Goal: Task Accomplishment & Management: Complete application form

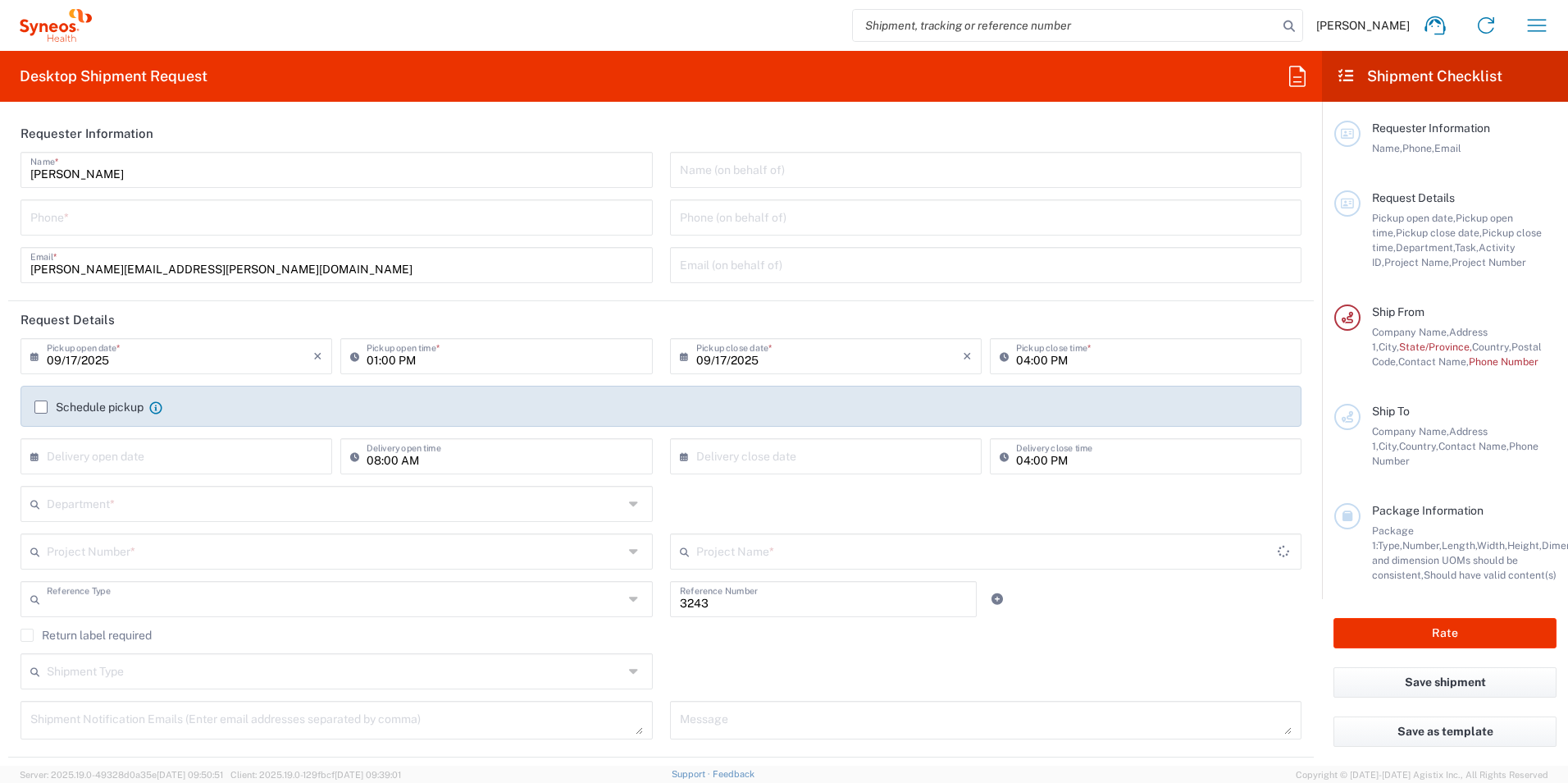
type input "Department"
type input "[GEOGRAPHIC_DATA]"
type input "INC Research Clin Svcs [GEOGRAPHIC_DATA]"
click at [742, 106] on div "Desktop Shipment Request Requester Information [PERSON_NAME] Name * Phone * [PE…" at bounding box center [661, 408] width 1322 height 715
click at [93, 223] on input "tel" at bounding box center [337, 216] width 612 height 29
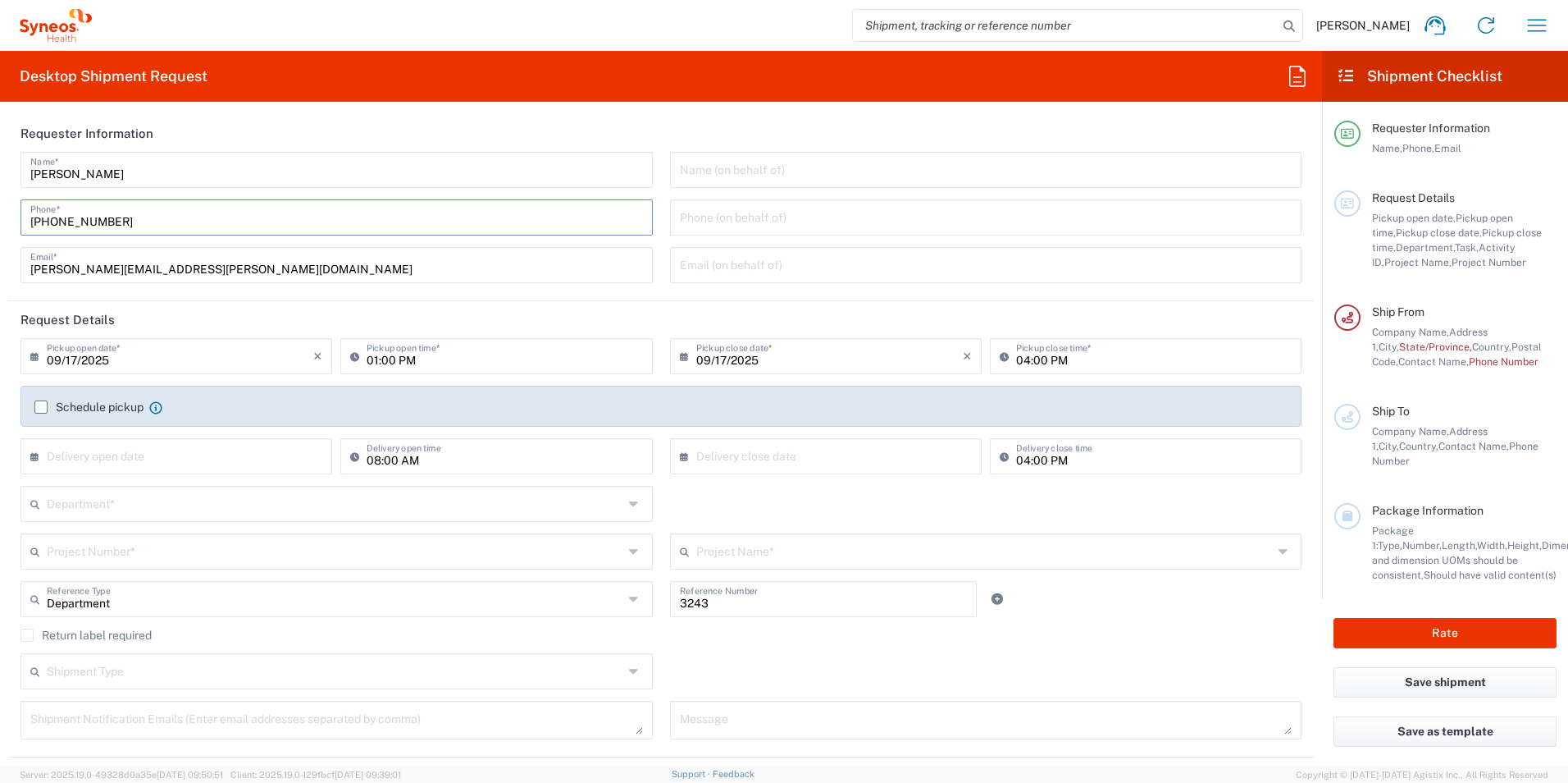
type input "[PHONE_NUMBER]"
click at [274, 170] on input "[PERSON_NAME]" at bounding box center [337, 168] width 612 height 29
click at [292, 223] on input "[PHONE_NUMBER]" at bounding box center [337, 216] width 612 height 29
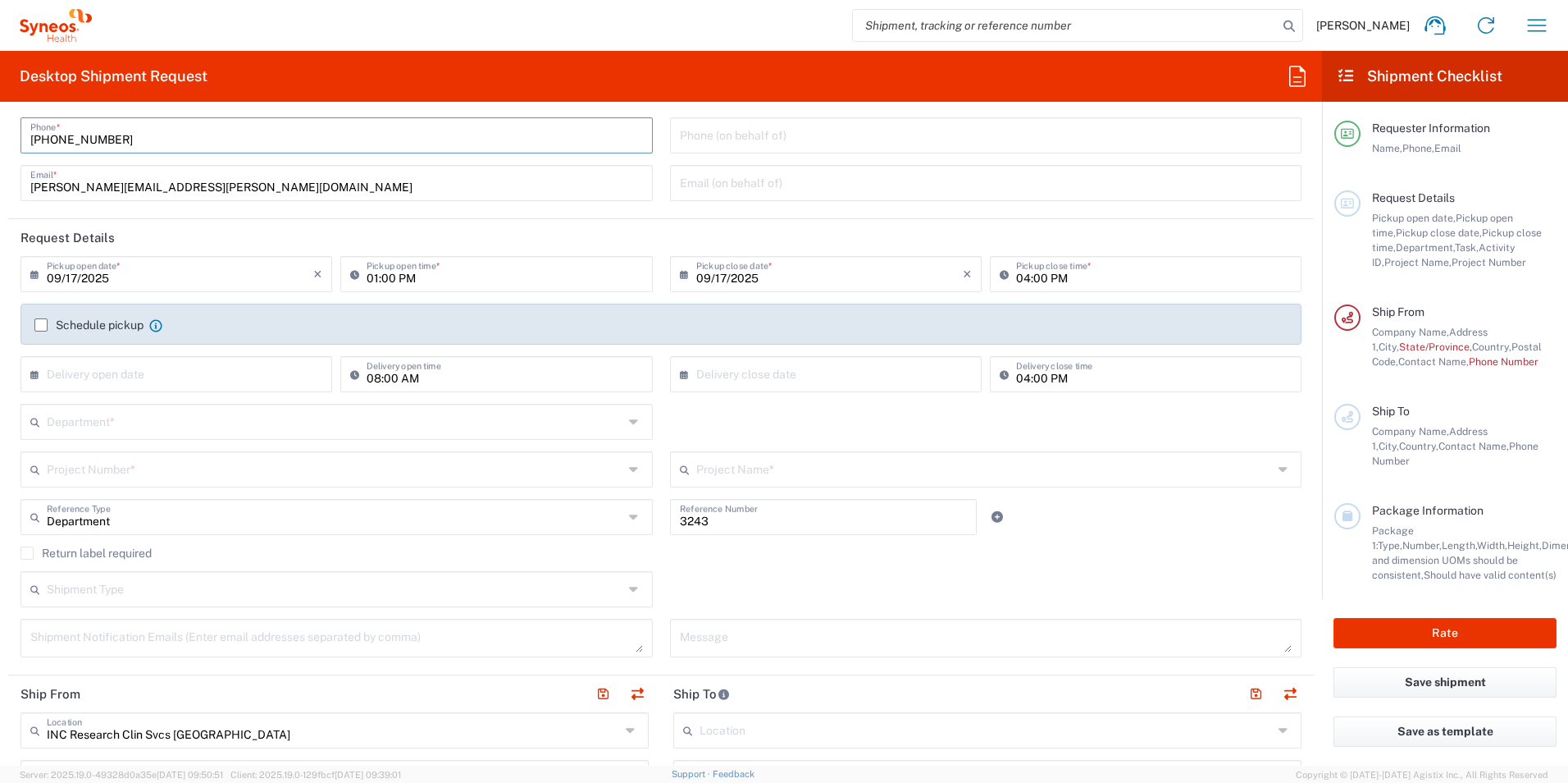
click at [321, 212] on agx-form-section "Requester Information [PERSON_NAME] Name * [PHONE_NUMBER] Phone * [PERSON_NAME]…" at bounding box center [661, 126] width 1305 height 186
click at [337, 212] on agx-form-section "Requester Information [PERSON_NAME] Name * [PHONE_NUMBER] Phone * [PERSON_NAME]…" at bounding box center [661, 126] width 1305 height 186
click at [338, 212] on div "[PERSON_NAME] Name * [PHONE_NUMBER] Phone * [PERSON_NAME][EMAIL_ADDRESS][PERSON…" at bounding box center [337, 141] width 649 height 142
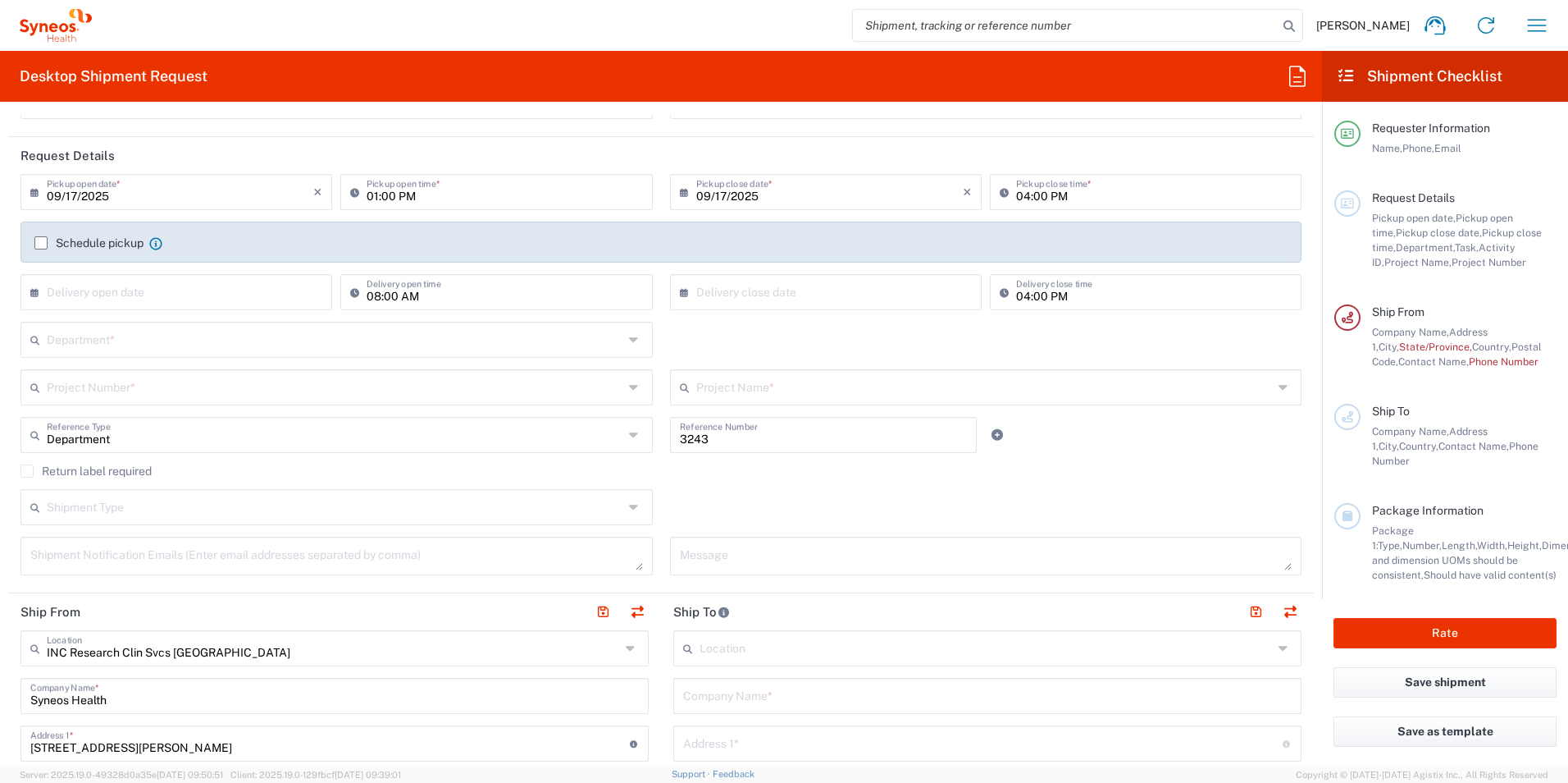
click at [41, 244] on label "Schedule pickup" at bounding box center [89, 243] width 109 height 13
click at [41, 243] on input "Schedule pickup" at bounding box center [41, 243] width 0 height 0
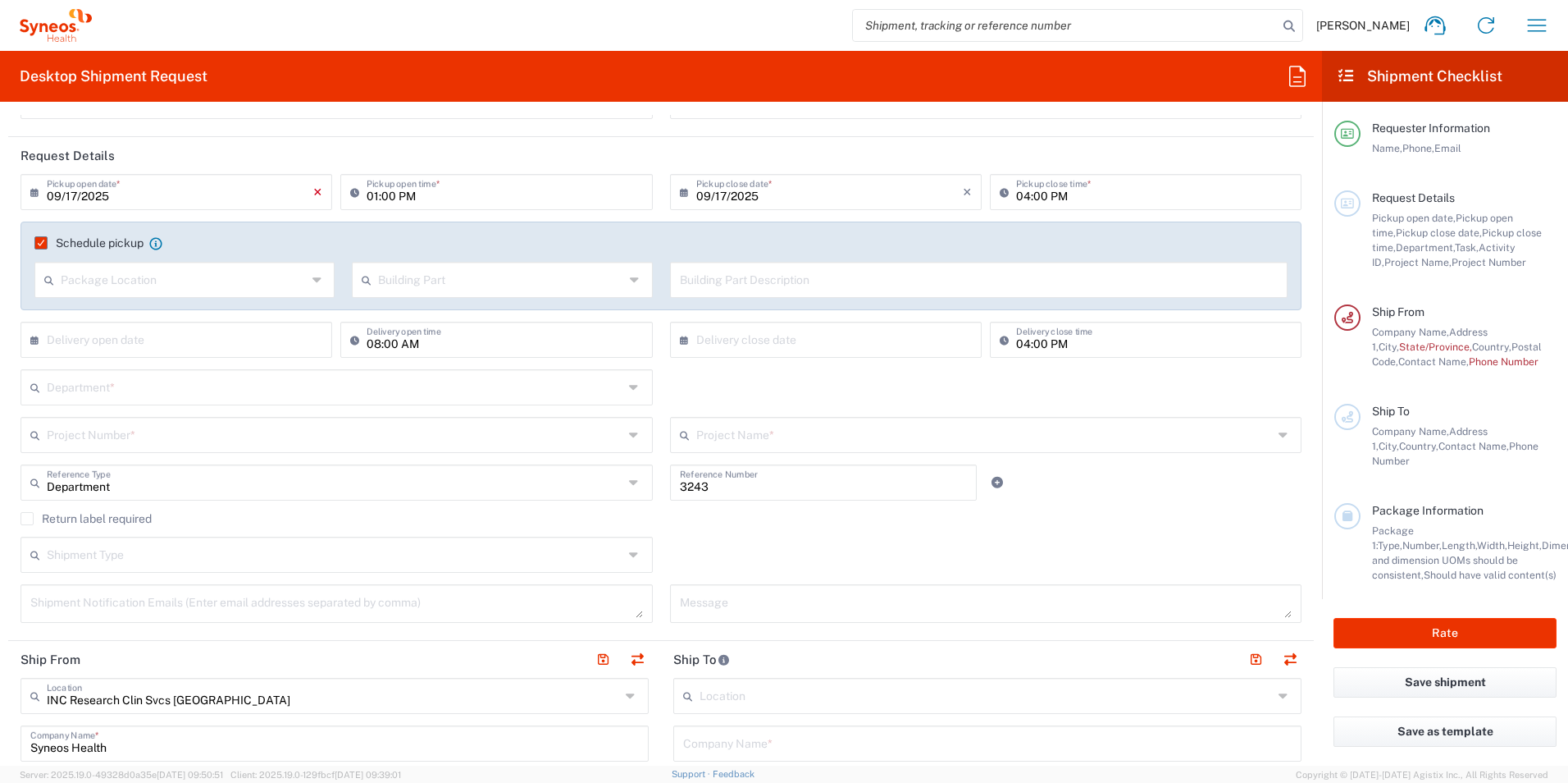
click at [314, 192] on icon "×" at bounding box center [318, 192] width 9 height 26
click at [155, 195] on input "text" at bounding box center [180, 190] width 267 height 29
click at [30, 191] on div "× Pickup open date *" at bounding box center [176, 192] width 312 height 36
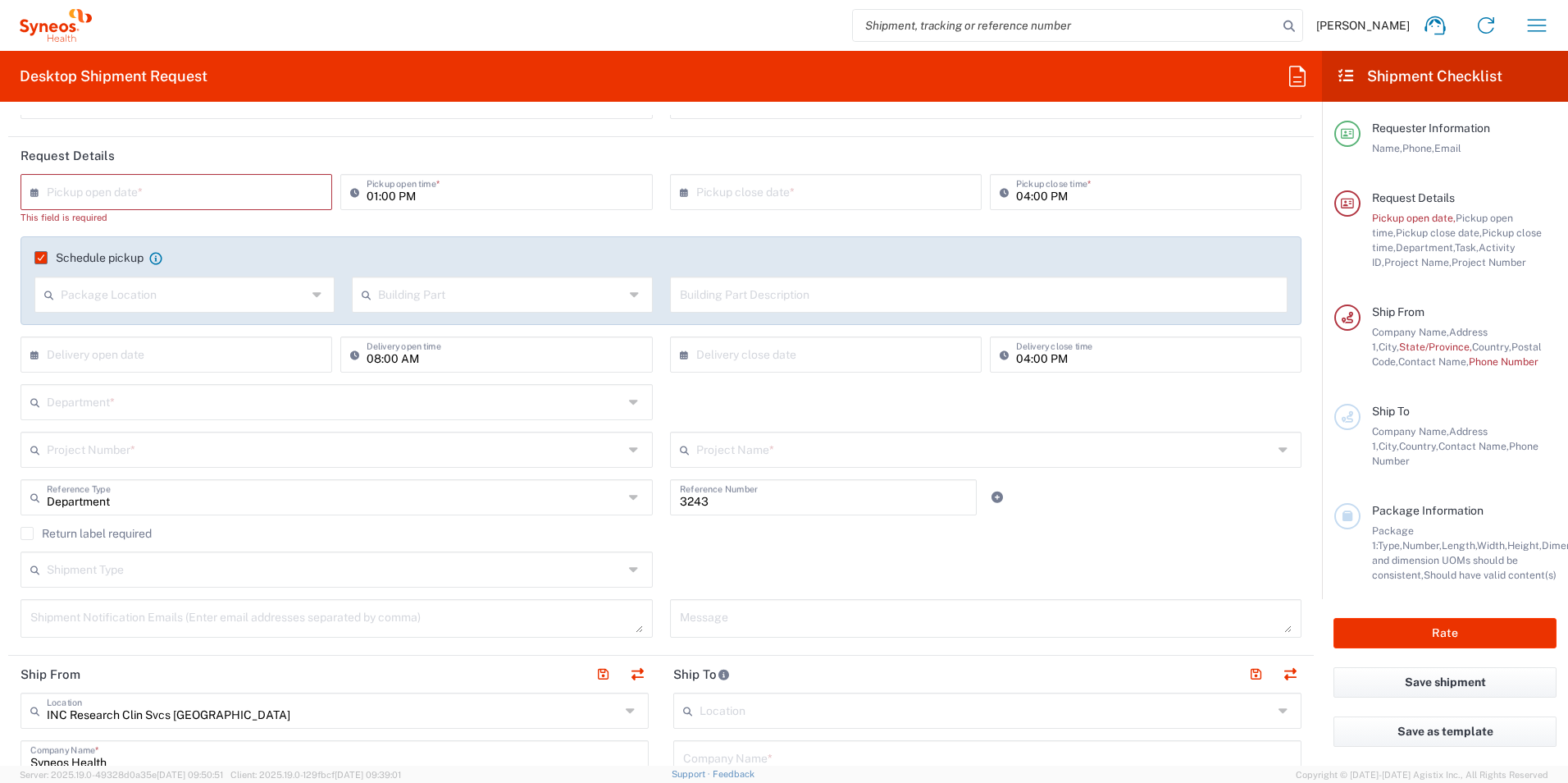
click at [145, 196] on input "text" at bounding box center [180, 190] width 267 height 29
click at [89, 192] on input "text" at bounding box center [180, 190] width 267 height 29
click at [207, 189] on input "text" at bounding box center [180, 190] width 267 height 29
click at [207, 294] on input "text" at bounding box center [184, 293] width 246 height 29
click at [193, 183] on input "text" at bounding box center [180, 190] width 267 height 29
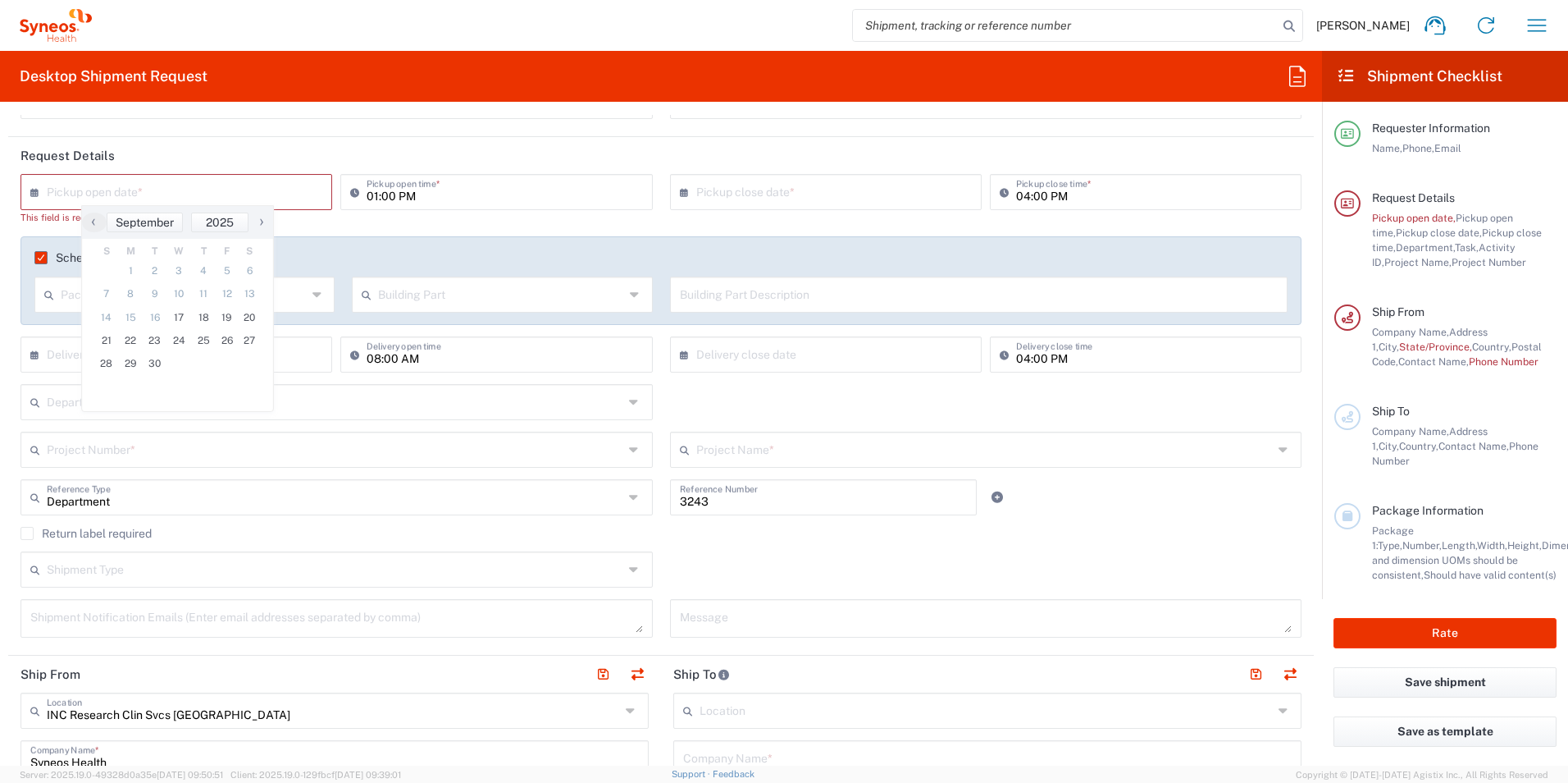
click at [261, 147] on header "Request Details" at bounding box center [661, 155] width 1305 height 37
click at [302, 199] on input "text" at bounding box center [180, 190] width 267 height 29
click at [229, 237] on div "Schedule pickup When scheduling a pickup please be sure to meet the following c…" at bounding box center [661, 281] width 1281 height 89
click at [238, 198] on input "text" at bounding box center [180, 190] width 267 height 29
type input "1"
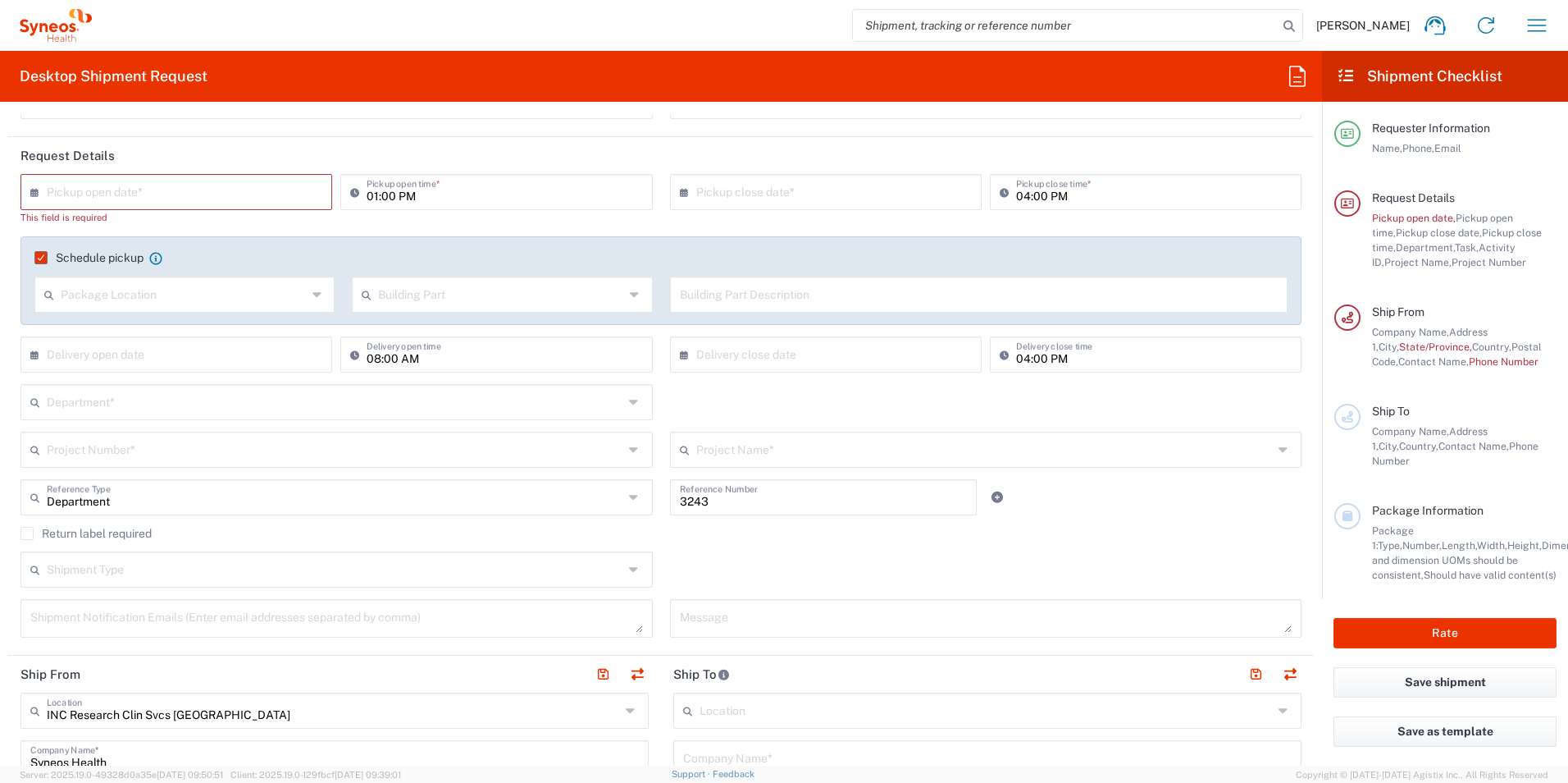
click at [42, 258] on label "Schedule pickup" at bounding box center [89, 258] width 109 height 13
click at [36, 258] on input "Schedule pickup" at bounding box center [36, 258] width 0 height 0
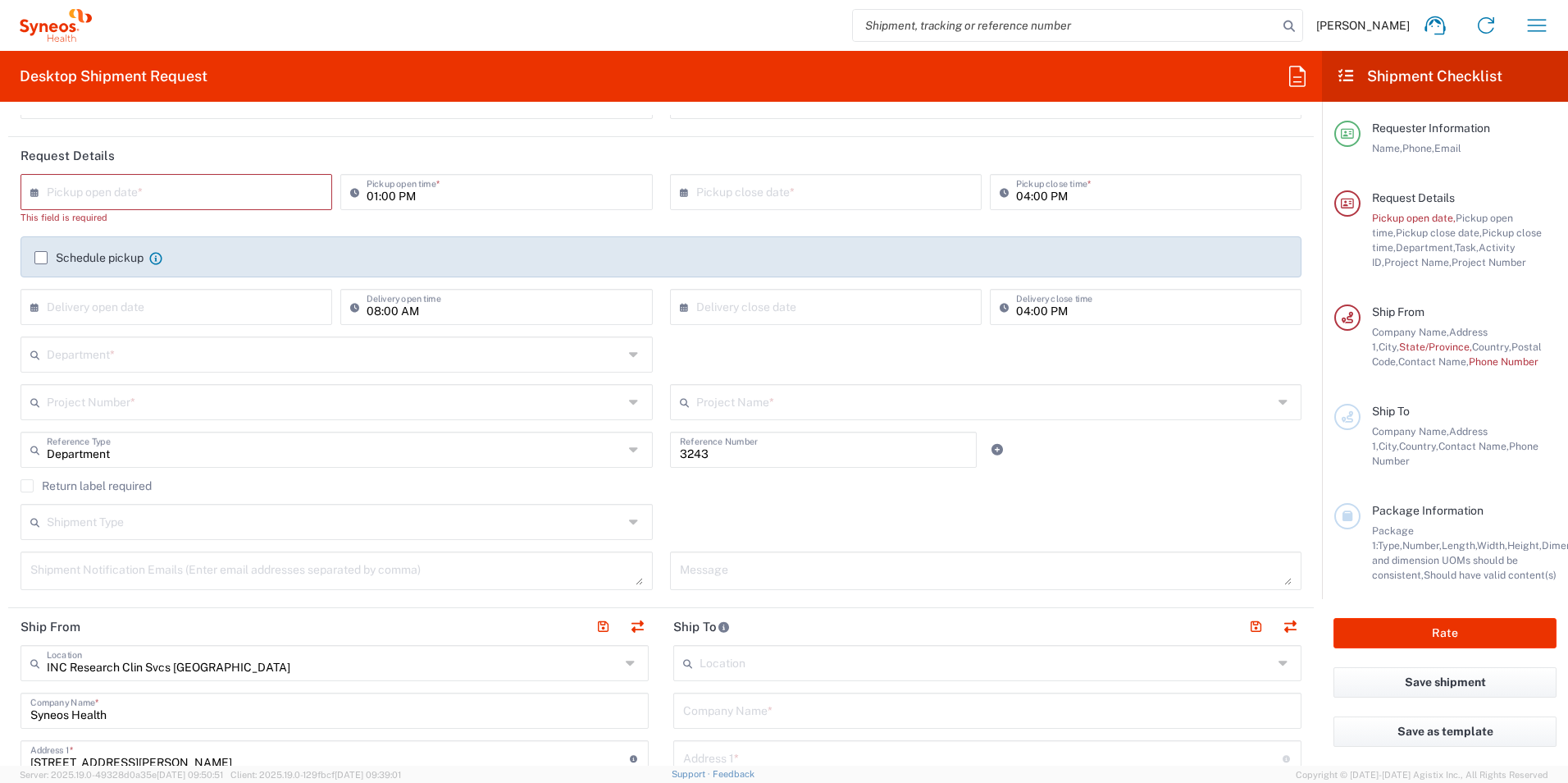
click at [216, 189] on input "text" at bounding box center [180, 190] width 267 height 29
click at [206, 317] on span "18" at bounding box center [203, 318] width 25 height 23
type input "[DATE]"
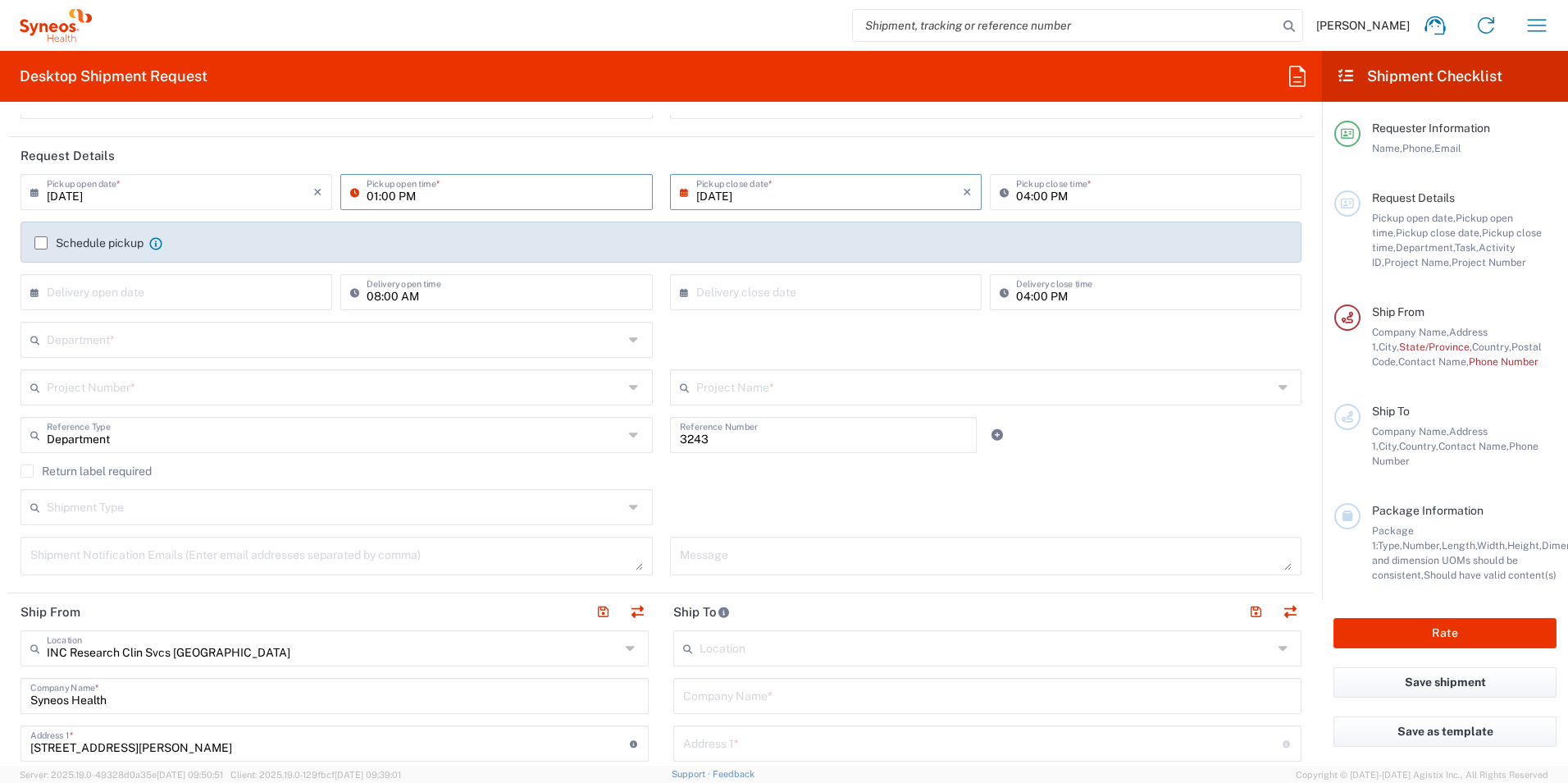
click at [396, 191] on input "01:00 PM" at bounding box center [504, 190] width 276 height 29
click at [410, 190] on input "08:00 PM" at bounding box center [504, 190] width 276 height 29
type input "08:00 AM"
click at [787, 193] on input "[DATE]" at bounding box center [830, 190] width 267 height 29
click at [1091, 189] on input "04:00 PM" at bounding box center [1154, 190] width 276 height 29
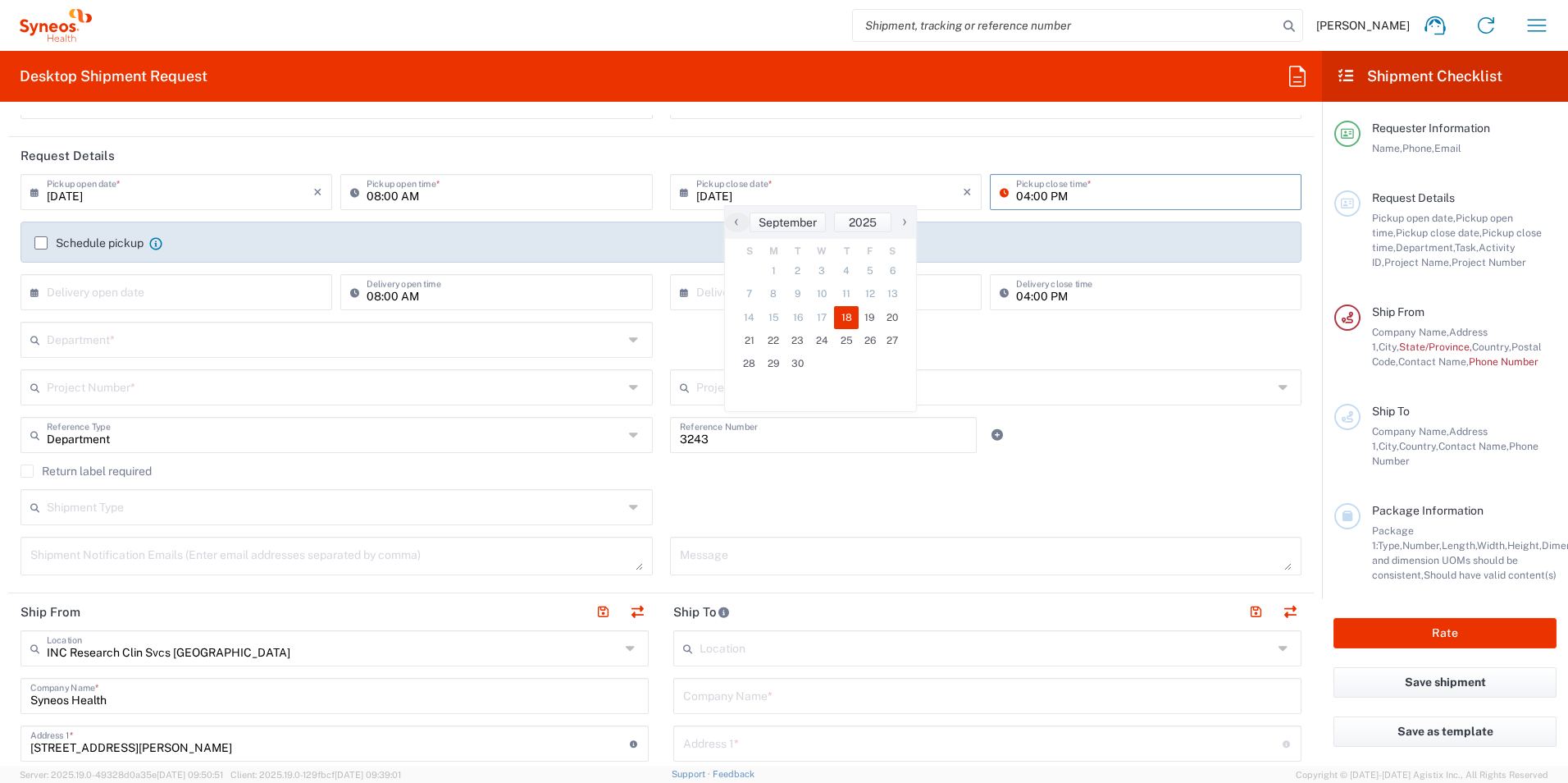
click at [1017, 197] on input "04:00 PM" at bounding box center [1154, 190] width 276 height 29
type input "05:00 PM"
click at [37, 247] on label "Schedule pickup" at bounding box center [89, 243] width 109 height 13
click at [41, 243] on input "Schedule pickup" at bounding box center [41, 243] width 0 height 0
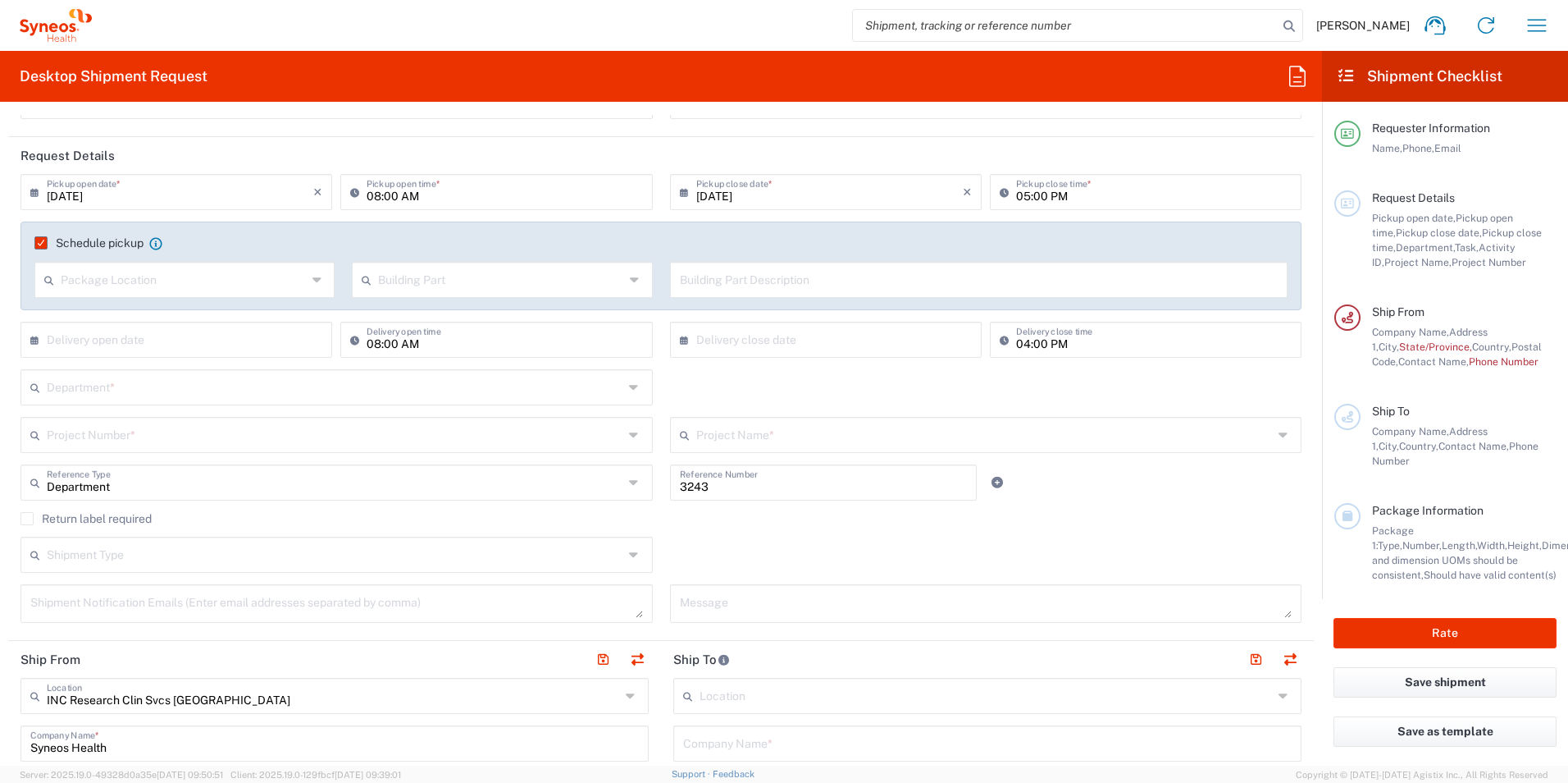
click at [630, 278] on icon at bounding box center [635, 280] width 12 height 26
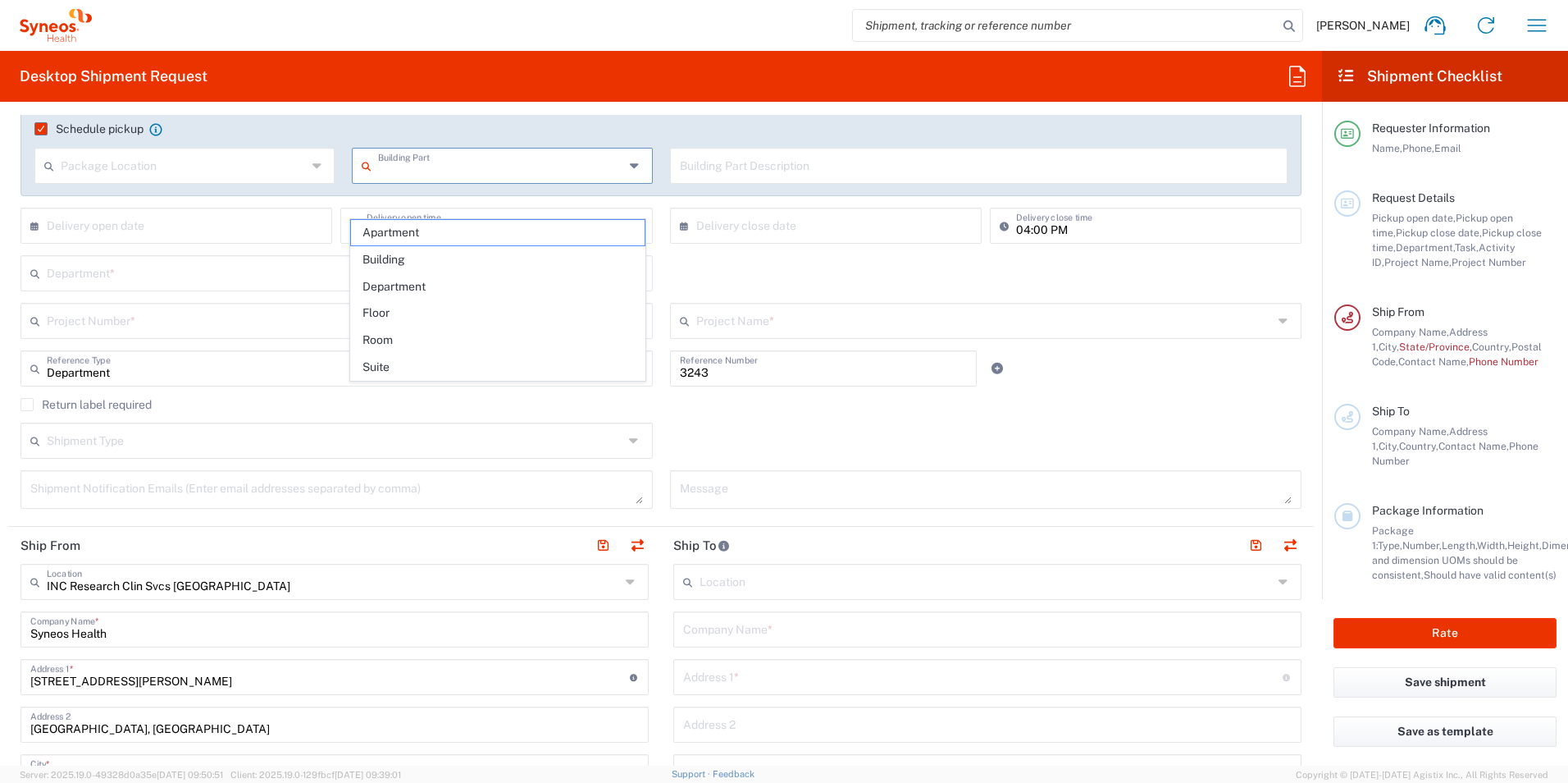
scroll to position [246, 0]
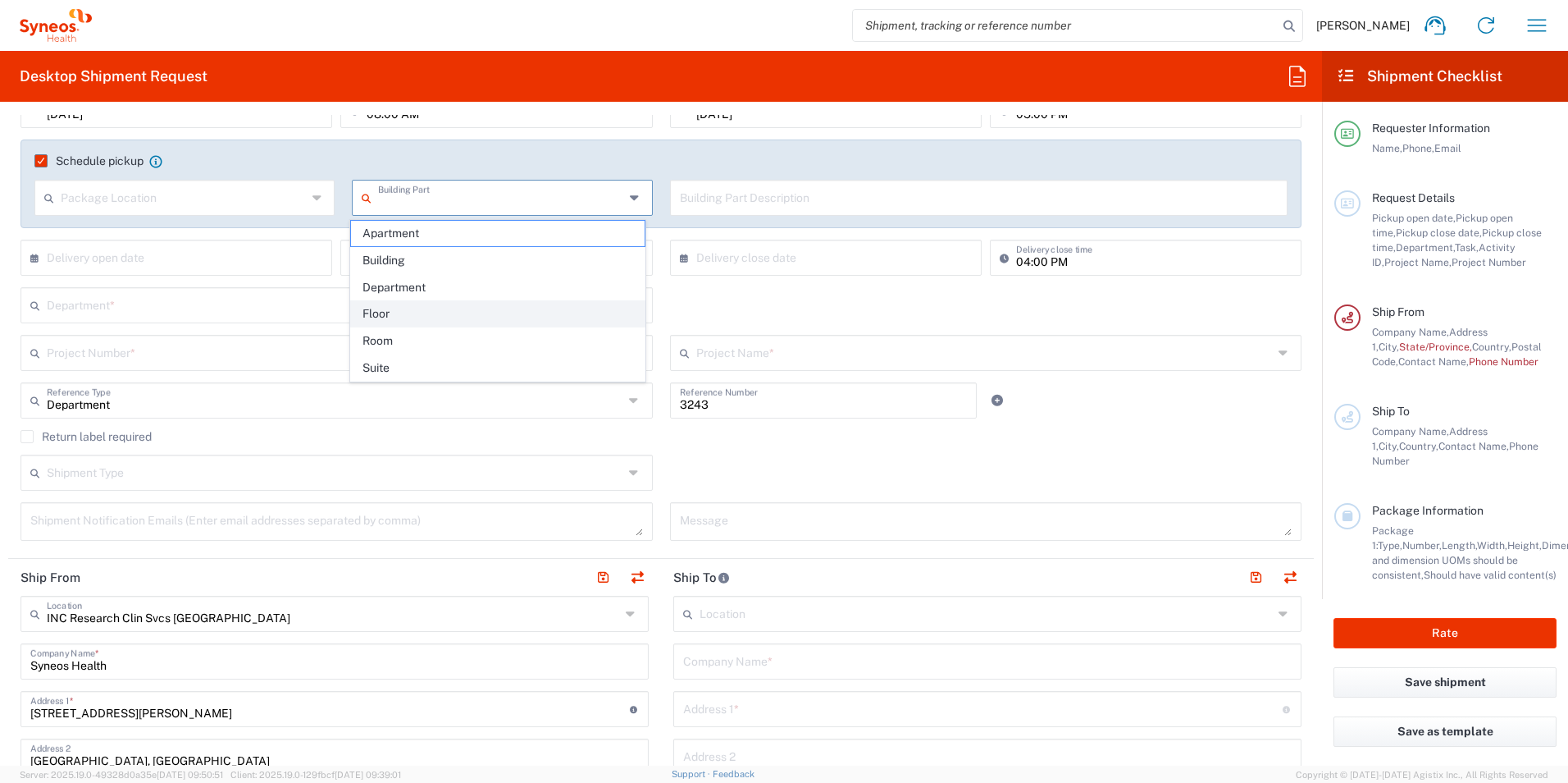
click at [410, 319] on span "Floor" at bounding box center [498, 314] width 295 height 26
click at [631, 194] on icon at bounding box center [635, 198] width 12 height 26
click at [430, 287] on span "Building" at bounding box center [498, 287] width 295 height 26
type input "Building"
click at [727, 203] on input "text" at bounding box center [979, 196] width 598 height 29
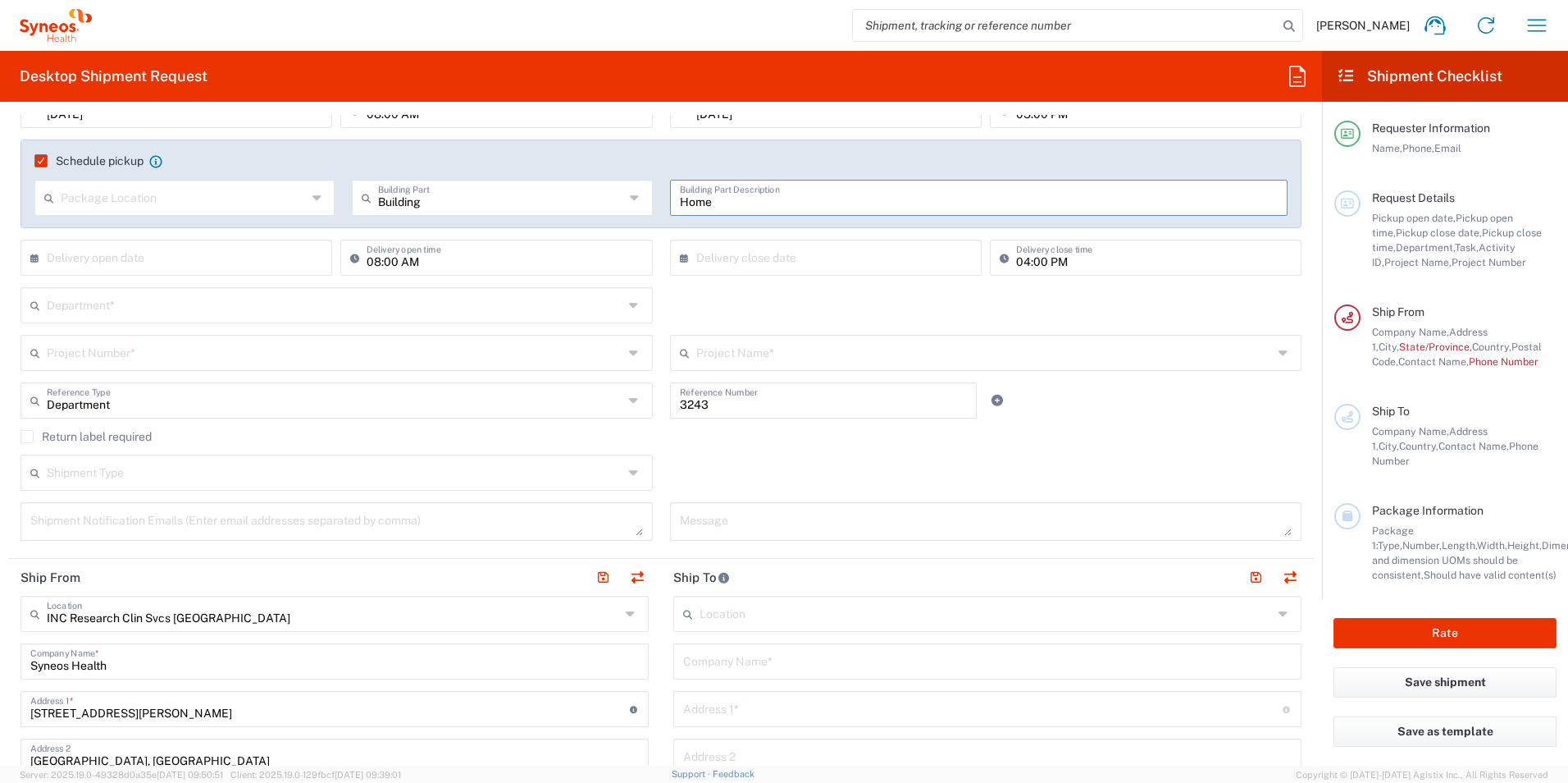
type input "Home"
click at [231, 262] on input "text" at bounding box center [180, 256] width 267 height 29
click at [200, 381] on span "18" at bounding box center [203, 383] width 25 height 23
type input "[DATE]"
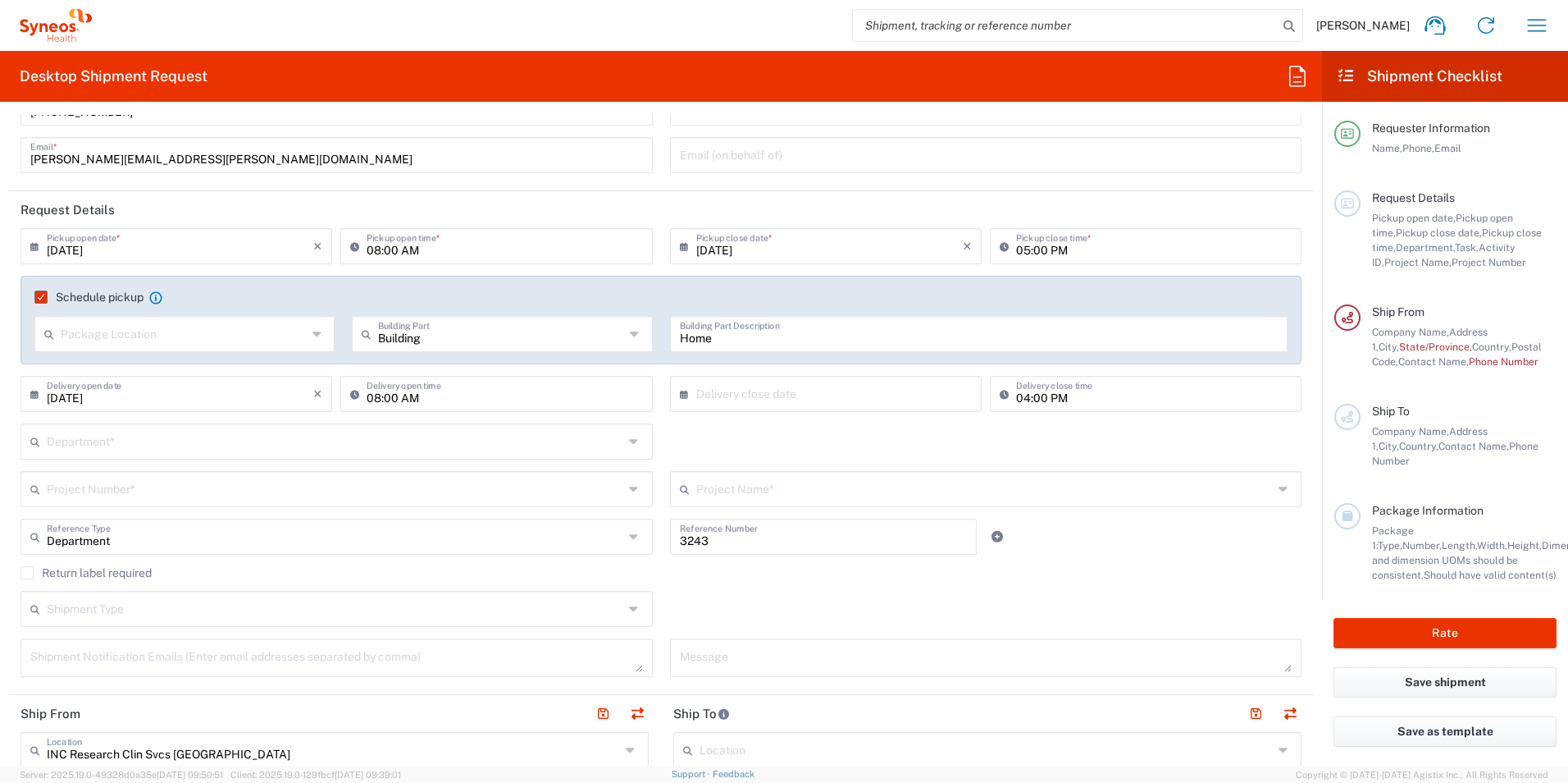
scroll to position [82, 0]
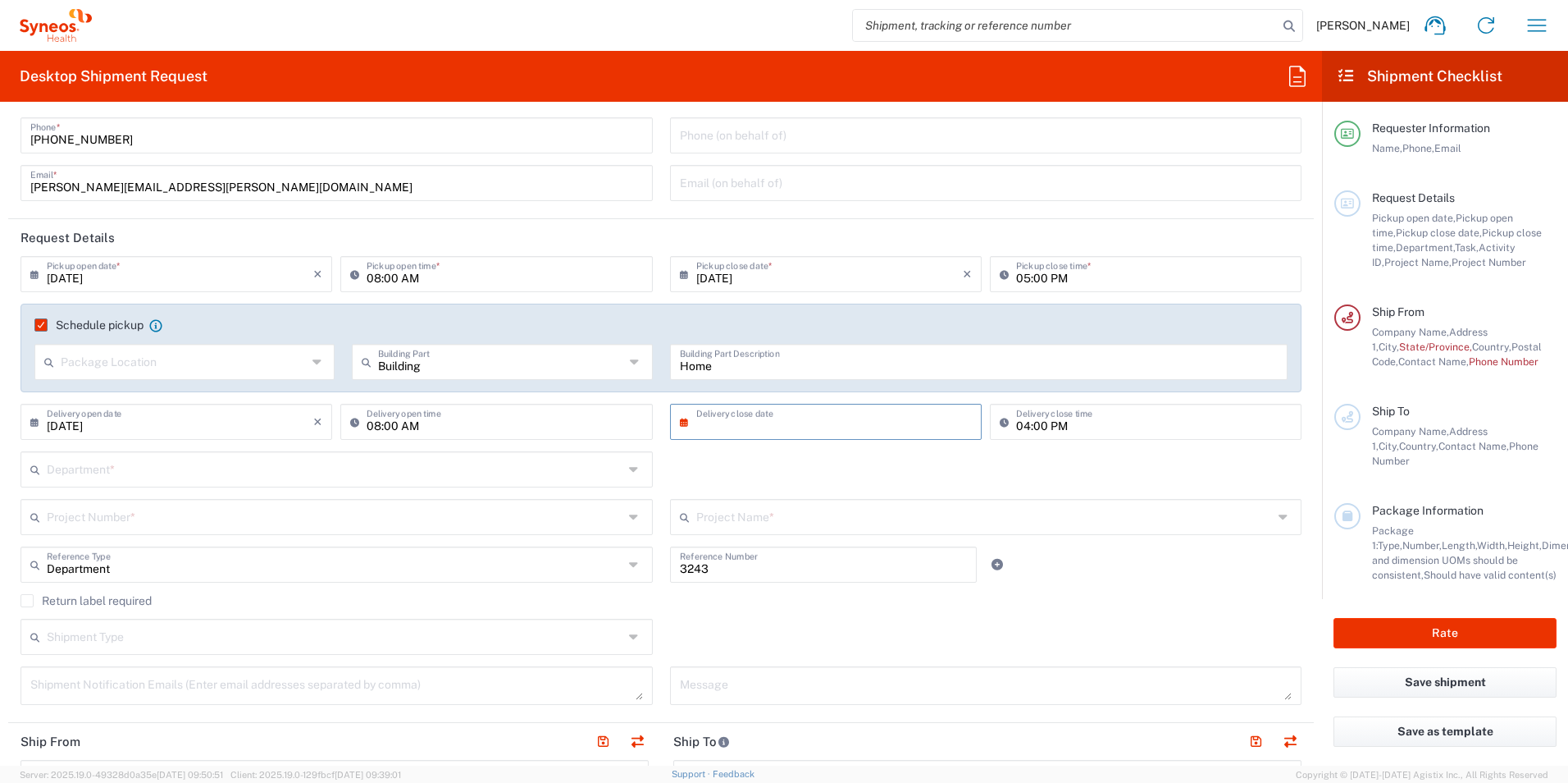
click at [870, 420] on input "text" at bounding box center [830, 420] width 267 height 29
click at [867, 422] on input "text" at bounding box center [830, 420] width 267 height 29
click at [813, 417] on input "text" at bounding box center [830, 420] width 267 height 29
click at [848, 550] on span "18" at bounding box center [846, 548] width 25 height 23
type input "[DATE]"
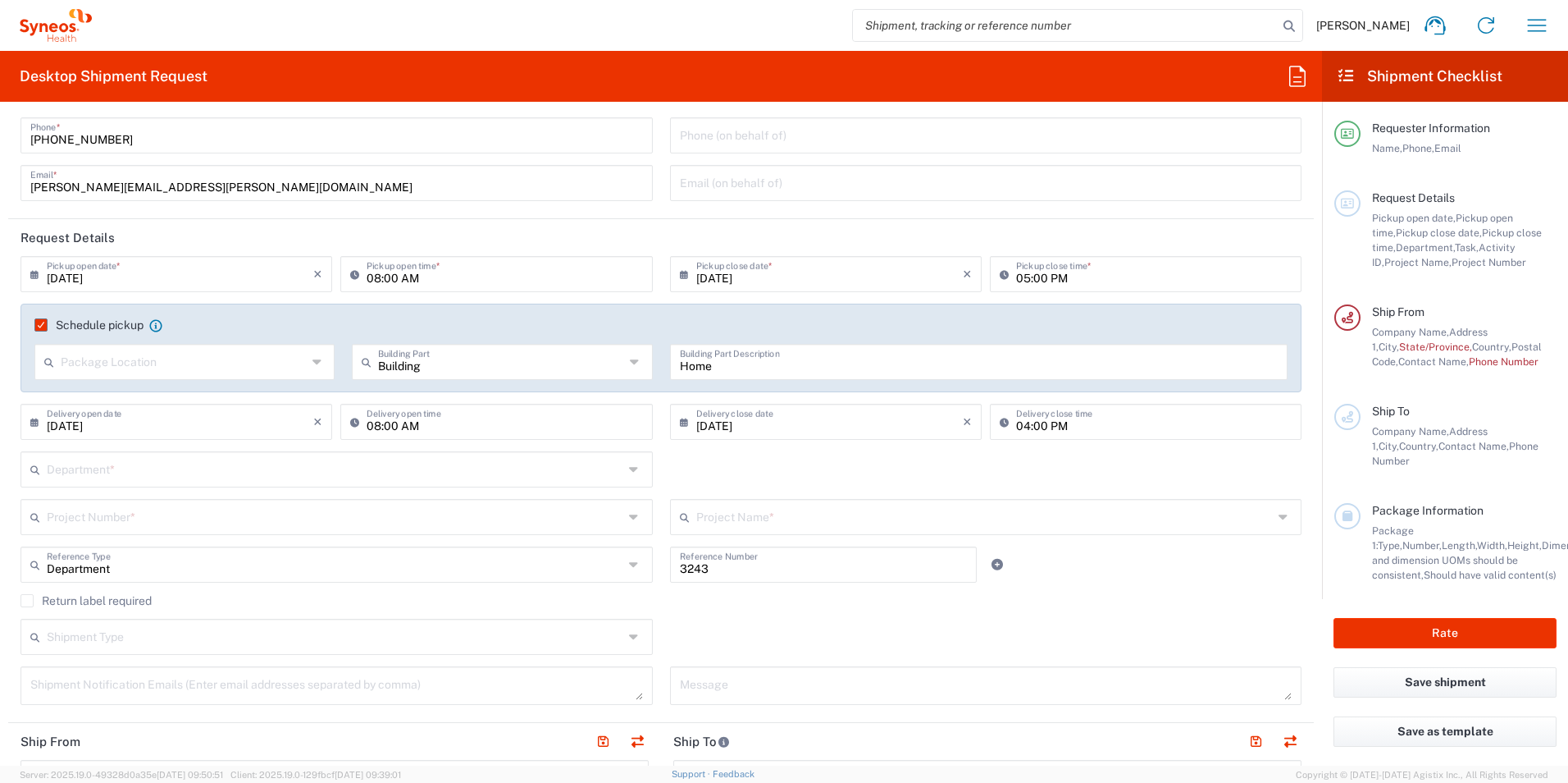
click at [951, 454] on div "Department * 3000 3100 3109 3110 3111 3112 3125 3130 3135 3136 3150 3155 3165 3…" at bounding box center [661, 475] width 1298 height 48
click at [1017, 425] on input "04:00 PM" at bounding box center [1154, 420] width 276 height 29
click at [1022, 425] on input "04:00 PM" at bounding box center [1154, 420] width 276 height 29
click at [1017, 424] on input "04:00 PM" at bounding box center [1154, 420] width 276 height 29
type input "05:00 PM"
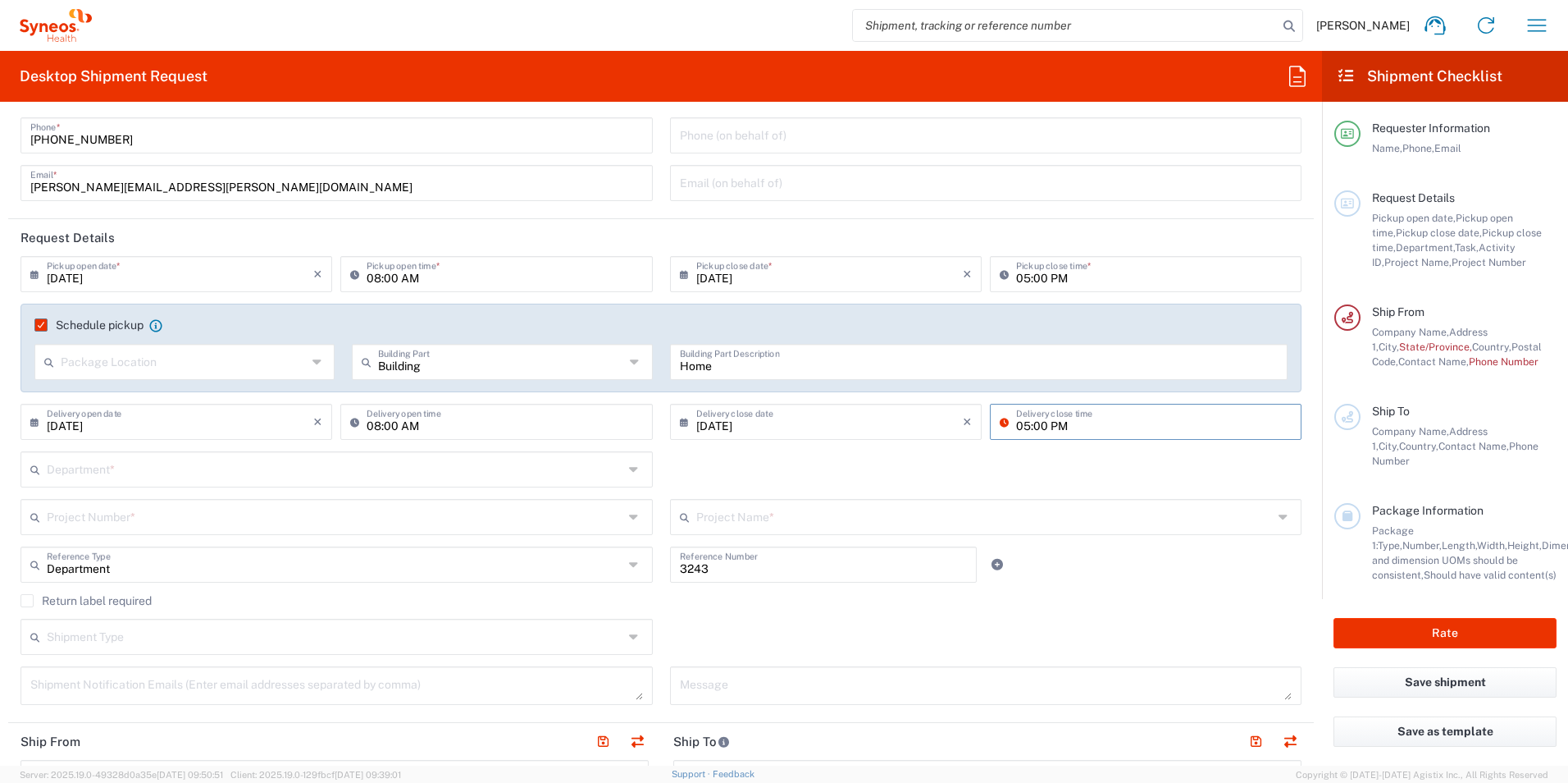
click at [943, 462] on div "Department * 3000 3100 3109 3110 3111 3112 3125 3130 3135 3136 3150 3155 3165 3…" at bounding box center [661, 475] width 1298 height 48
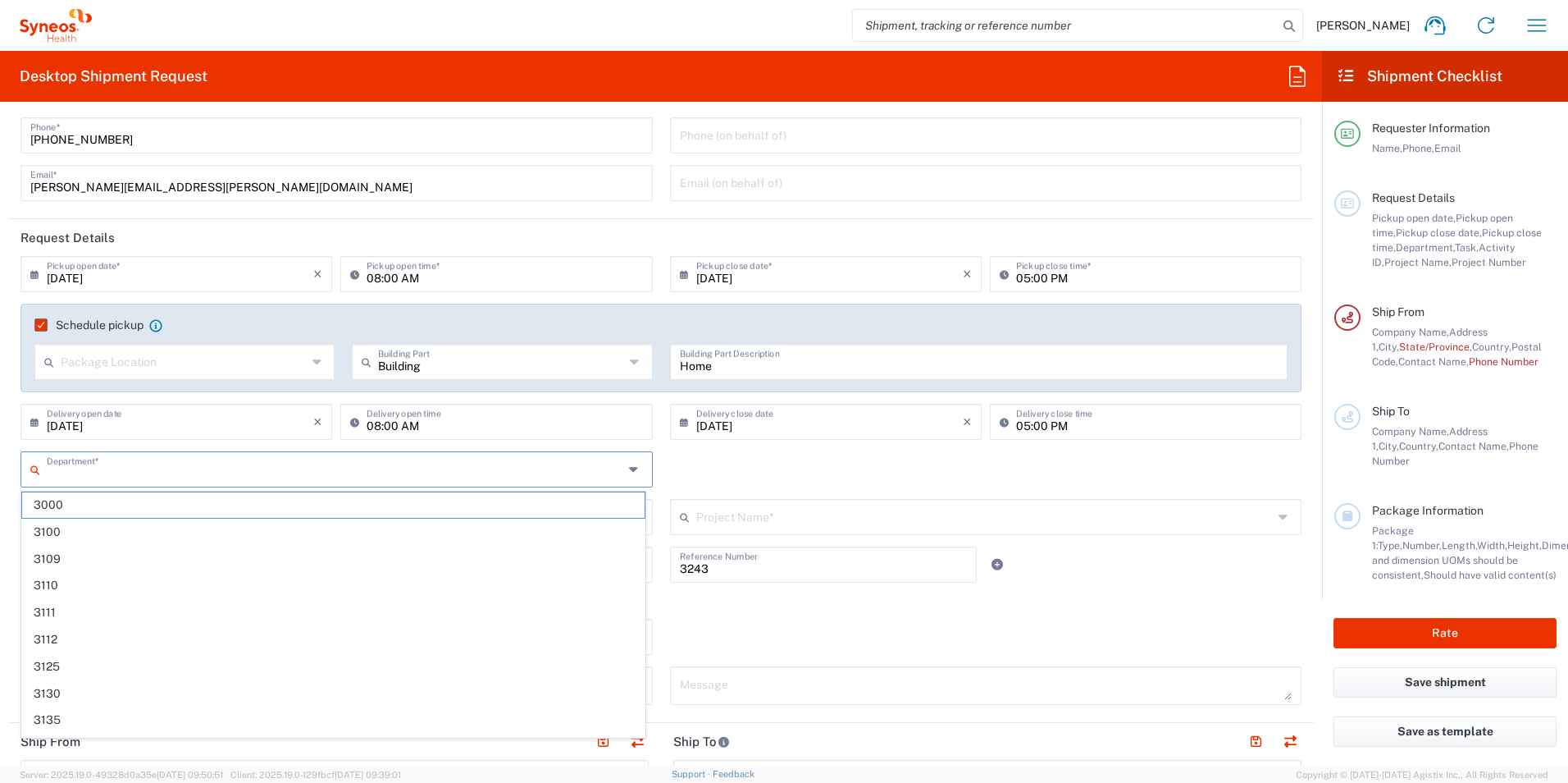
click at [260, 464] on input "text" at bounding box center [335, 468] width 577 height 29
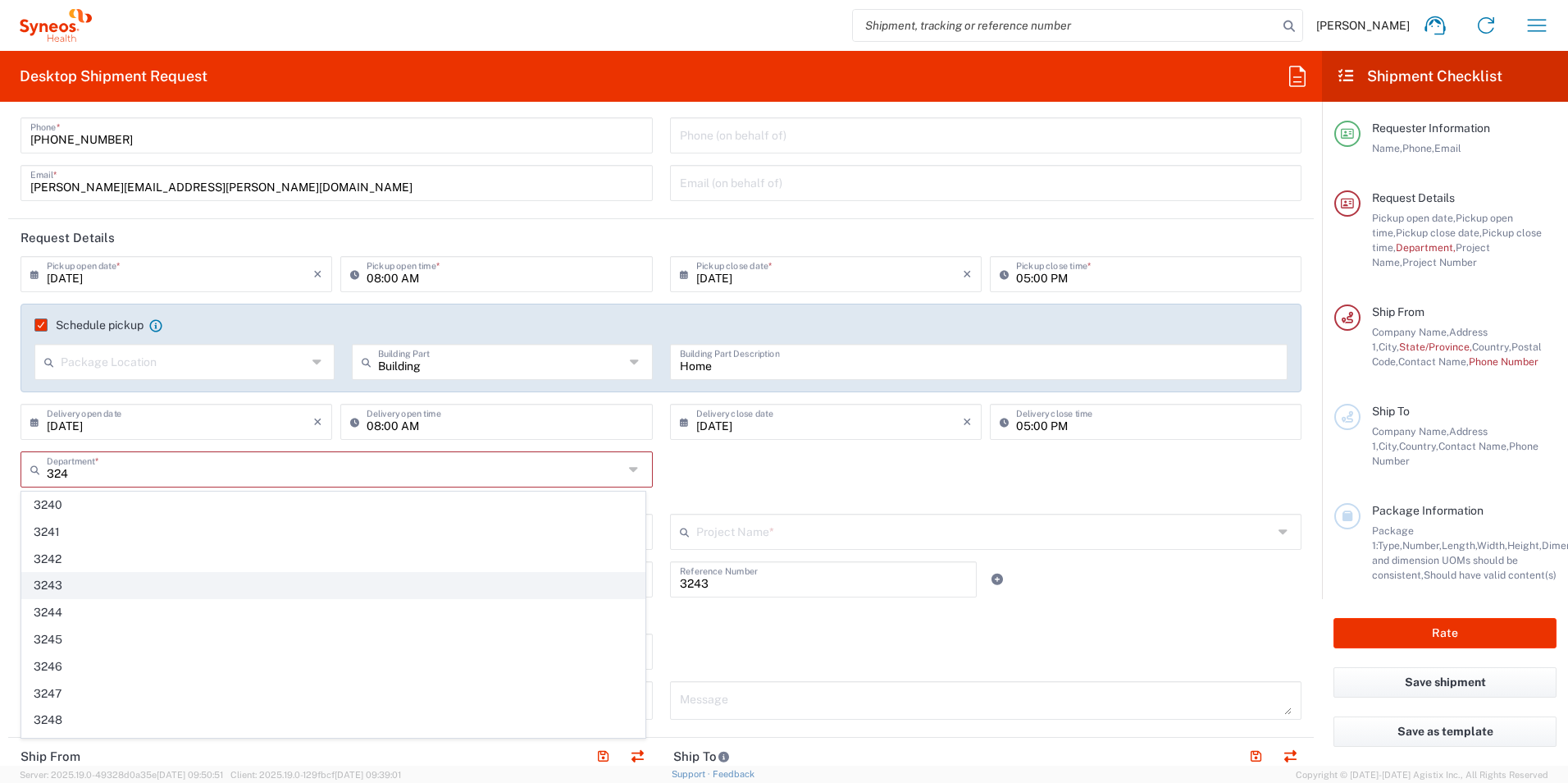
click at [103, 582] on span "3243" at bounding box center [333, 585] width 622 height 26
type input "3243"
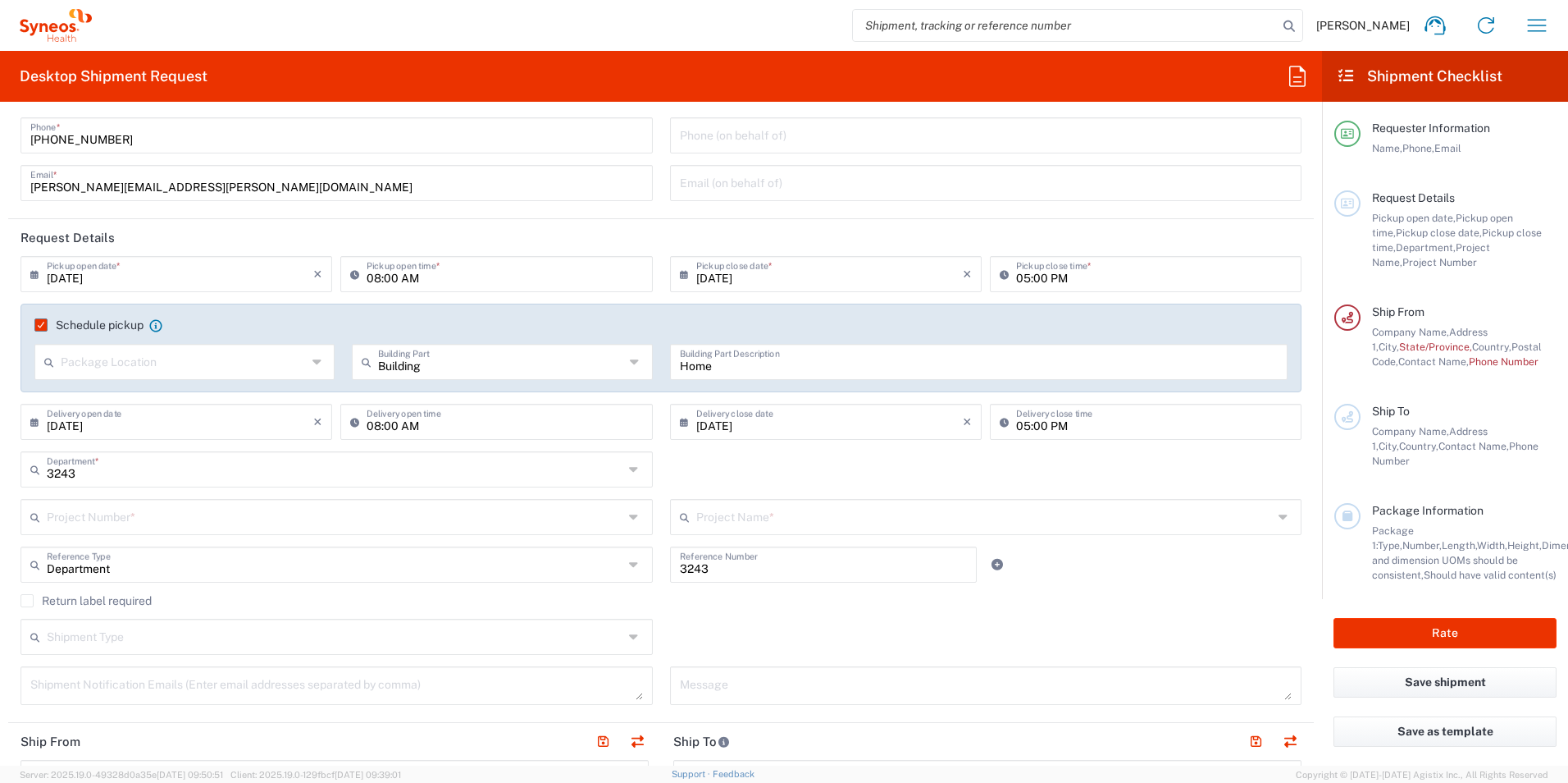
click at [265, 523] on input "text" at bounding box center [335, 515] width 577 height 29
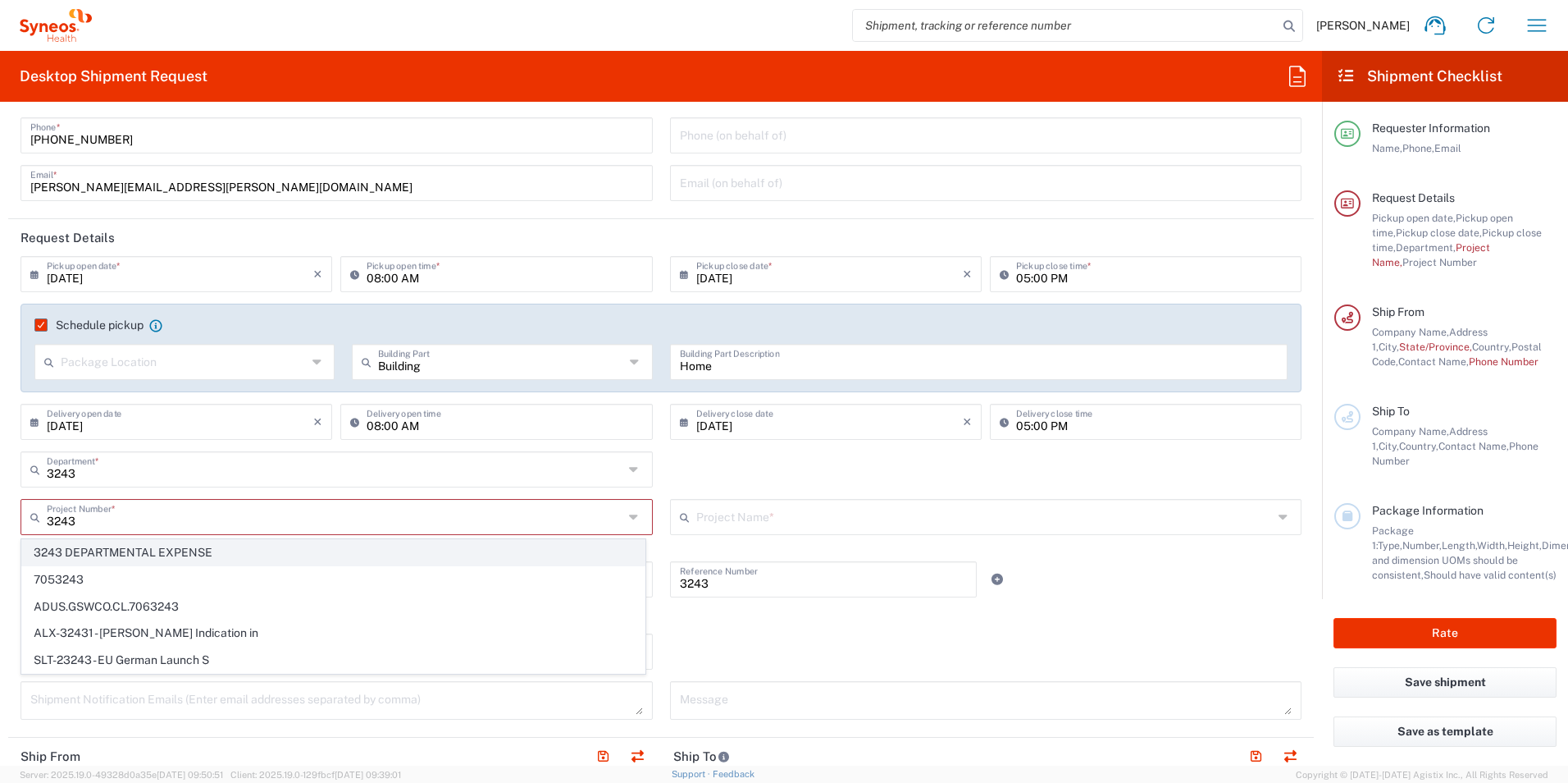
click at [207, 551] on span "3243 DEPARTMENTAL EXPENSE" at bounding box center [333, 552] width 622 height 26
type input "3243 DEPARTMENTAL EXPENSE"
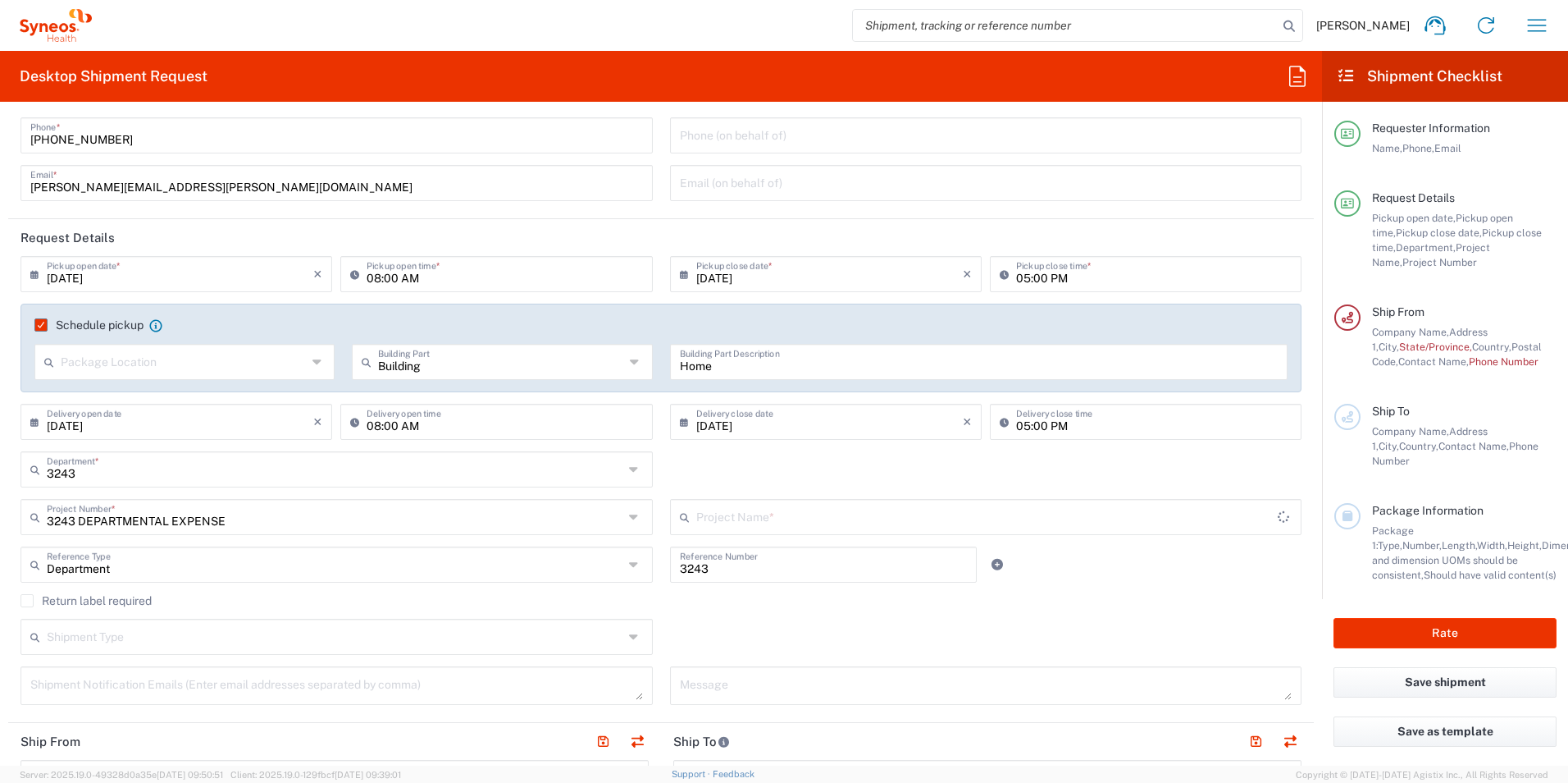
type input "3243 DEPARTMENTAL EXPENSE"
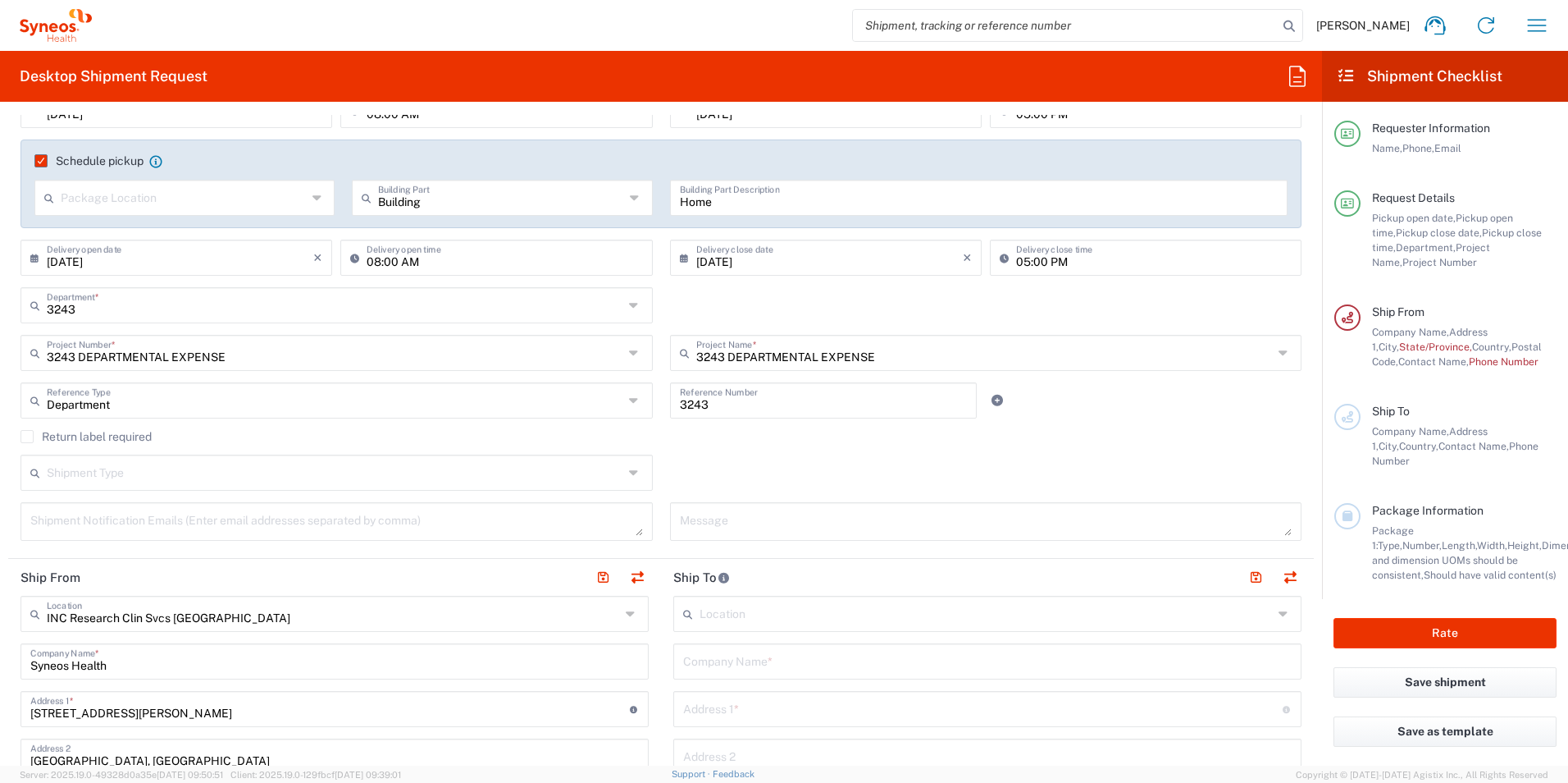
scroll to position [329, 0]
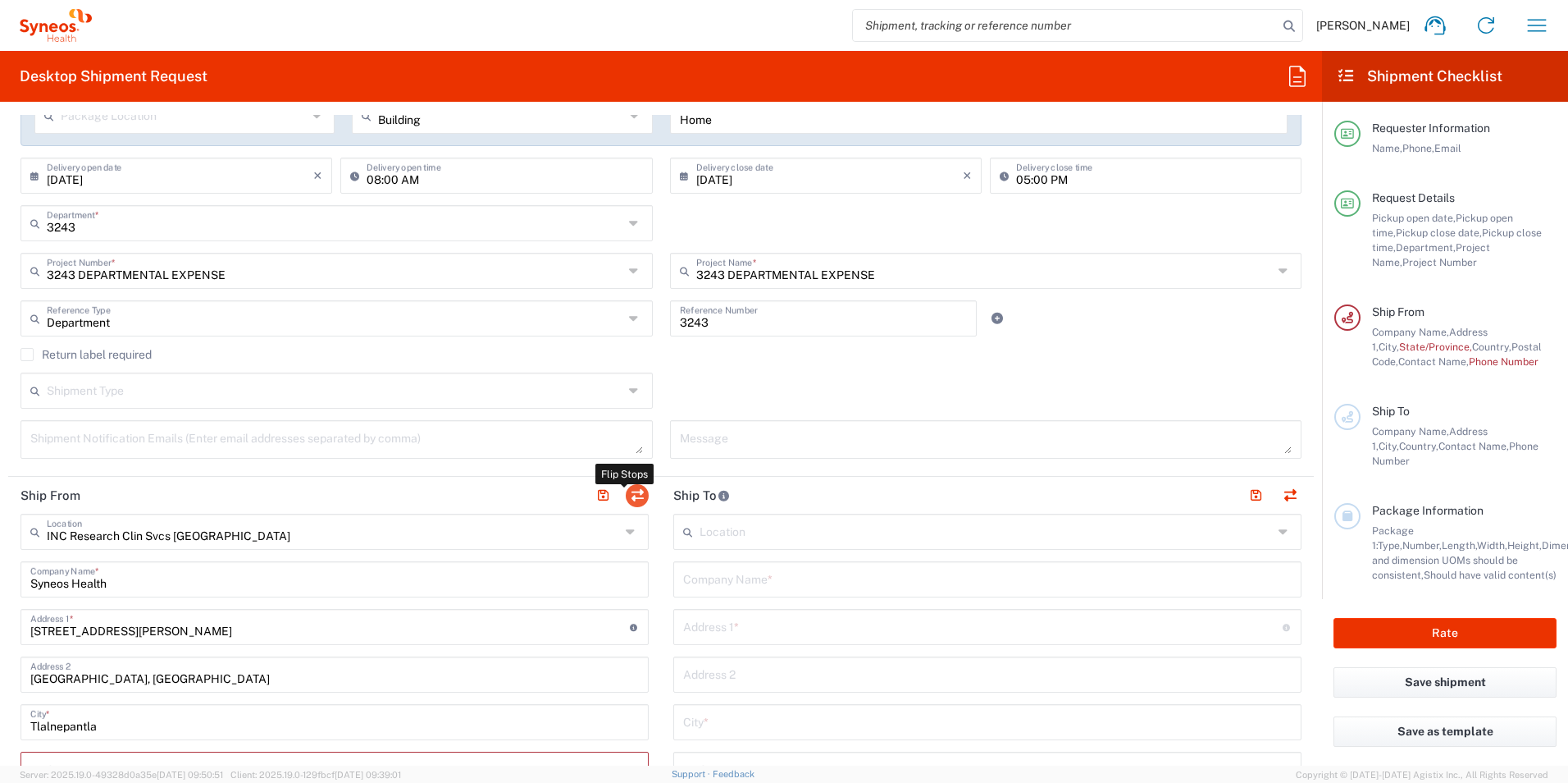
click at [634, 497] on button "button" at bounding box center [637, 496] width 23 height 23
type input "INC Research Clin Svcs [GEOGRAPHIC_DATA]"
type input "Syneos Health"
type input "[STREET_ADDRESS][PERSON_NAME]"
type input "[GEOGRAPHIC_DATA], [GEOGRAPHIC_DATA]"
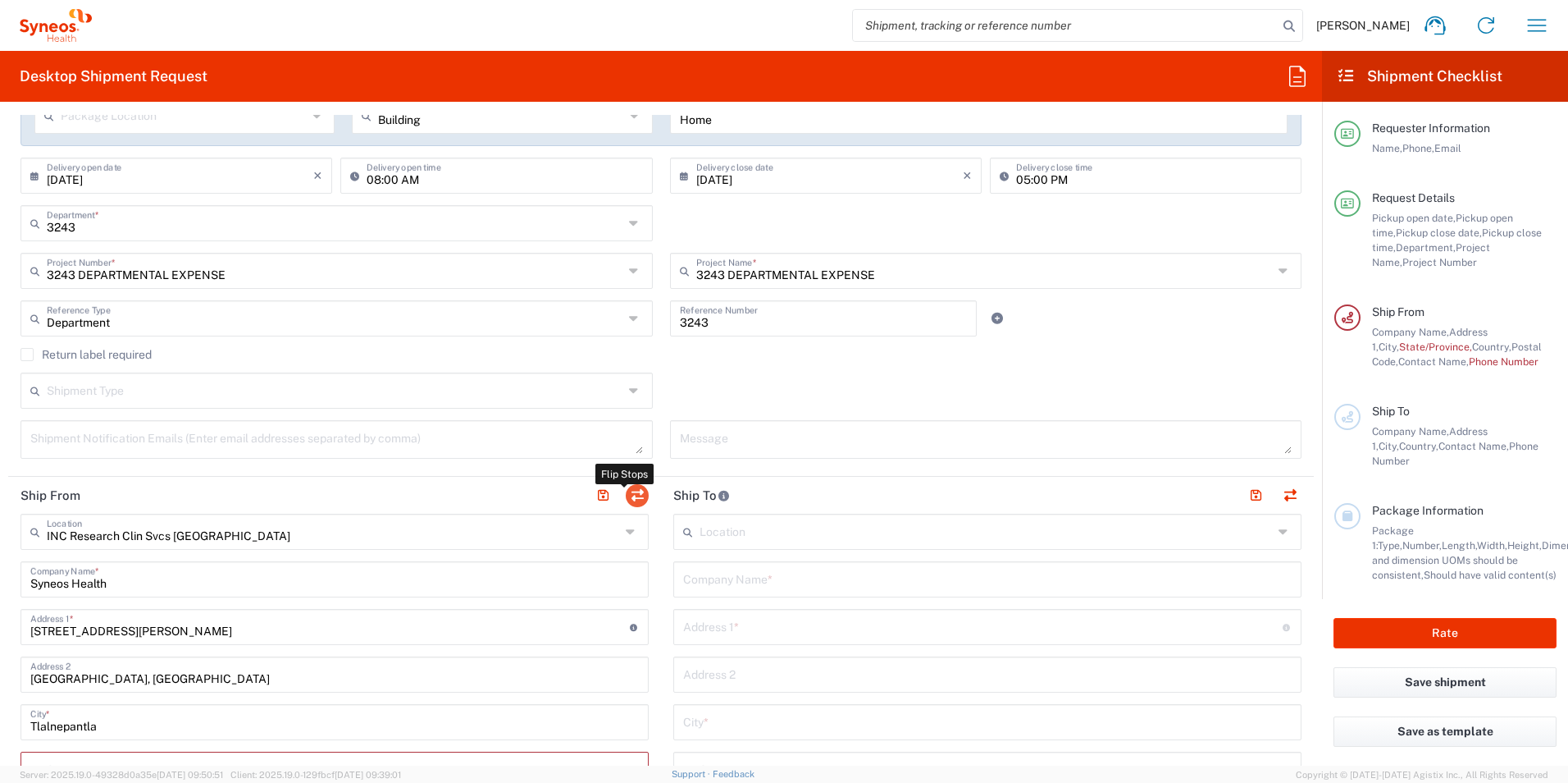
type input "Tlalnepantla"
type input "[GEOGRAPHIC_DATA]"
type input "54060"
type input "[PERSON_NAME]"
type input "[PERSON_NAME][EMAIL_ADDRESS][PERSON_NAME][DOMAIN_NAME]"
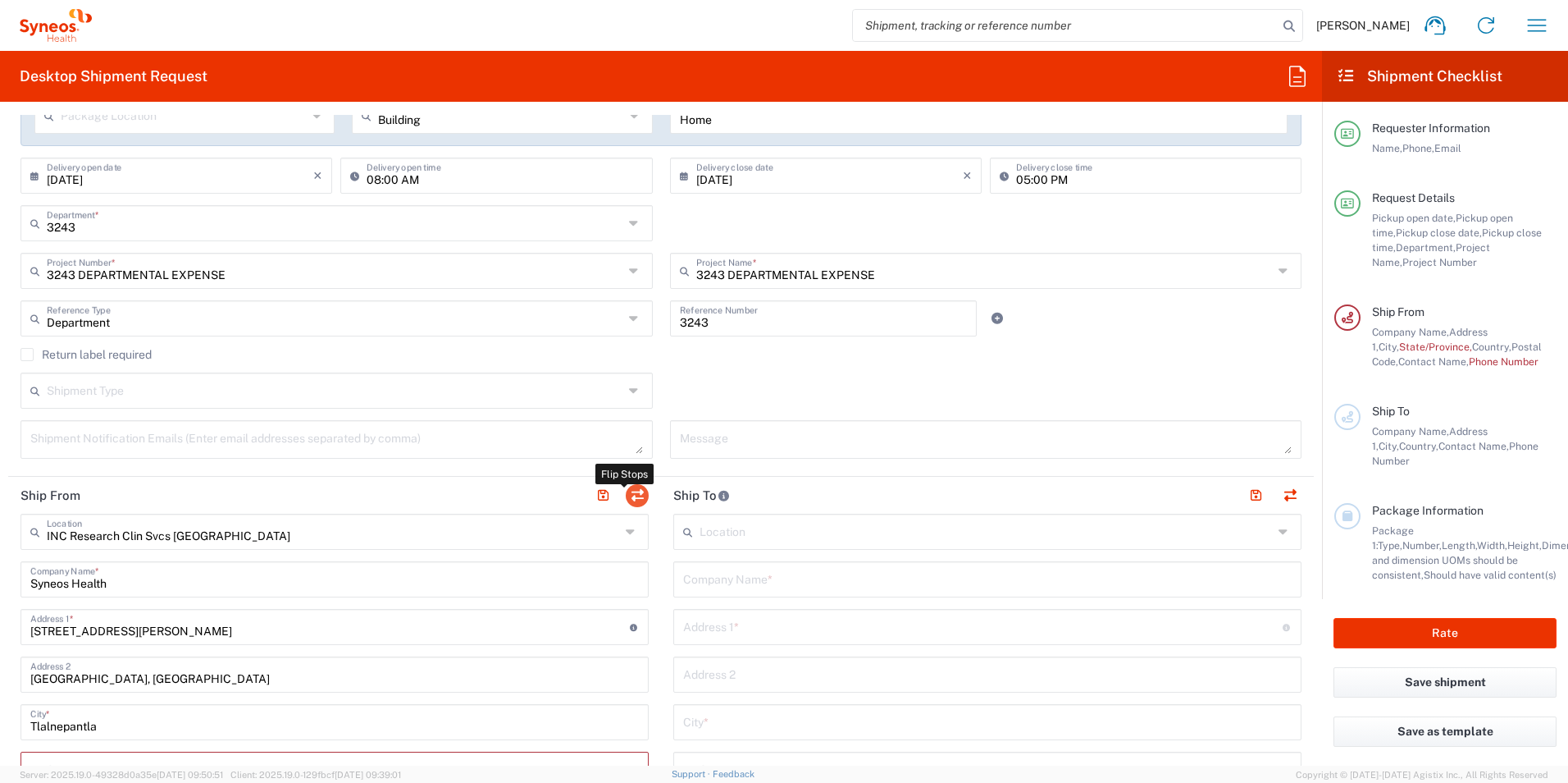
type input "EORI"
type input "VAT"
type input "KIN030716VB2"
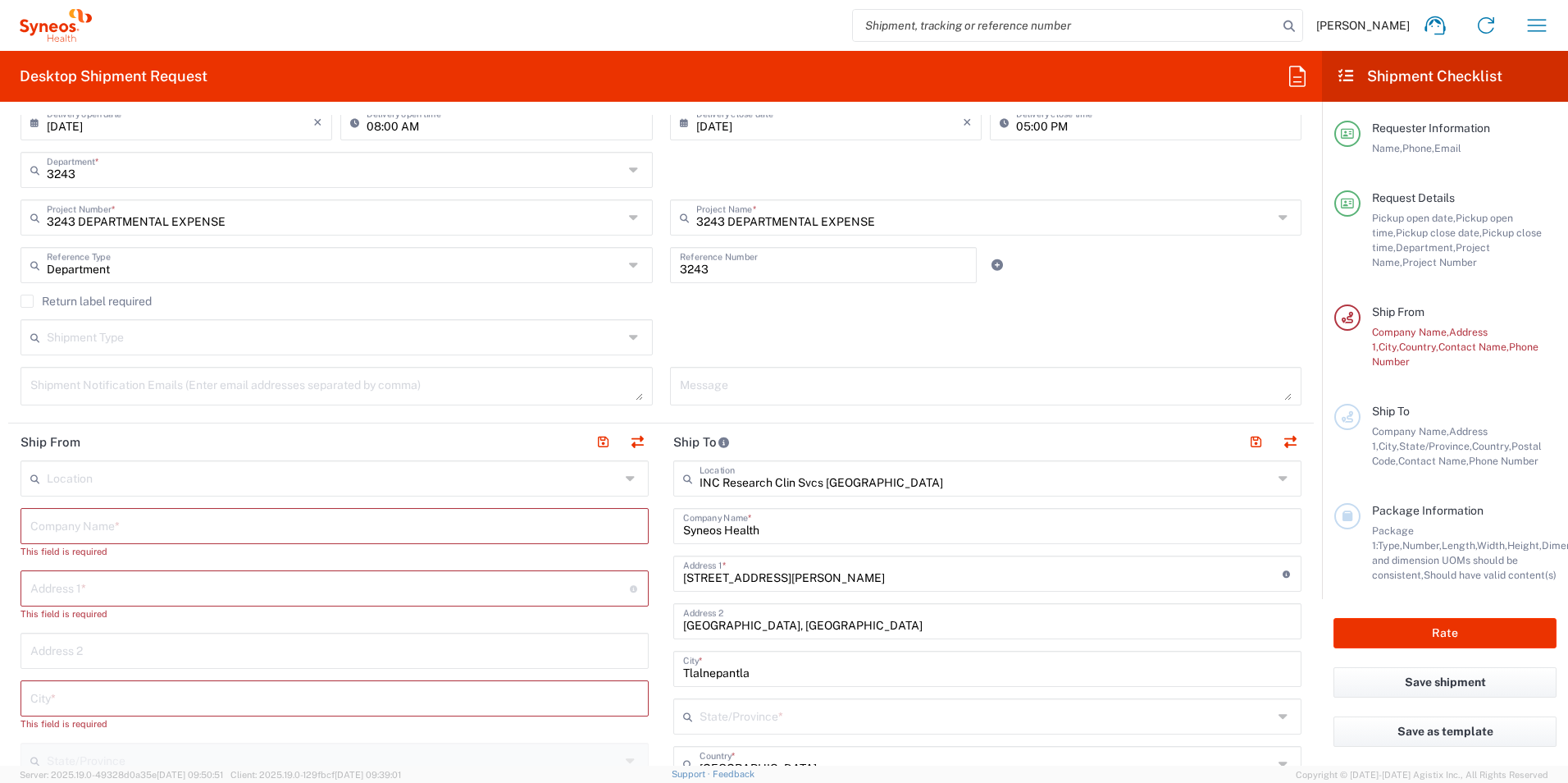
scroll to position [410, 0]
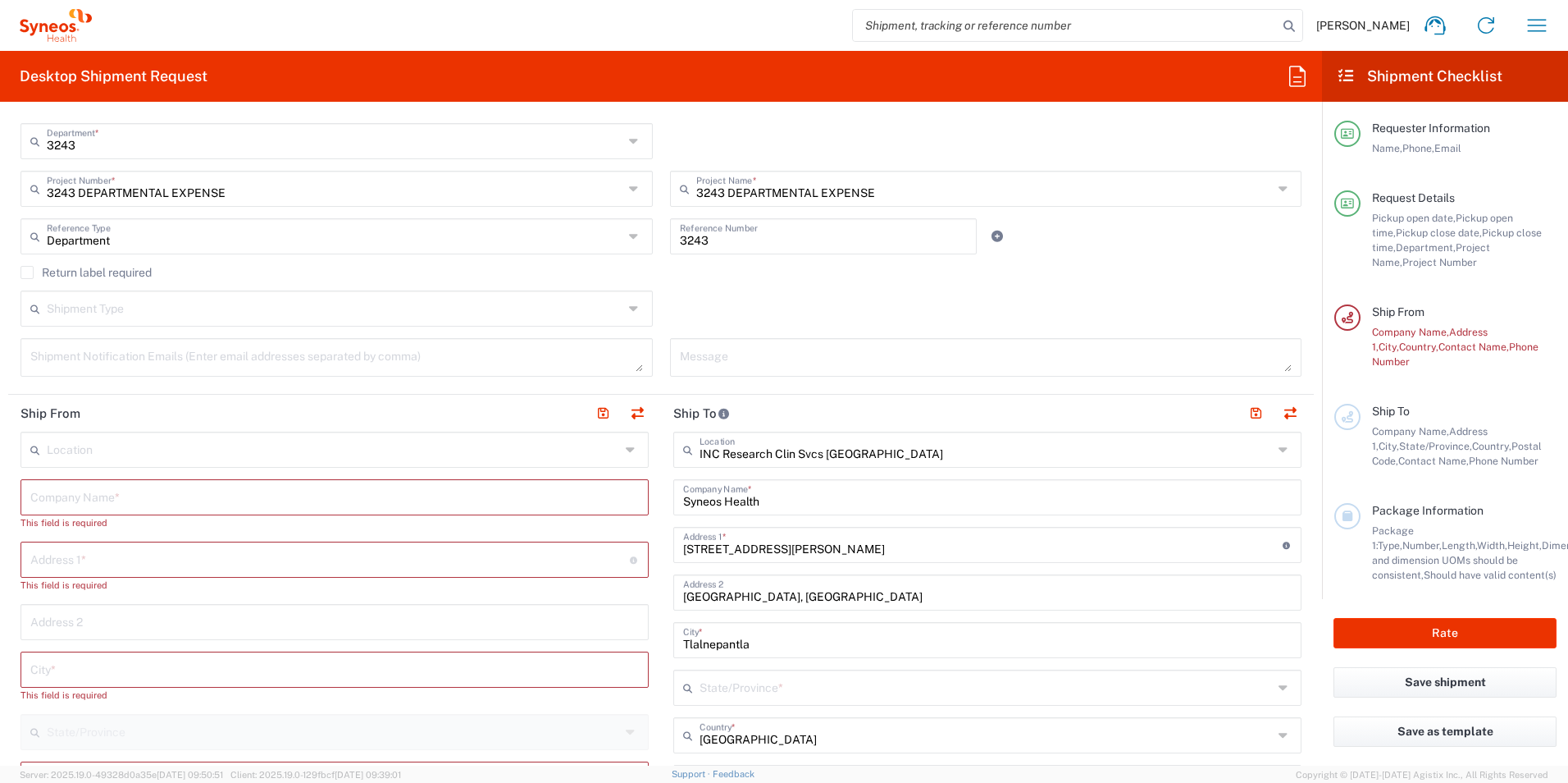
click at [197, 503] on input "text" at bounding box center [334, 496] width 608 height 29
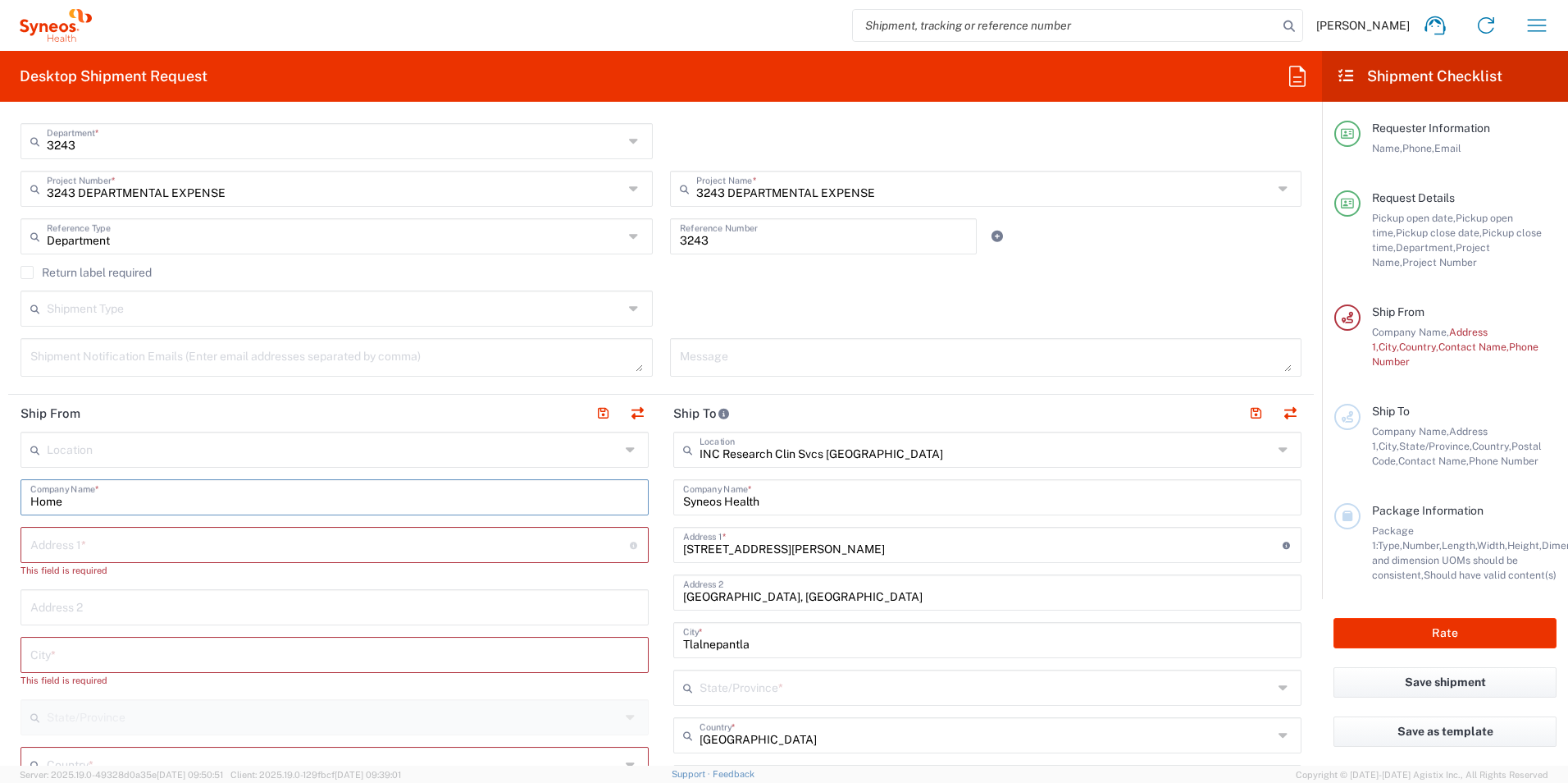
type input "Home"
click at [207, 543] on input "text" at bounding box center [330, 543] width 599 height 29
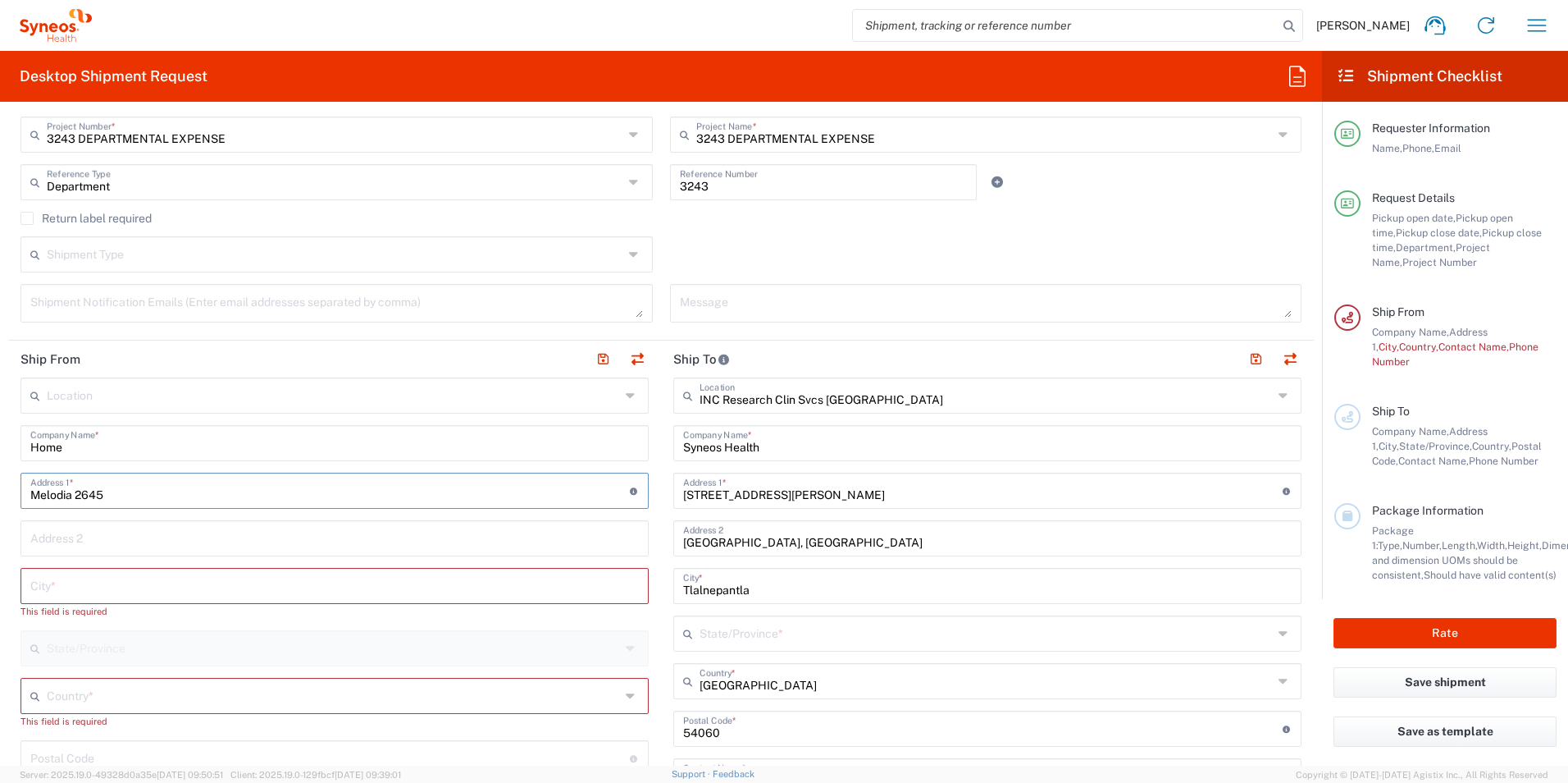
scroll to position [492, 0]
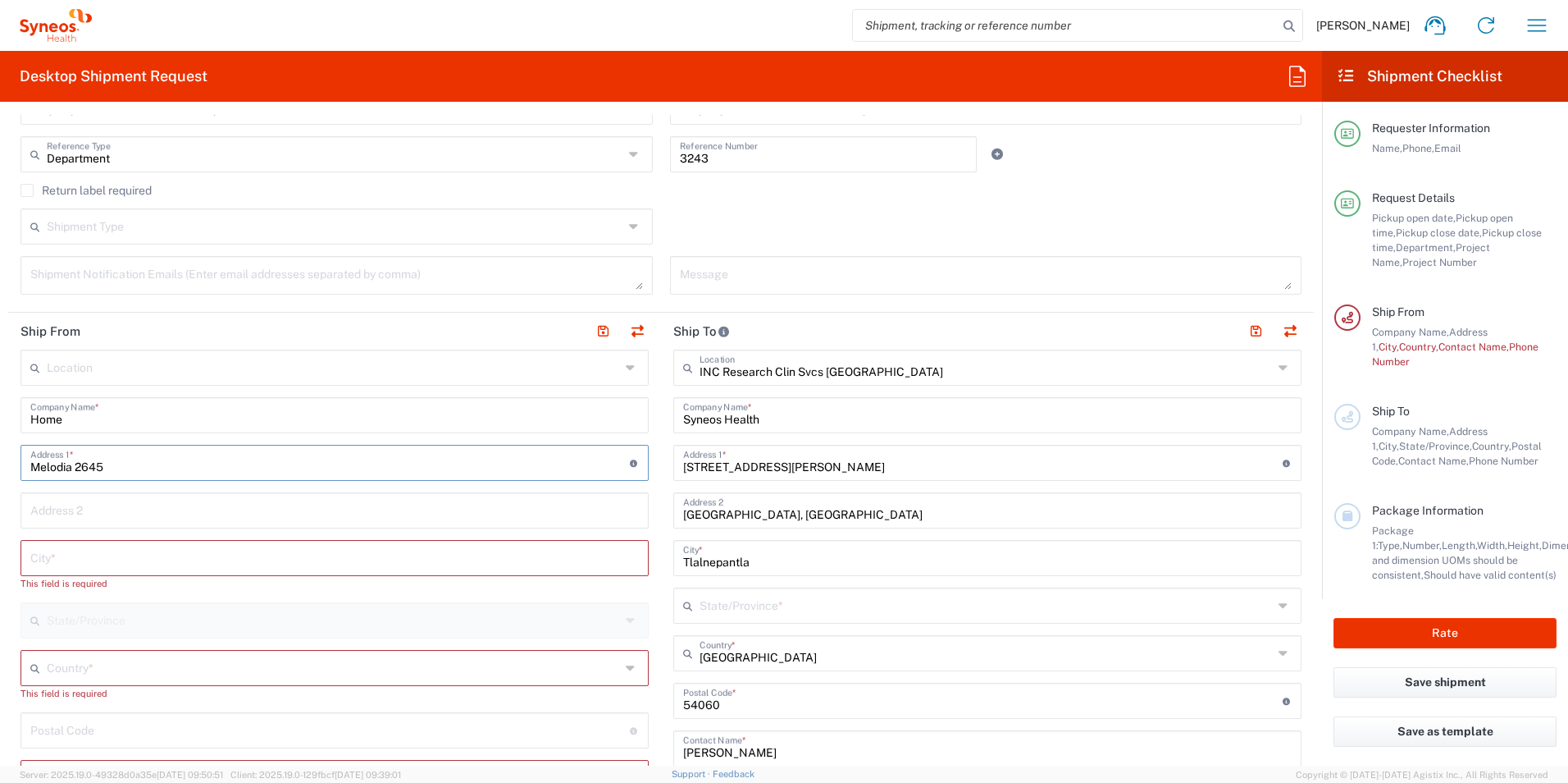
type input "Melodia 2645"
click at [188, 517] on input "text" at bounding box center [334, 509] width 608 height 29
type input "C"
type input "Fraccionamiento [GEOGRAPHIC_DATA]"
click at [207, 562] on input "text" at bounding box center [334, 557] width 608 height 29
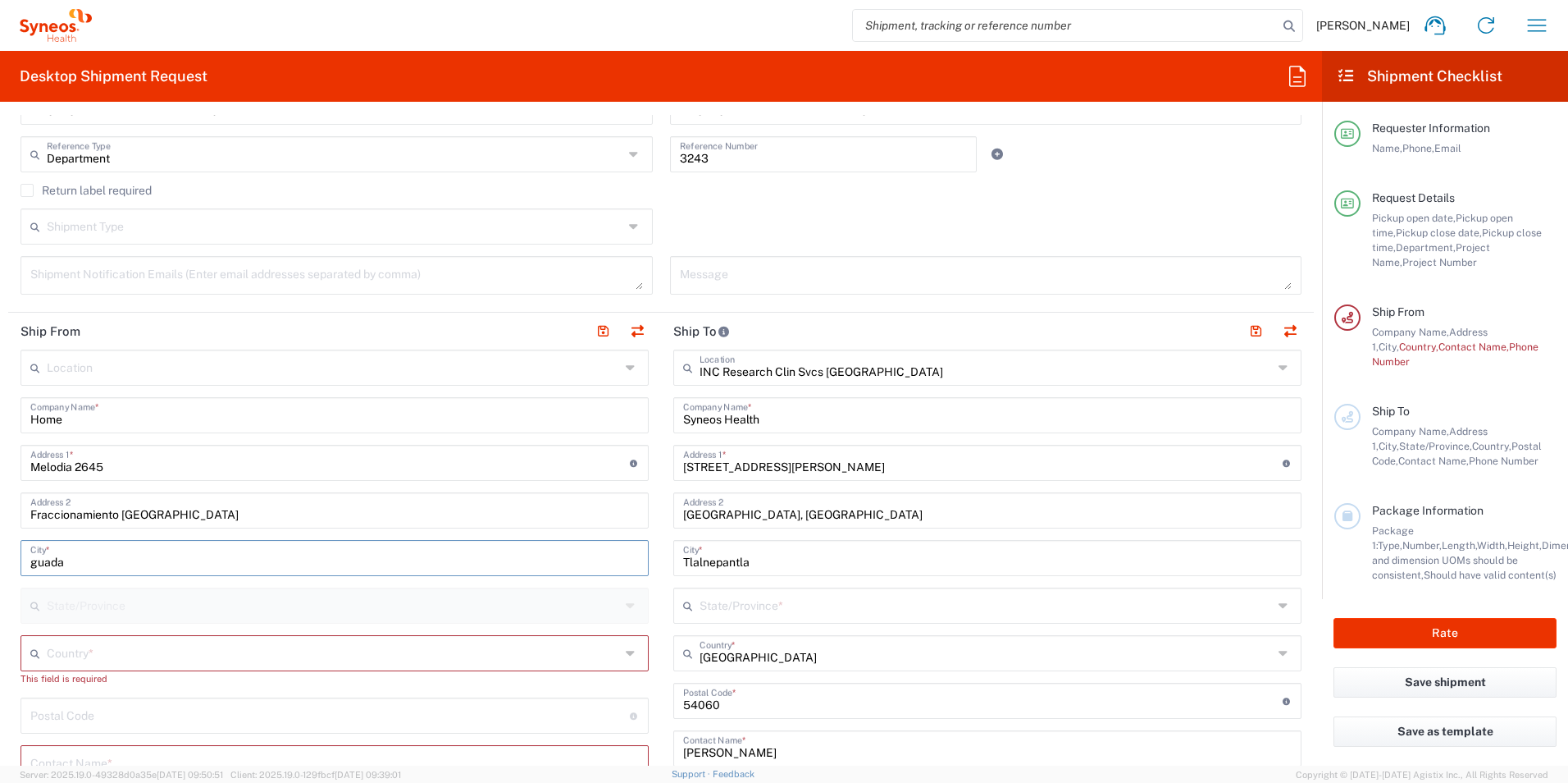
click at [187, 555] on input "guada" at bounding box center [334, 557] width 608 height 29
drag, startPoint x: 101, startPoint y: 556, endPoint x: 16, endPoint y: 558, distance: 85.0
click at [16, 558] on main "Location [PERSON_NAME] LLC-[GEOGRAPHIC_DATA] [GEOGRAPHIC_DATA] [GEOGRAPHIC_DATA…" at bounding box center [334, 739] width 653 height 781
type input "[GEOGRAPHIC_DATA]"
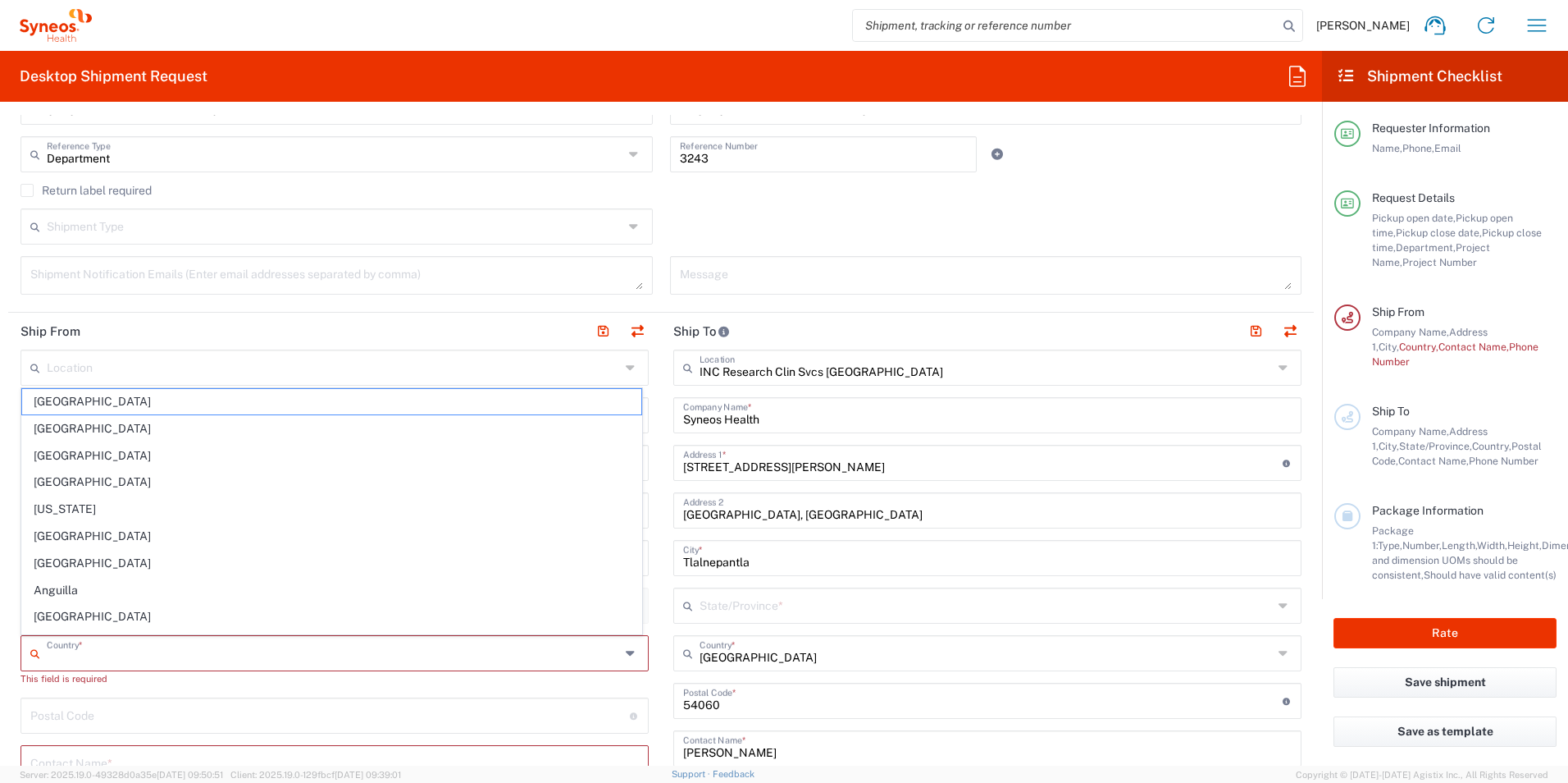
click at [127, 654] on input "text" at bounding box center [333, 651] width 574 height 29
type input "[GEOGRAPHIC_DATA]"
type input "[PERSON_NAME][EMAIL_ADDRESS][PERSON_NAME][DOMAIN_NAME]"
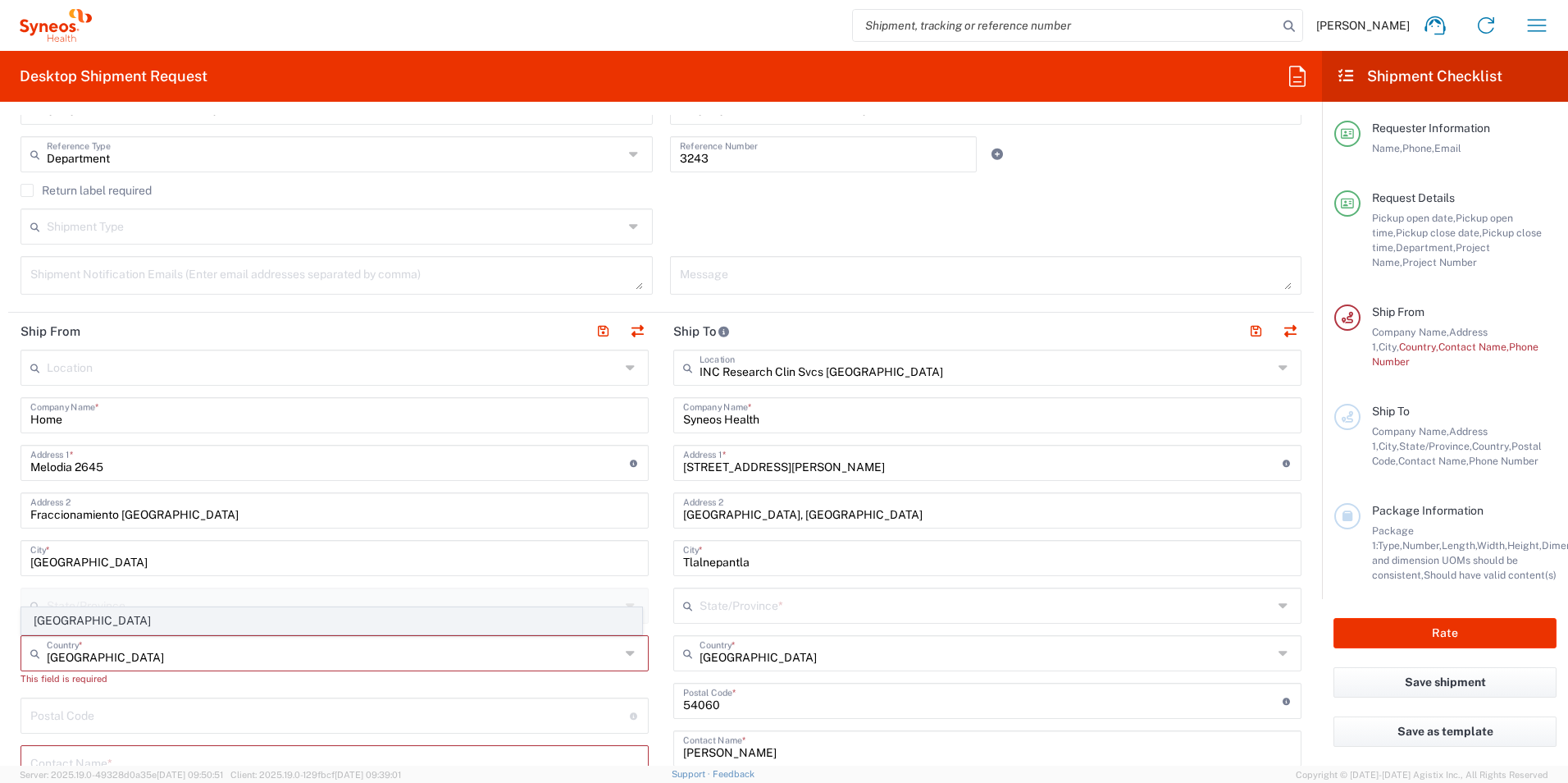
click at [81, 621] on span "[GEOGRAPHIC_DATA]" at bounding box center [332, 620] width 619 height 26
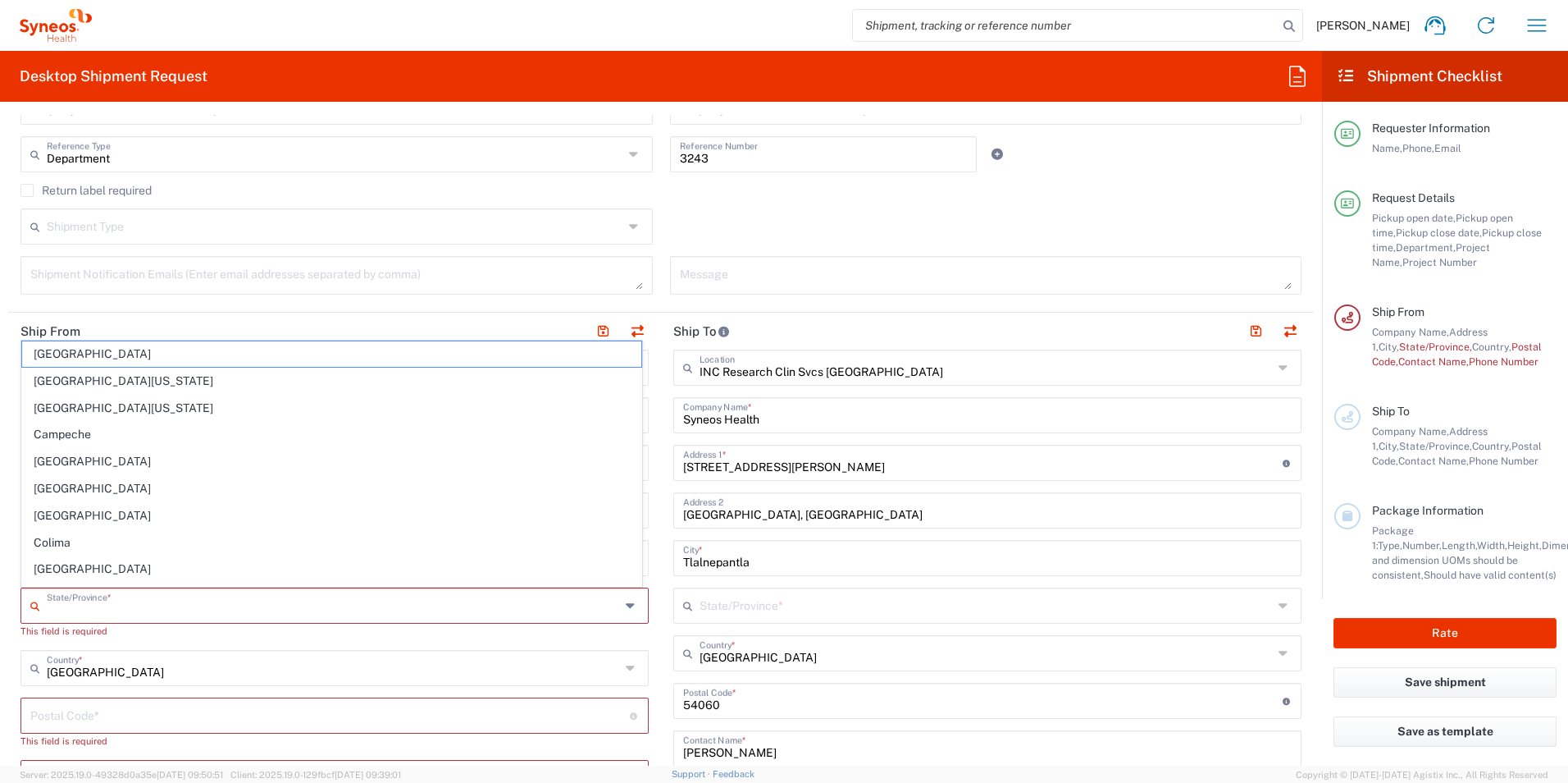
click at [142, 604] on input "text" at bounding box center [333, 604] width 574 height 29
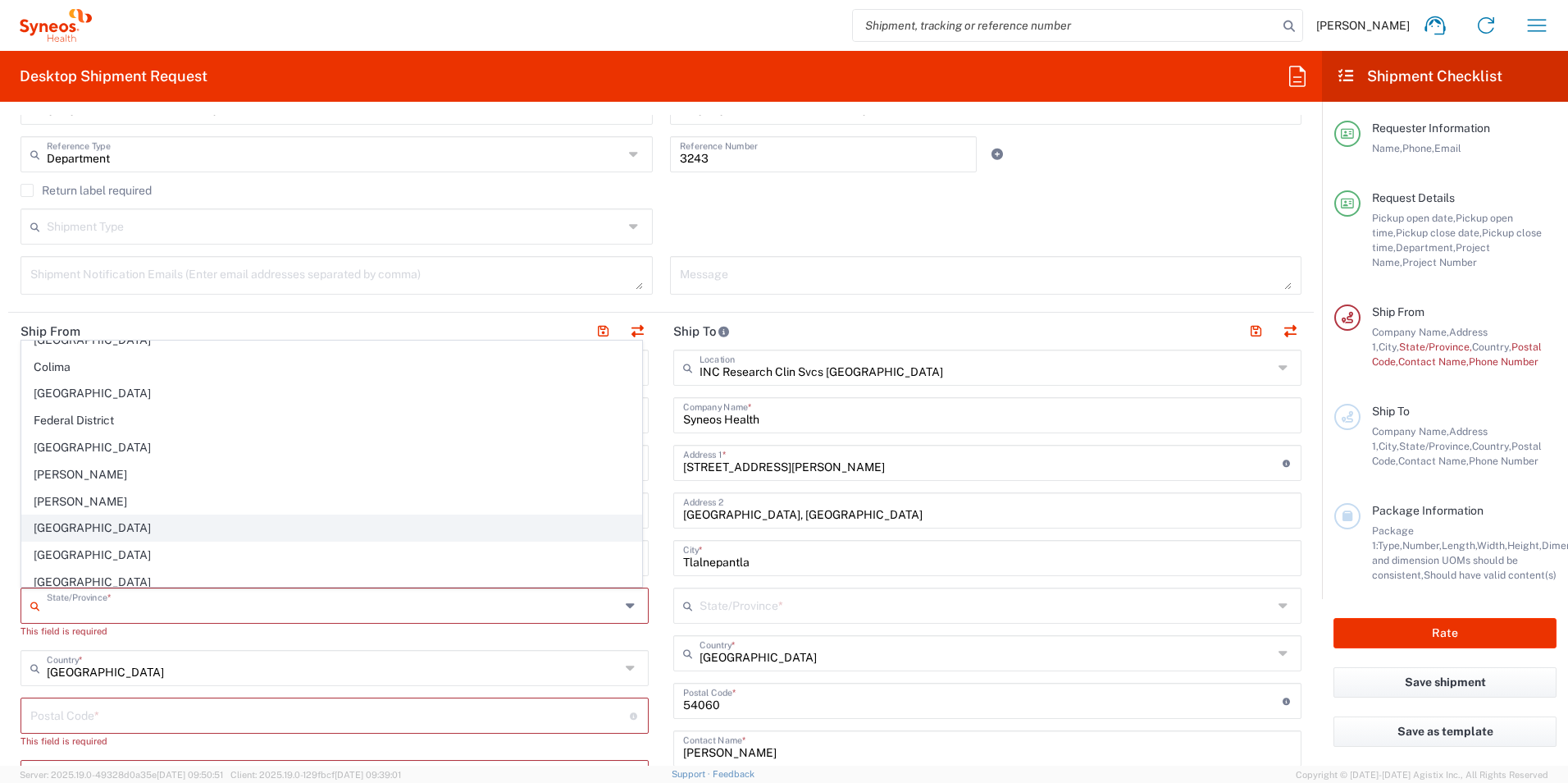
scroll to position [205, 0]
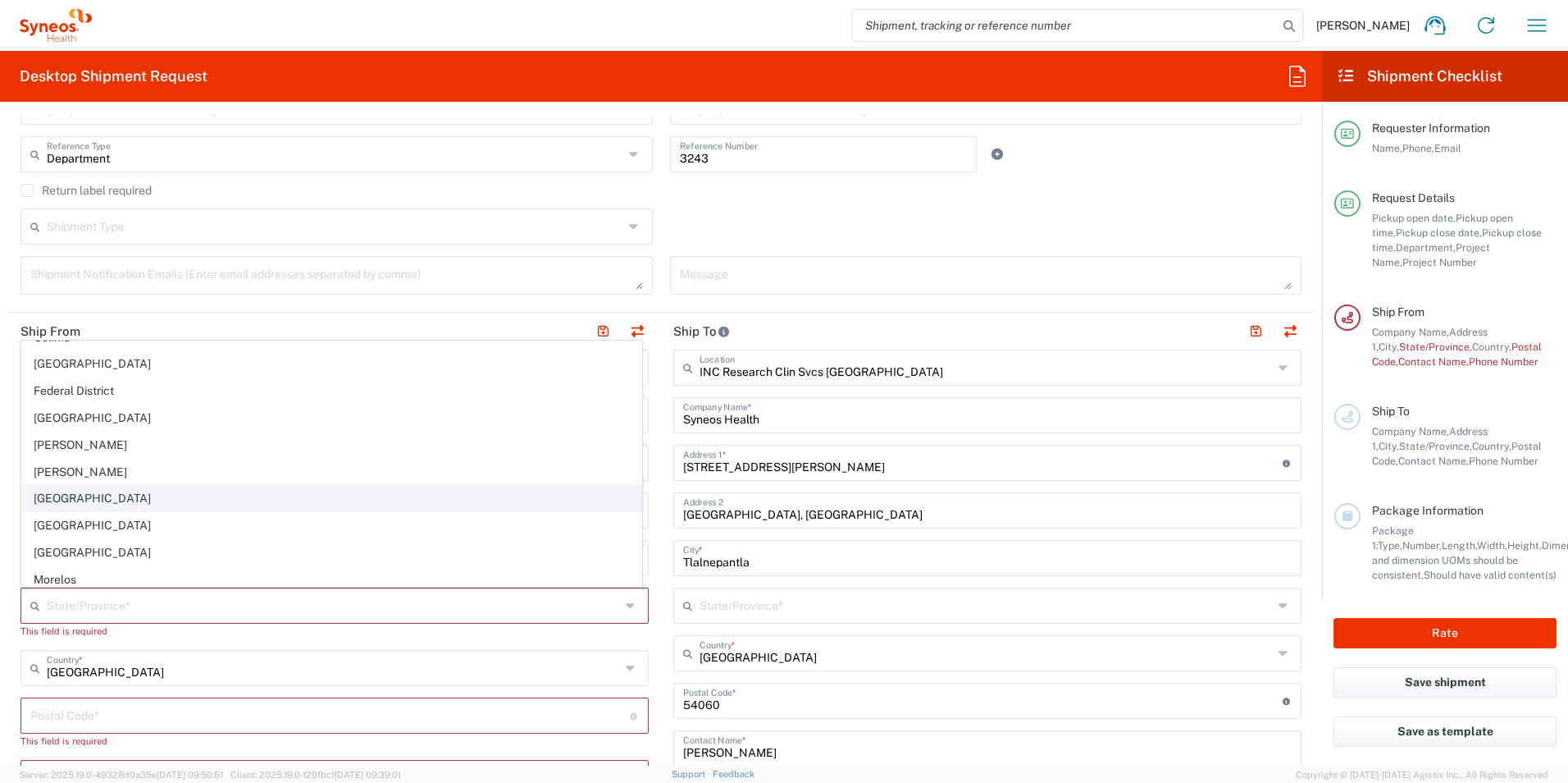
click at [72, 498] on span "[GEOGRAPHIC_DATA]" at bounding box center [332, 498] width 619 height 26
type input "[GEOGRAPHIC_DATA]"
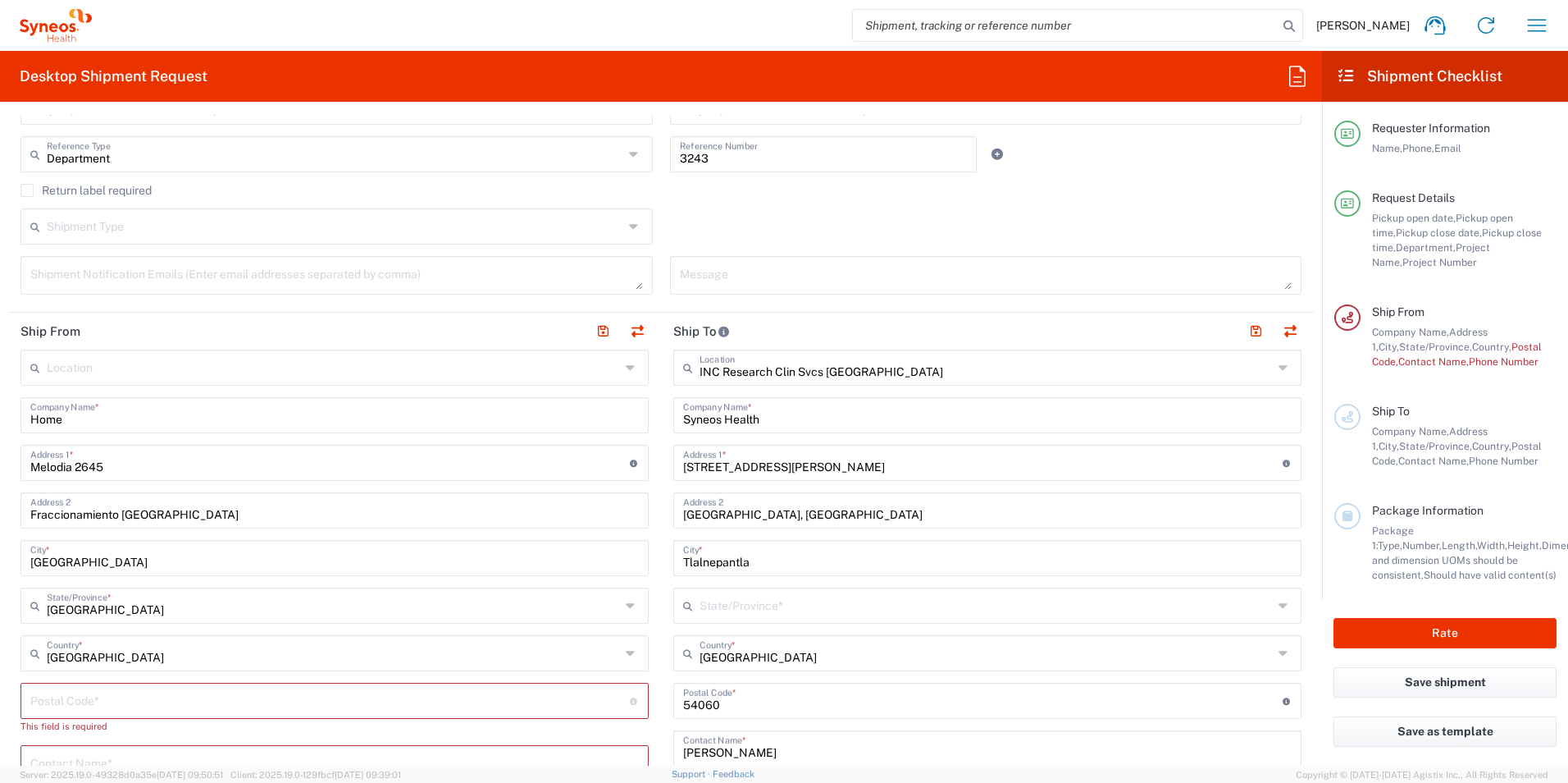
click at [661, 557] on main "INC Research Clin Svcs [GEOGRAPHIC_DATA] Location INC Research Clin Svcs [GEOGR…" at bounding box center [987, 693] width 653 height 689
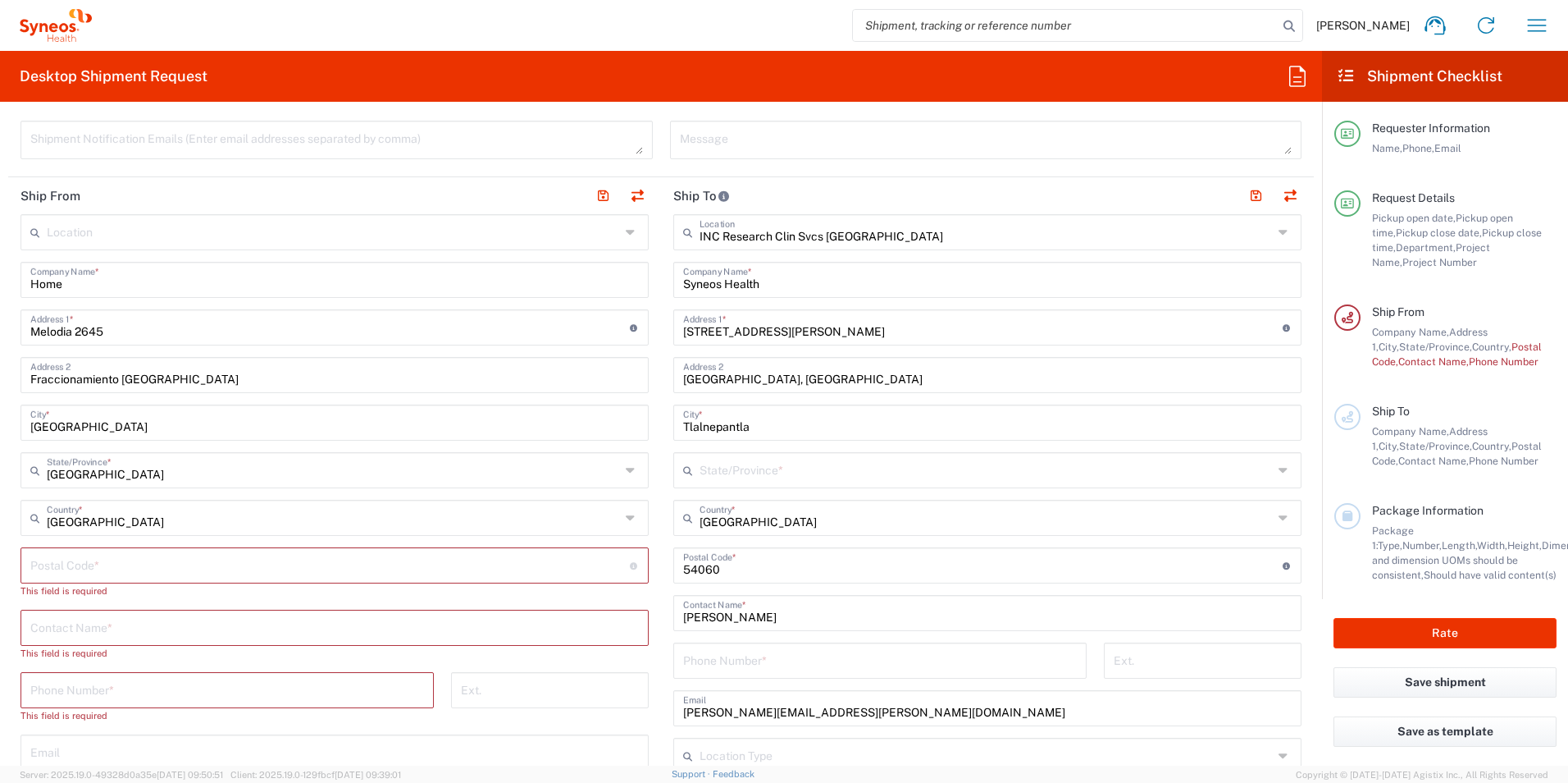
scroll to position [656, 0]
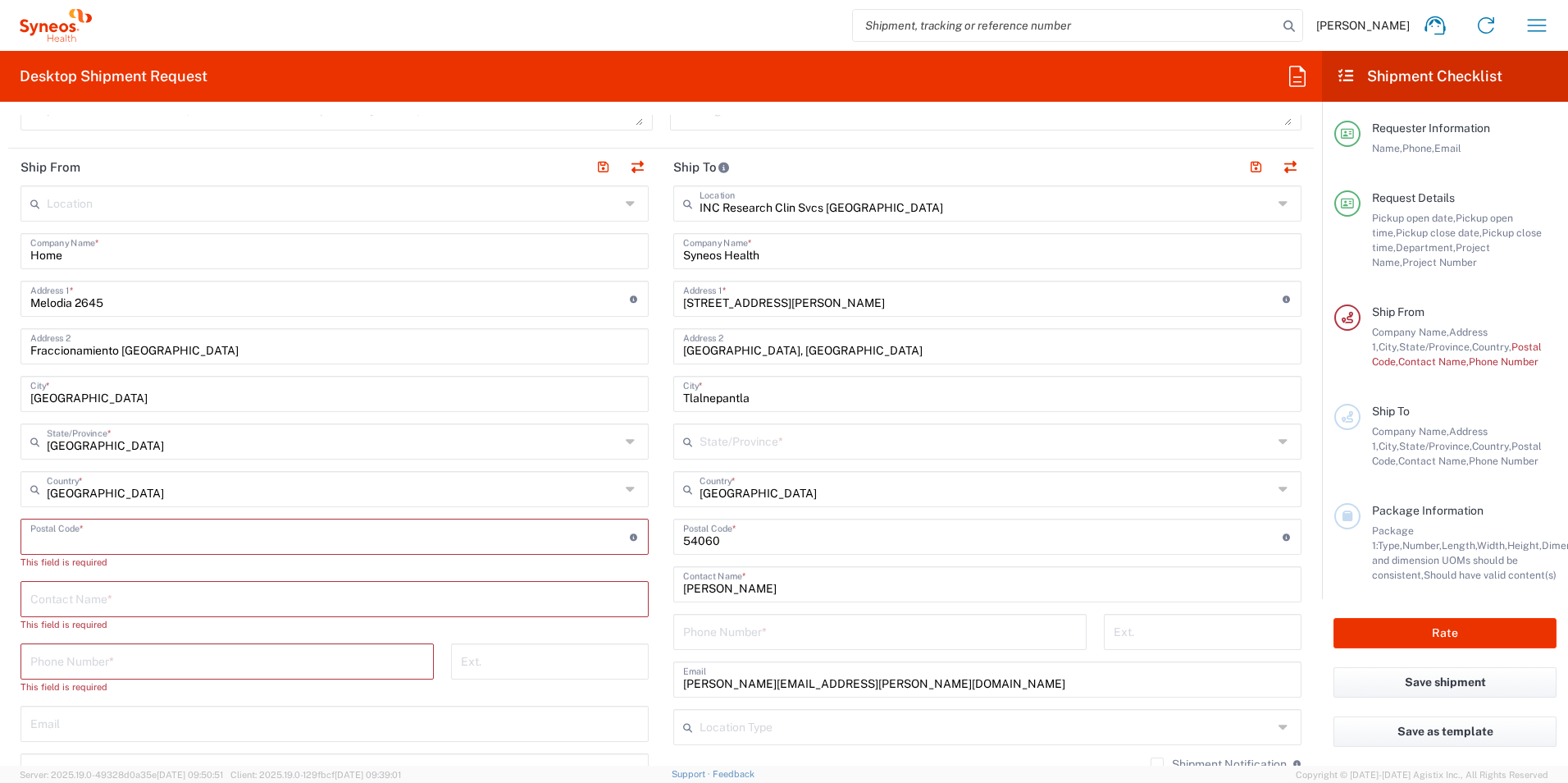
click at [411, 543] on input "undefined" at bounding box center [330, 535] width 599 height 29
type input "44700"
click at [337, 575] on input "text" at bounding box center [334, 583] width 608 height 29
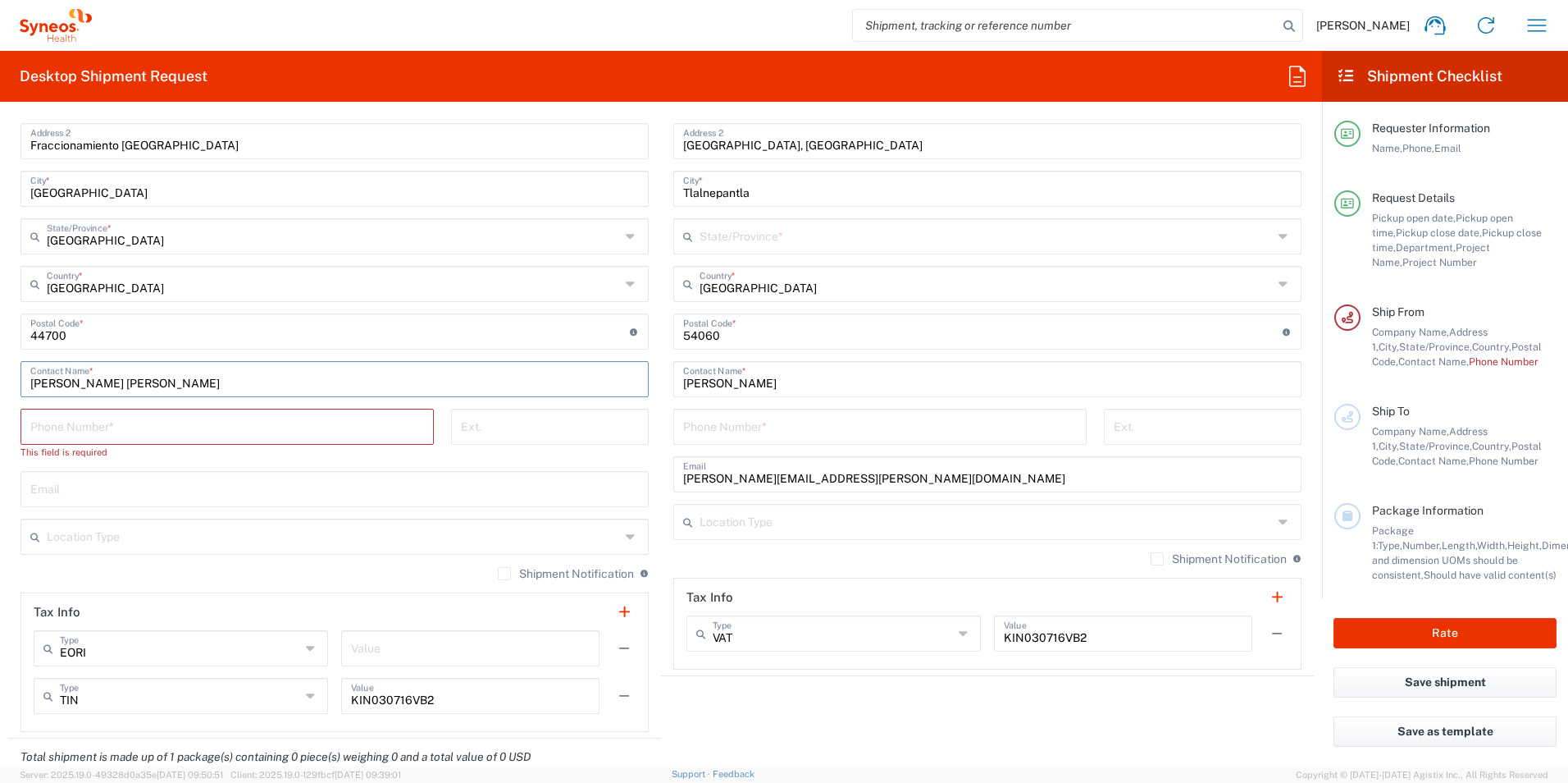
scroll to position [902, 0]
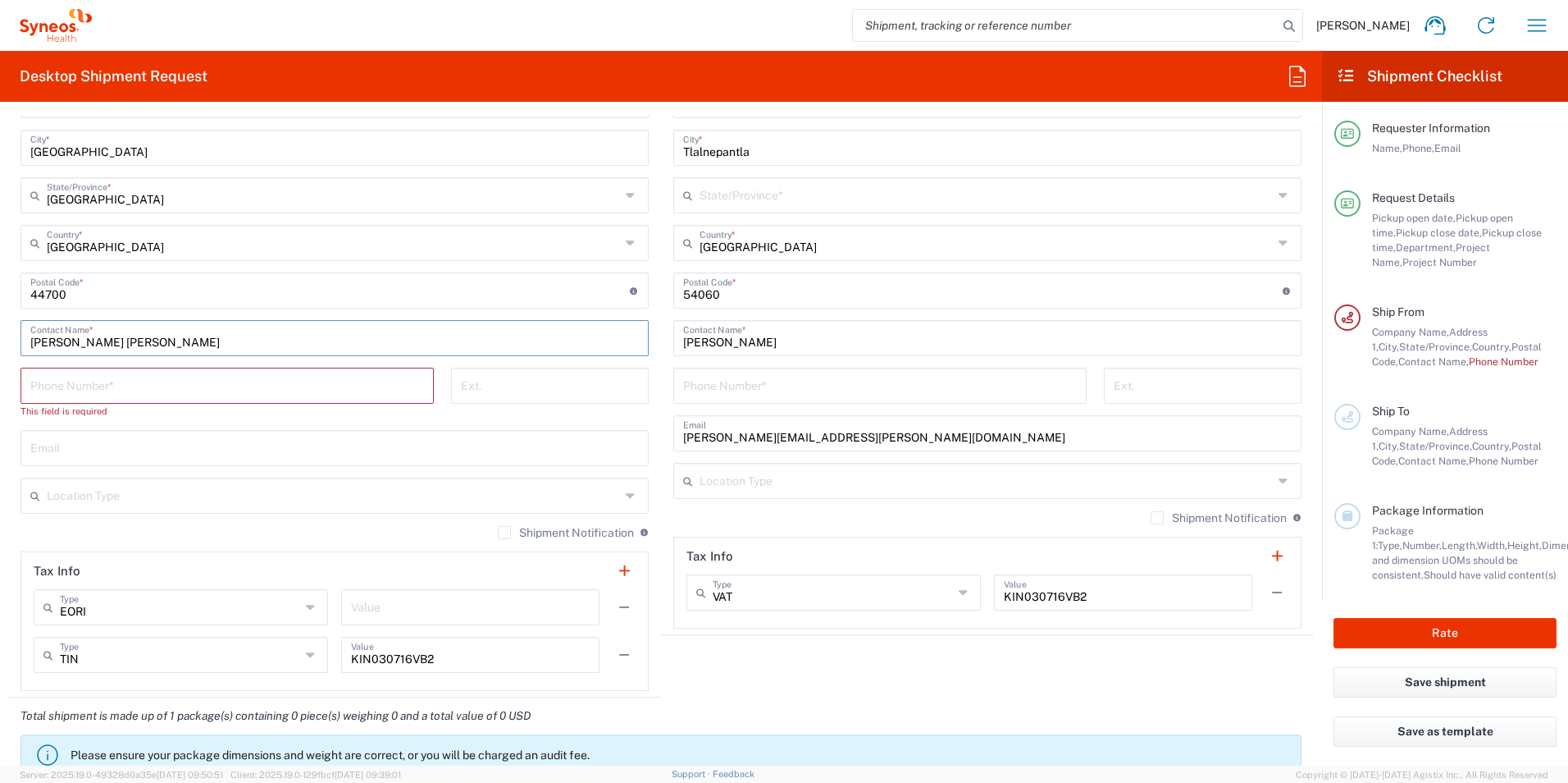
type input "[PERSON_NAME] [PERSON_NAME]"
click at [317, 492] on input "text" at bounding box center [333, 494] width 574 height 29
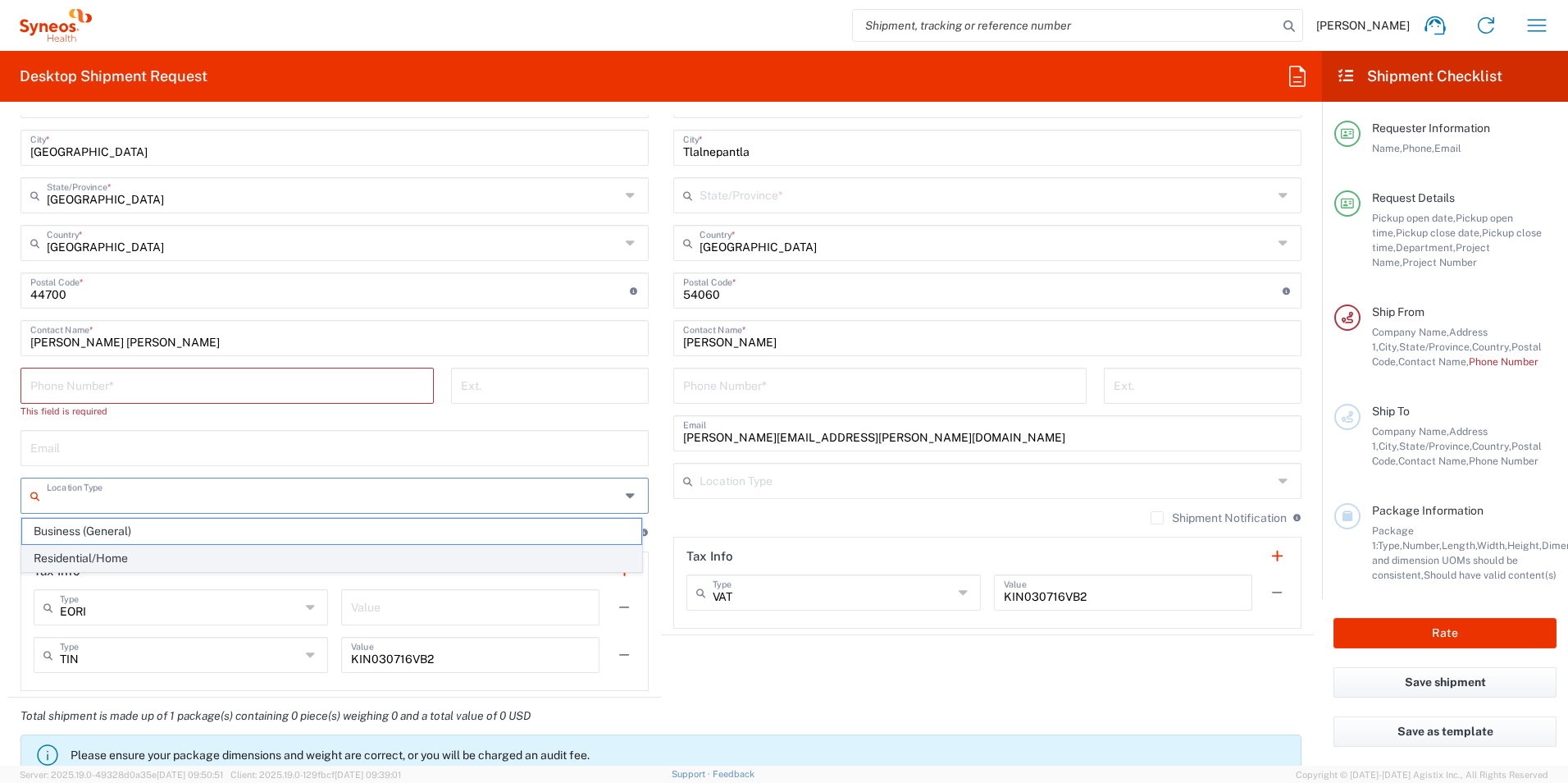
click at [161, 555] on span "Residential/Home" at bounding box center [332, 558] width 619 height 26
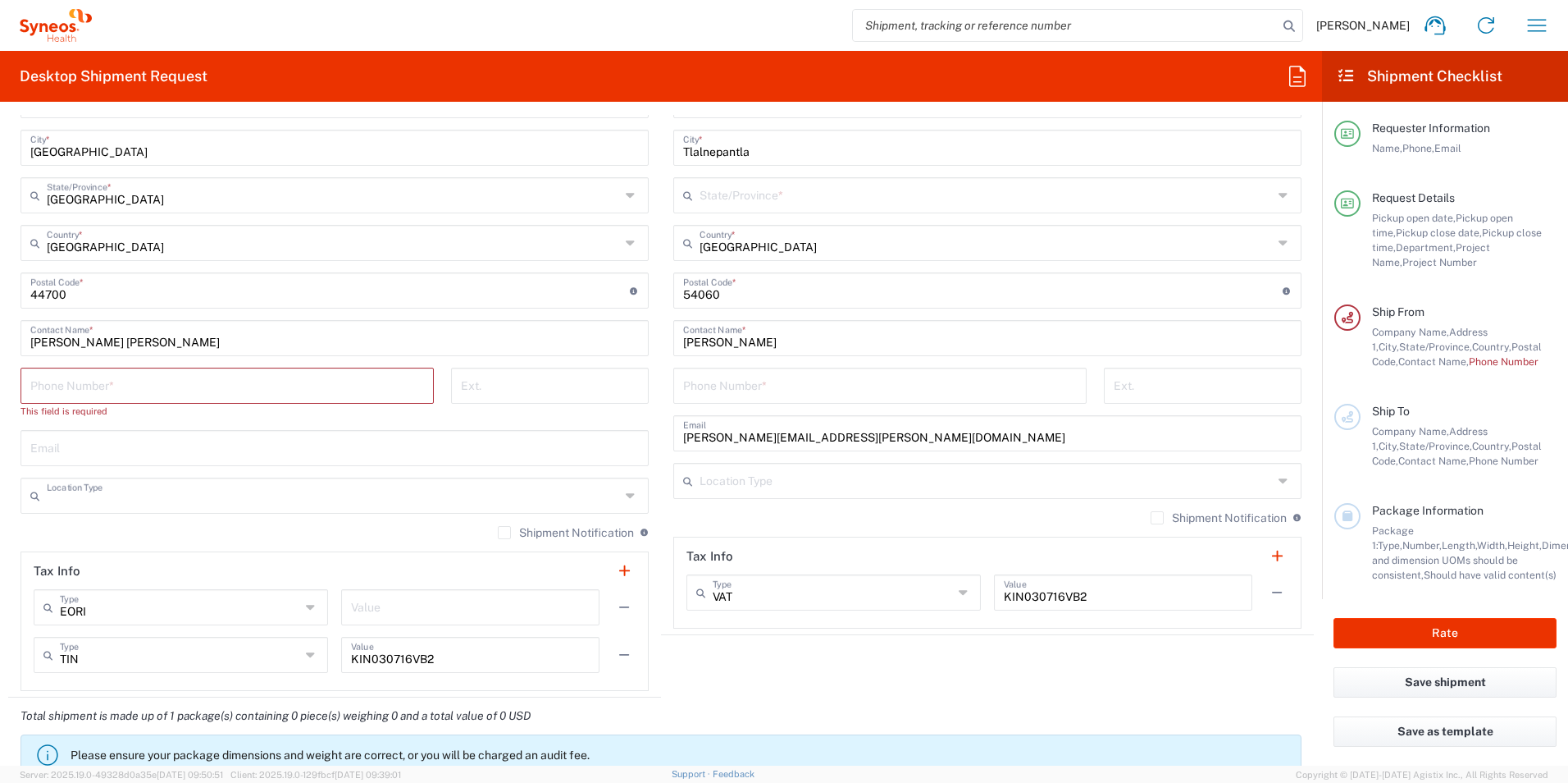
type input "Residential/Home"
click at [163, 389] on input "tel" at bounding box center [227, 384] width 393 height 29
click at [132, 390] on input "+52331" at bounding box center [227, 384] width 393 height 29
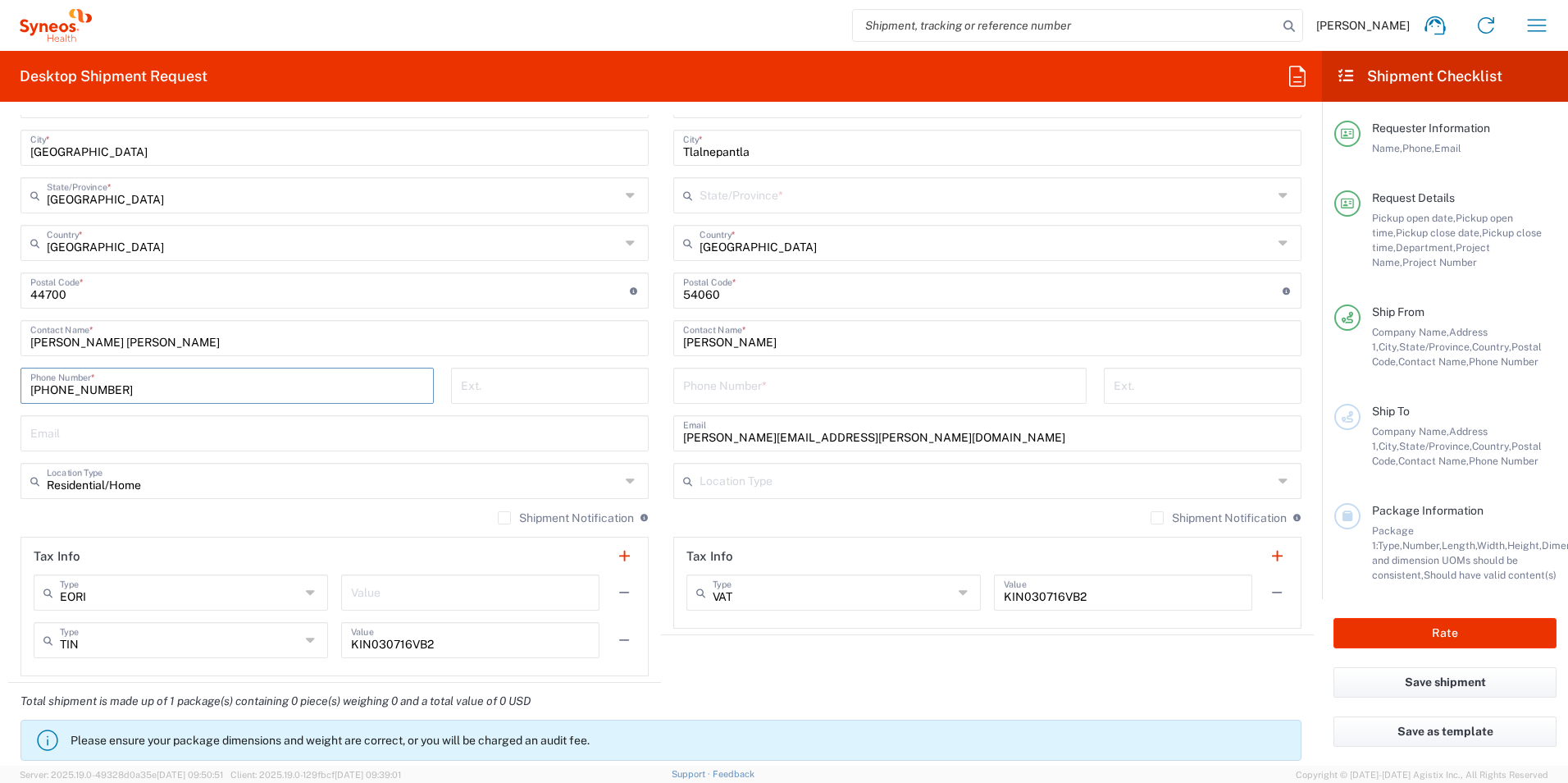
type input "[PHONE_NUMBER]"
click at [809, 524] on div "Shipment Notification If checked, a shipment notification email will be sent to…" at bounding box center [987, 524] width 628 height 26
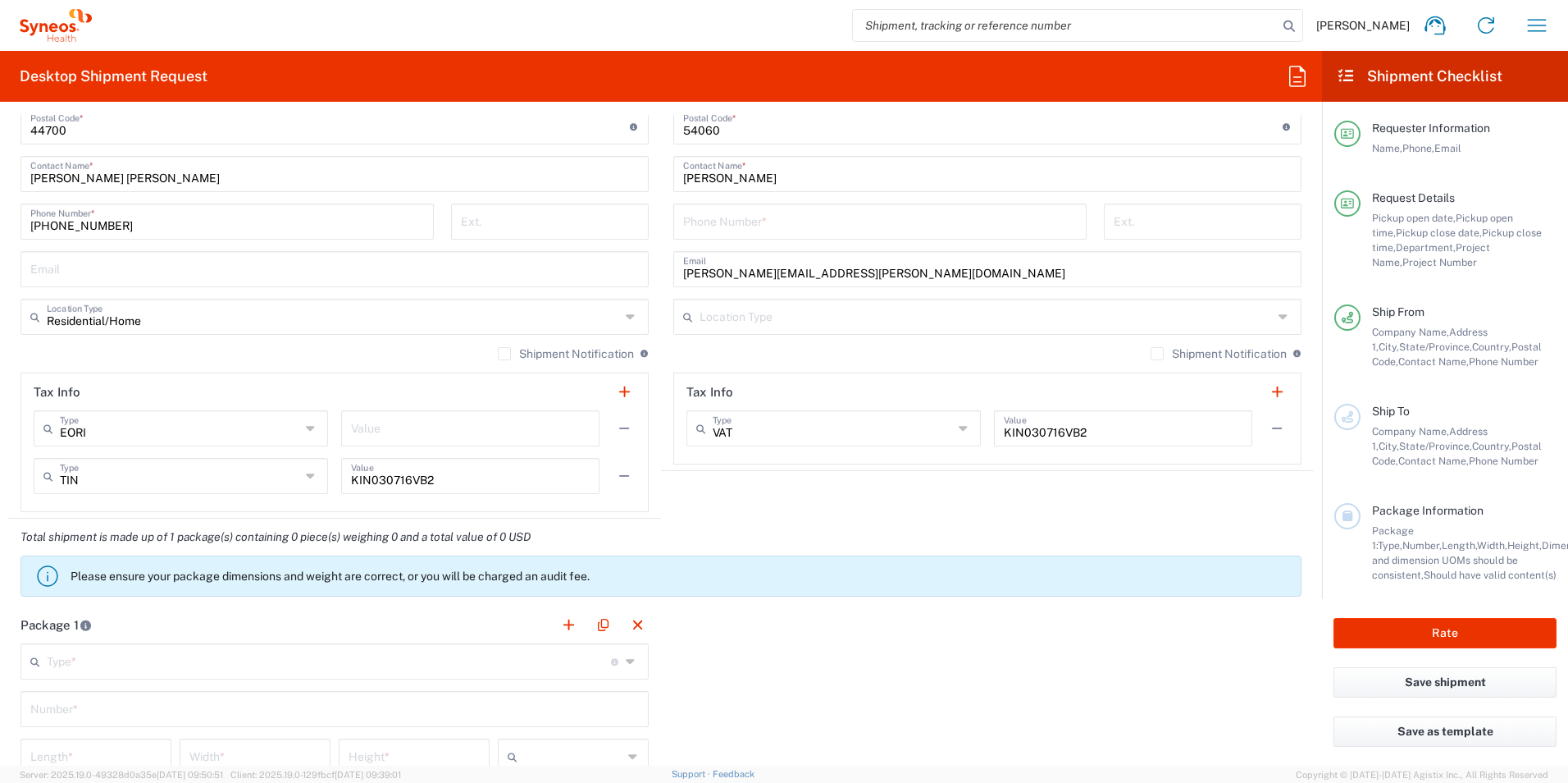
scroll to position [985, 0]
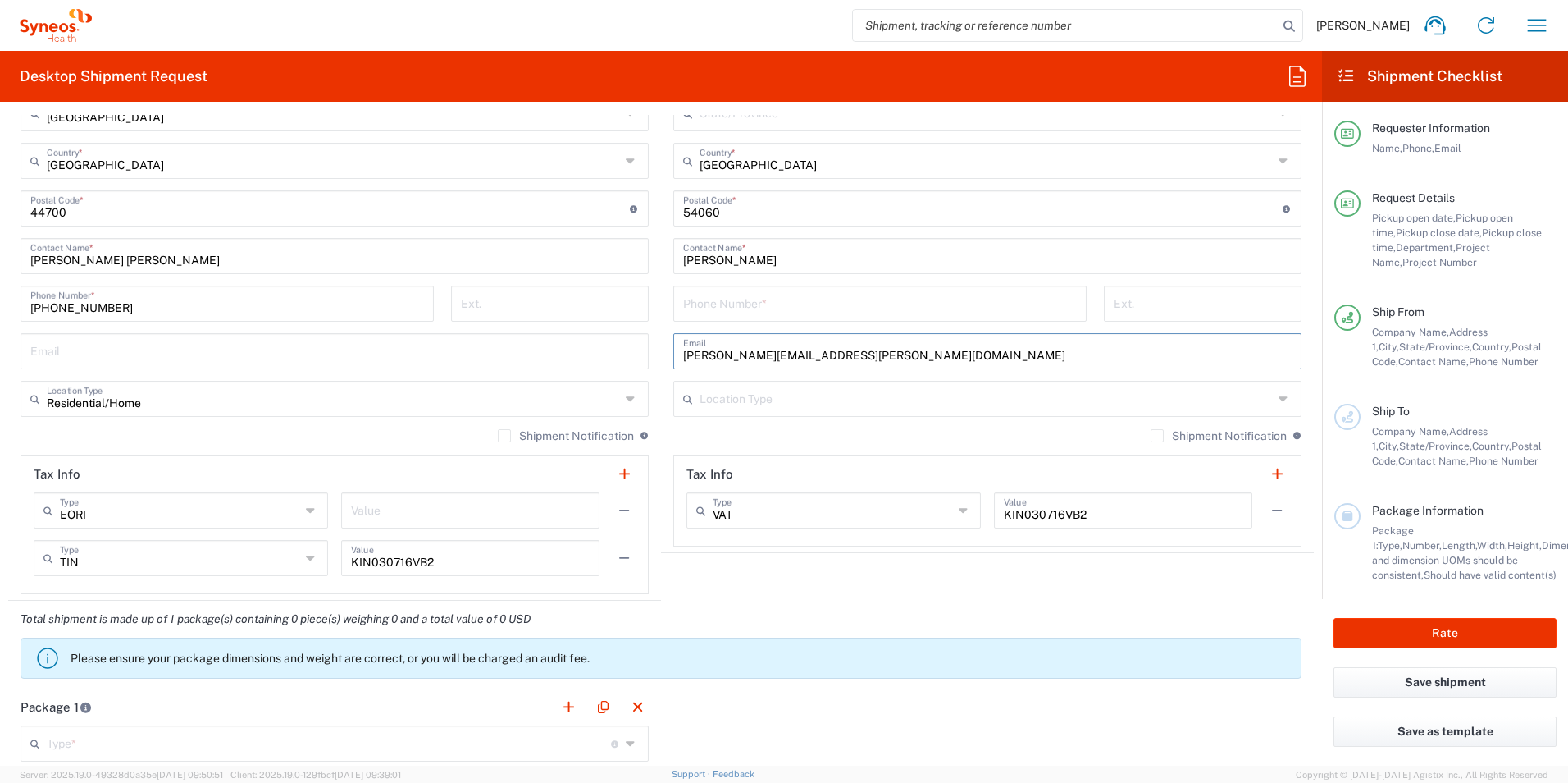
drag, startPoint x: 855, startPoint y: 356, endPoint x: 632, endPoint y: 357, distance: 223.0
click at [632, 357] on div "Ship From Location [PERSON_NAME] LLC-[GEOGRAPHIC_DATA] [GEOGRAPHIC_DATA] [GEOGR…" at bounding box center [661, 211] width 1305 height 781
click at [124, 355] on input "text" at bounding box center [334, 350] width 608 height 29
paste input "[PERSON_NAME][EMAIL_ADDRESS][PERSON_NAME][DOMAIN_NAME]"
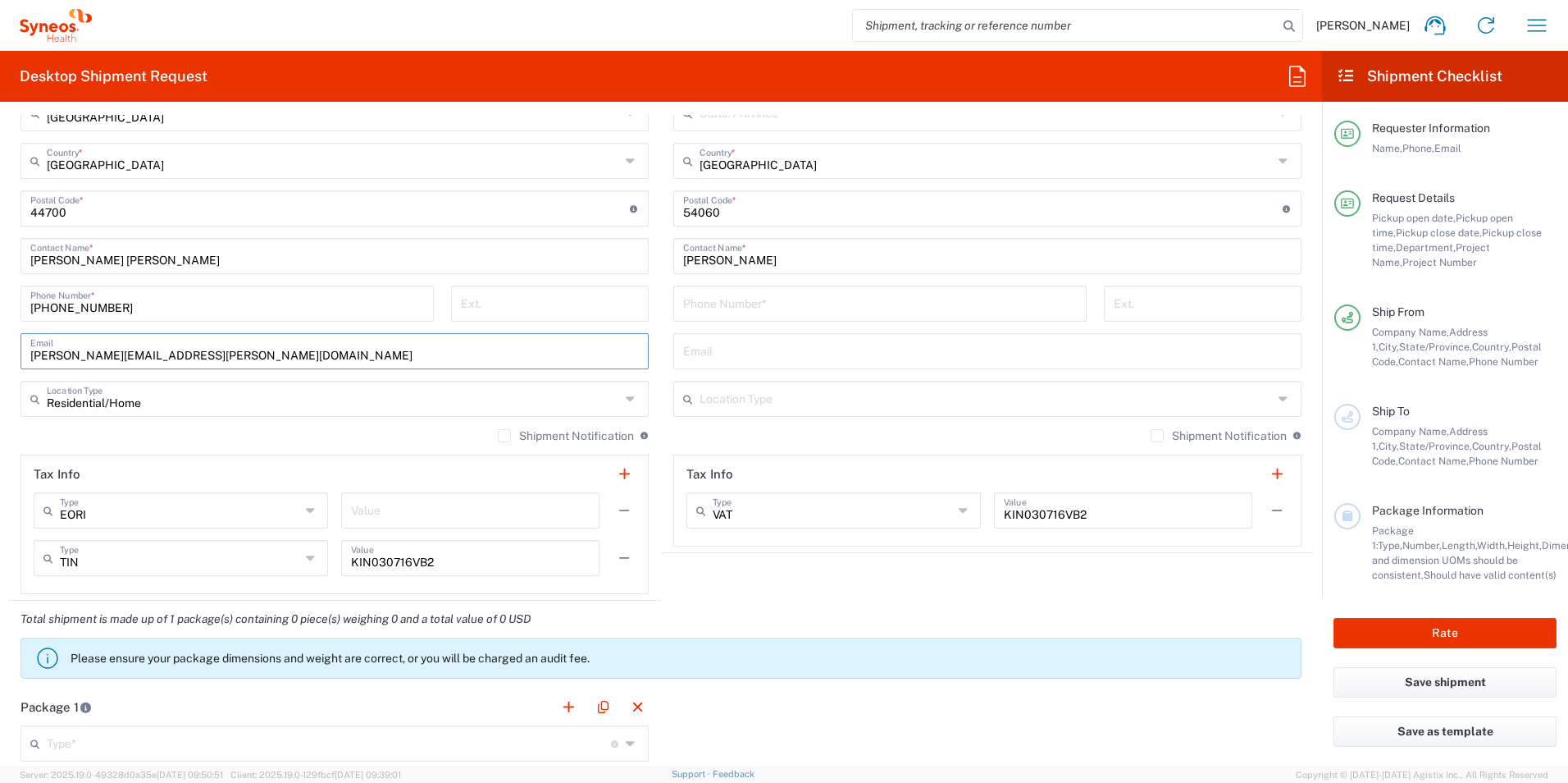
type input "[PERSON_NAME][EMAIL_ADDRESS][PERSON_NAME][DOMAIN_NAME]"
click at [817, 257] on input "[PERSON_NAME]" at bounding box center [987, 254] width 608 height 29
drag, startPoint x: 829, startPoint y: 263, endPoint x: 643, endPoint y: 249, distance: 186.5
click at [643, 249] on div "Ship From Location [PERSON_NAME] LLC-[GEOGRAPHIC_DATA] [GEOGRAPHIC_DATA] [GEOGR…" at bounding box center [661, 211] width 1305 height 781
type input "[PERSON_NAME]"
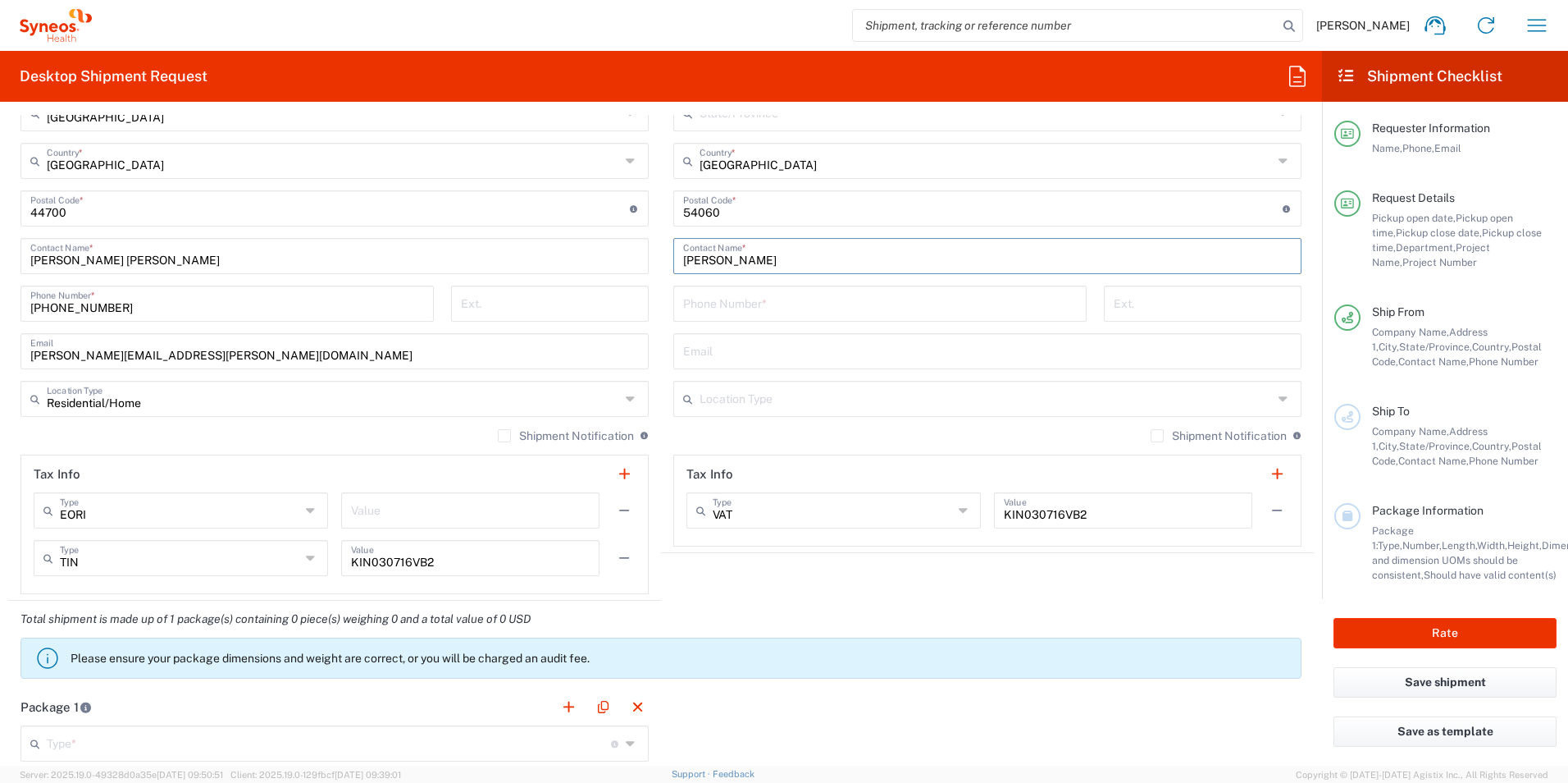
click at [728, 308] on input "tel" at bounding box center [880, 302] width 393 height 29
type input "[PHONE_NUMBER]"
click at [750, 259] on input "[PERSON_NAME]" at bounding box center [987, 254] width 608 height 29
click at [721, 258] on input "[PERSON_NAME]" at bounding box center [987, 254] width 608 height 29
type input "[PERSON_NAME]"
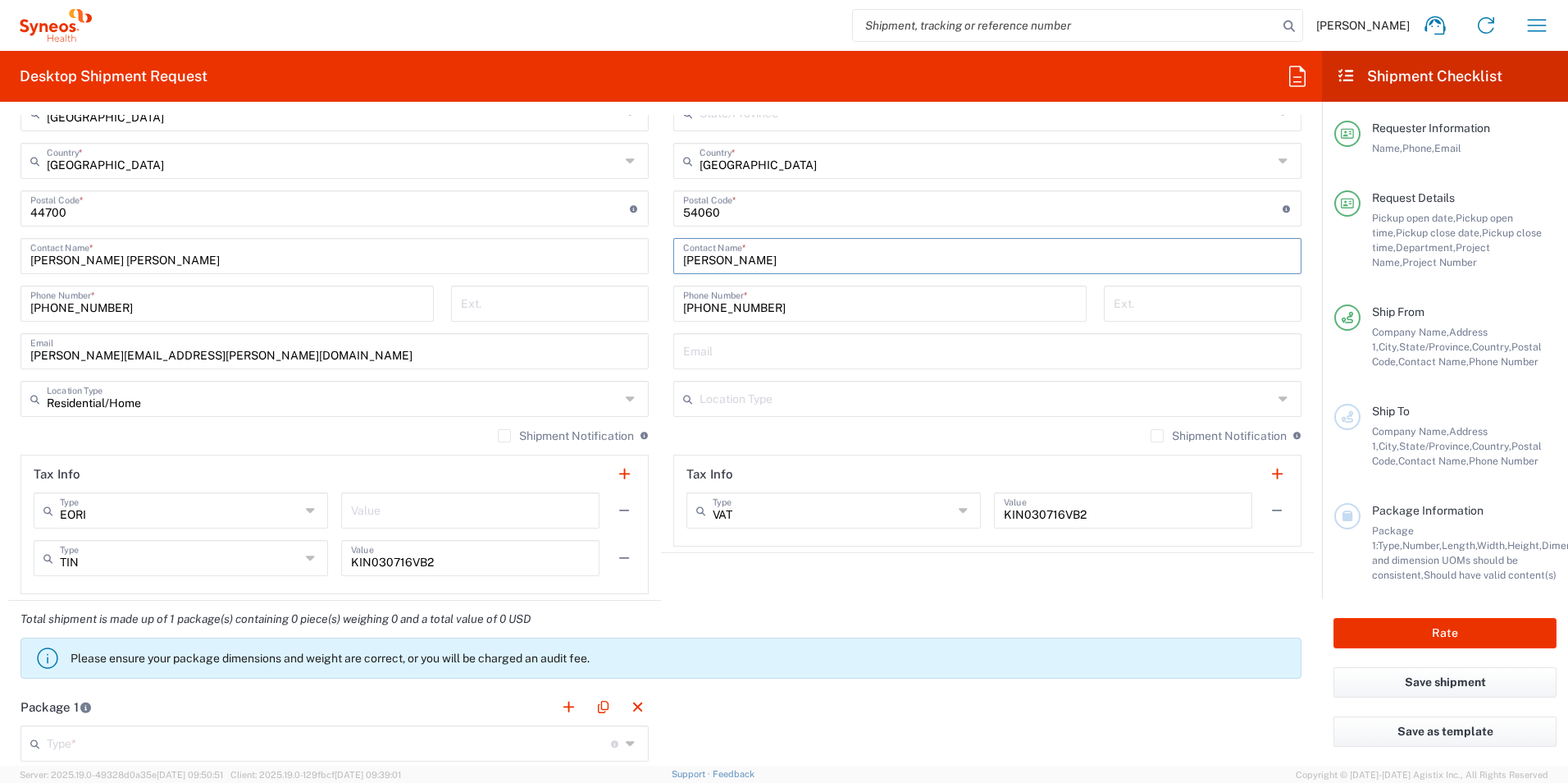
click at [691, 357] on input "text" at bounding box center [987, 350] width 608 height 29
click at [726, 353] on input "[PERSON_NAME][EMAIL_ADDRESS][PERSON_NAME][DOMAIN_NAME]" at bounding box center [987, 350] width 608 height 29
drag, startPoint x: 726, startPoint y: 353, endPoint x: 738, endPoint y: 354, distance: 12.0
click at [726, 353] on input "[PERSON_NAME][EMAIL_ADDRESS][PERSON_NAME][DOMAIN_NAME]" at bounding box center [987, 350] width 608 height 29
drag, startPoint x: 703, startPoint y: 352, endPoint x: 738, endPoint y: 357, distance: 35.4
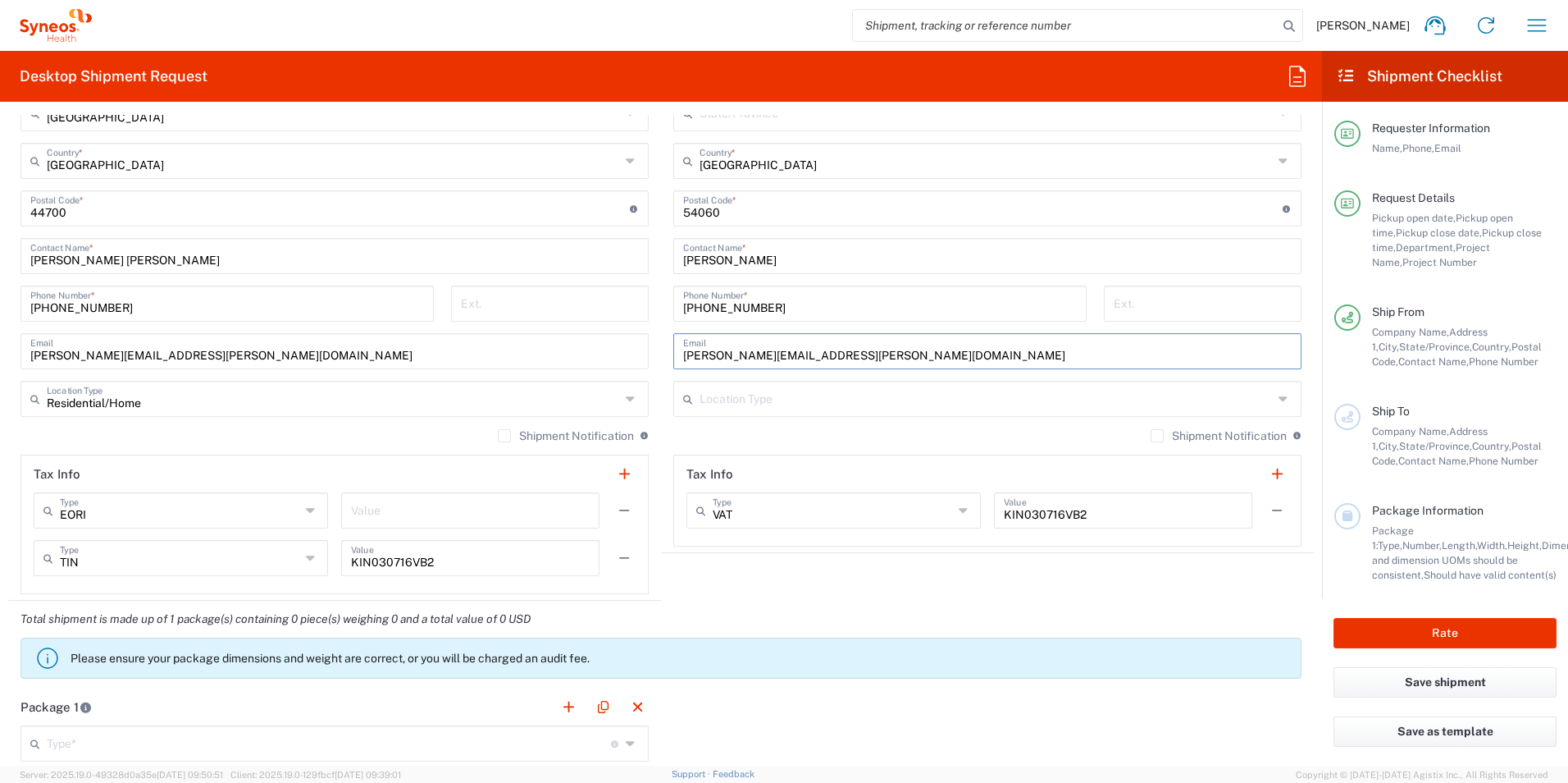
click at [703, 352] on input "[PERSON_NAME][EMAIL_ADDRESS][PERSON_NAME][DOMAIN_NAME]" at bounding box center [987, 350] width 608 height 29
drag, startPoint x: 737, startPoint y: 355, endPoint x: 663, endPoint y: 351, distance: 74.1
click at [663, 351] on main "INC Research Clin Svcs [GEOGRAPHIC_DATA] Location INC Research Clin Svcs [GEOGR…" at bounding box center [987, 202] width 653 height 689
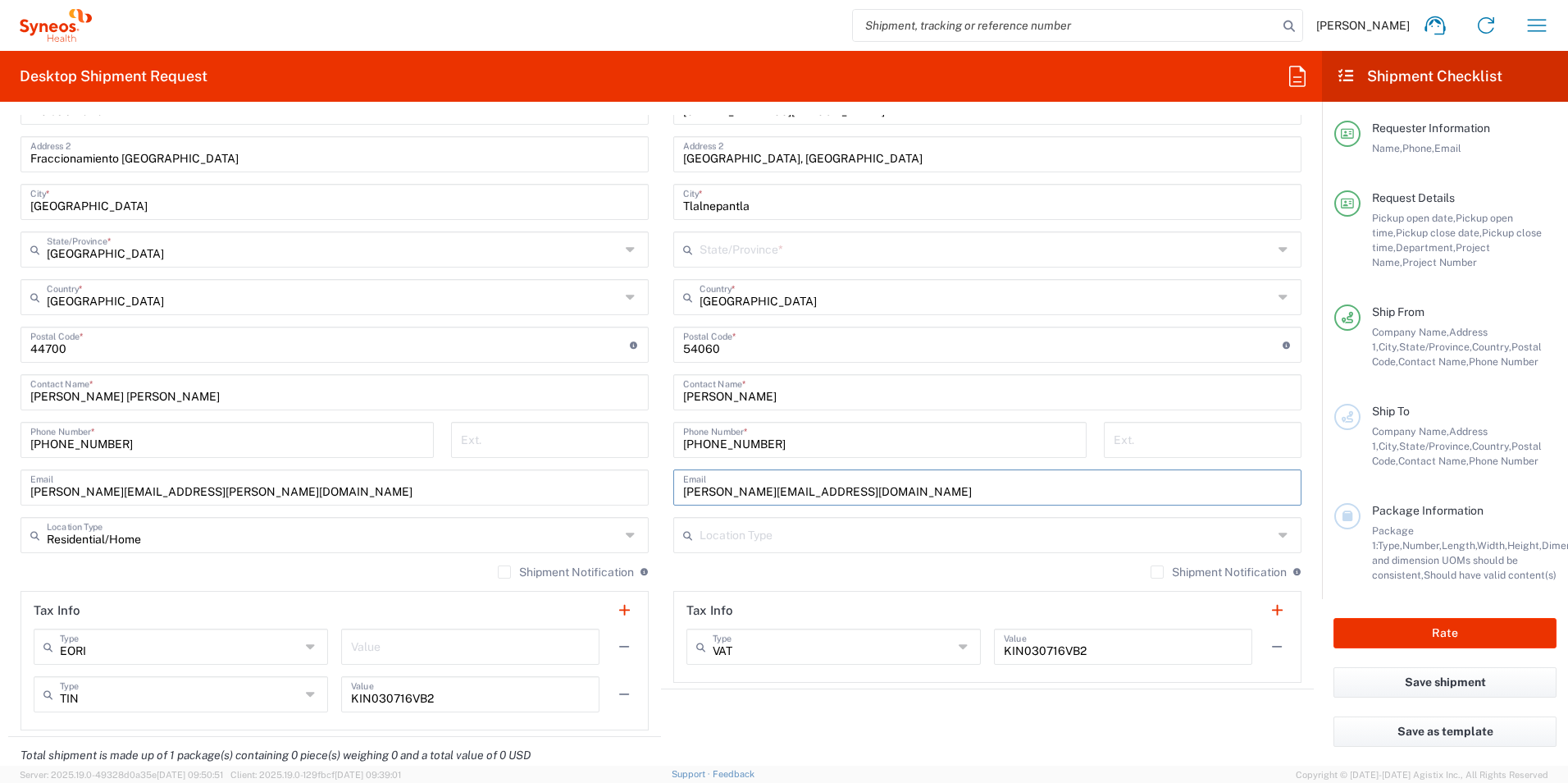
scroll to position [820, 0]
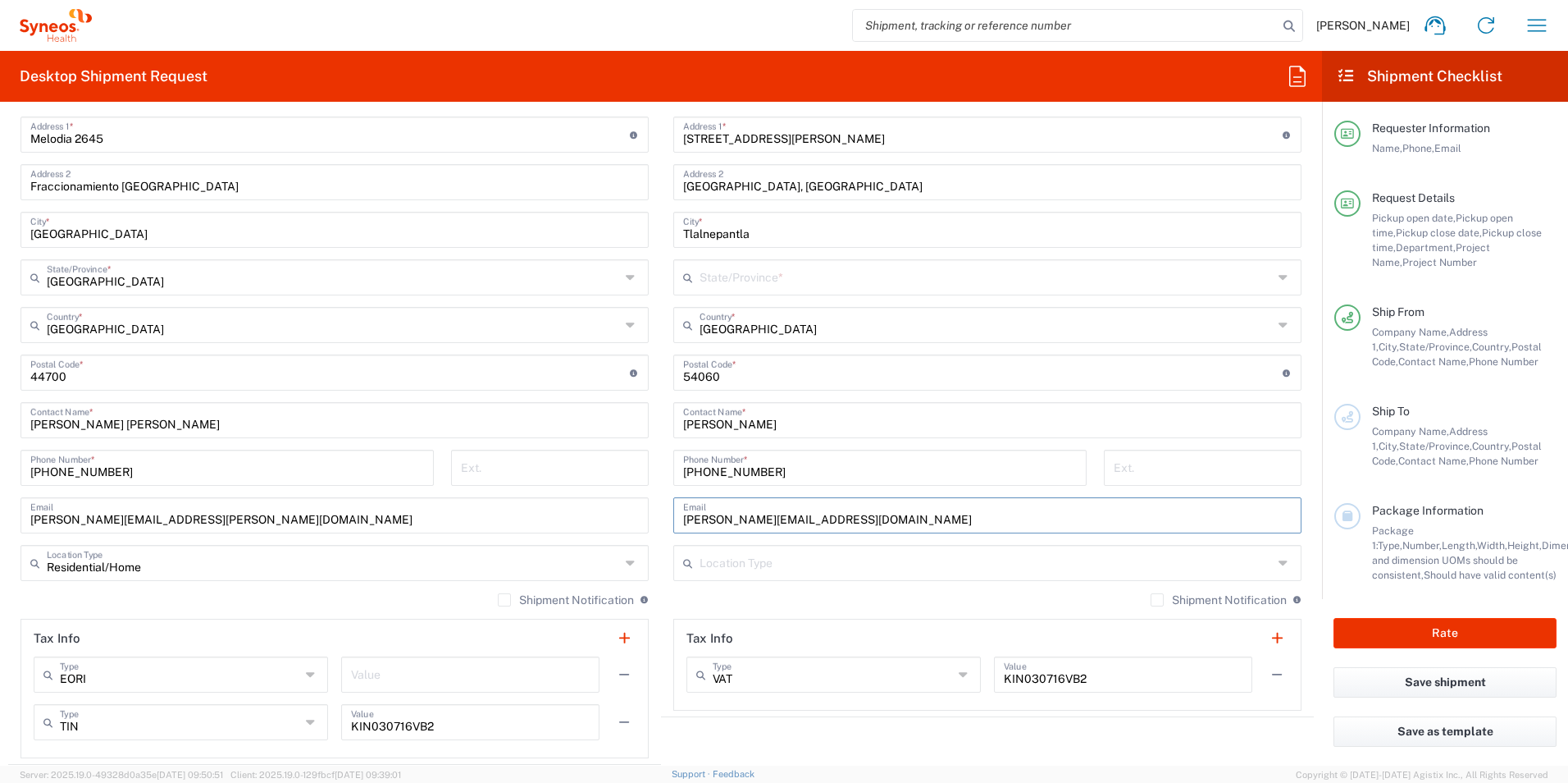
type input "[PERSON_NAME][EMAIL_ADDRESS][DOMAIN_NAME]"
click at [844, 271] on input "text" at bounding box center [986, 276] width 574 height 29
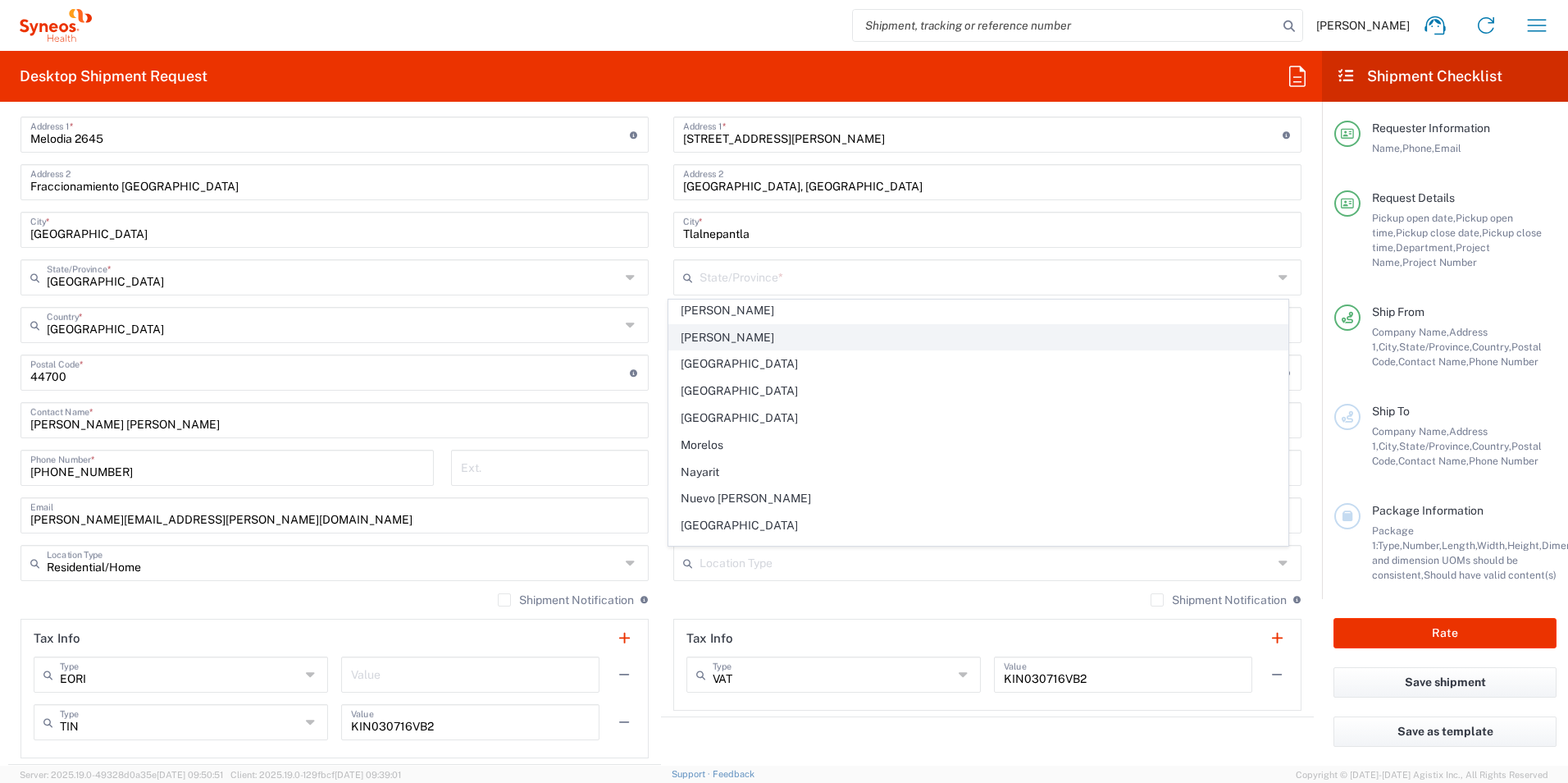
scroll to position [329, 0]
drag, startPoint x: 745, startPoint y: 361, endPoint x: 828, endPoint y: 364, distance: 83.1
click at [744, 361] on span "[GEOGRAPHIC_DATA]" at bounding box center [979, 361] width 619 height 26
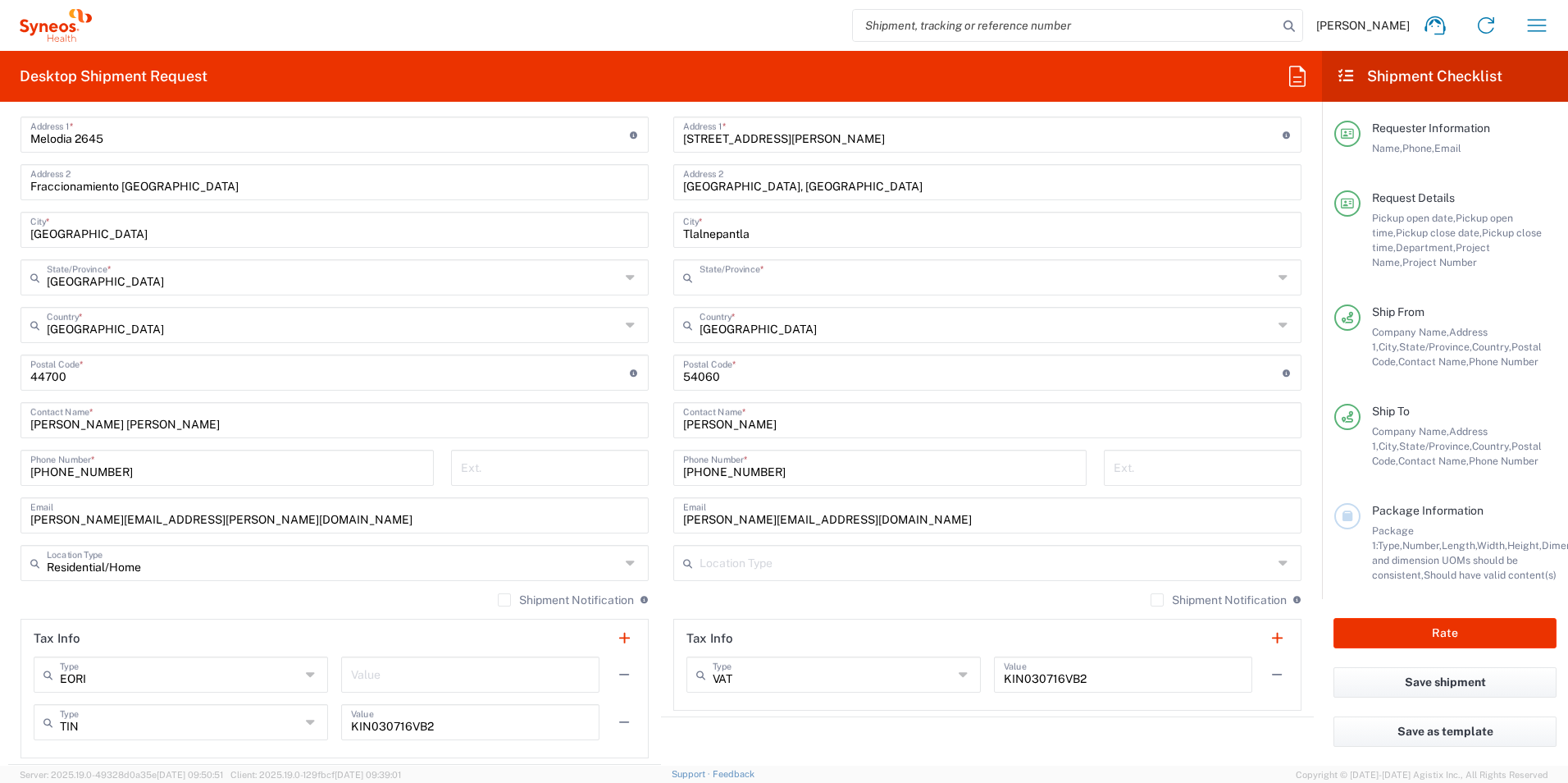
type input "[GEOGRAPHIC_DATA]"
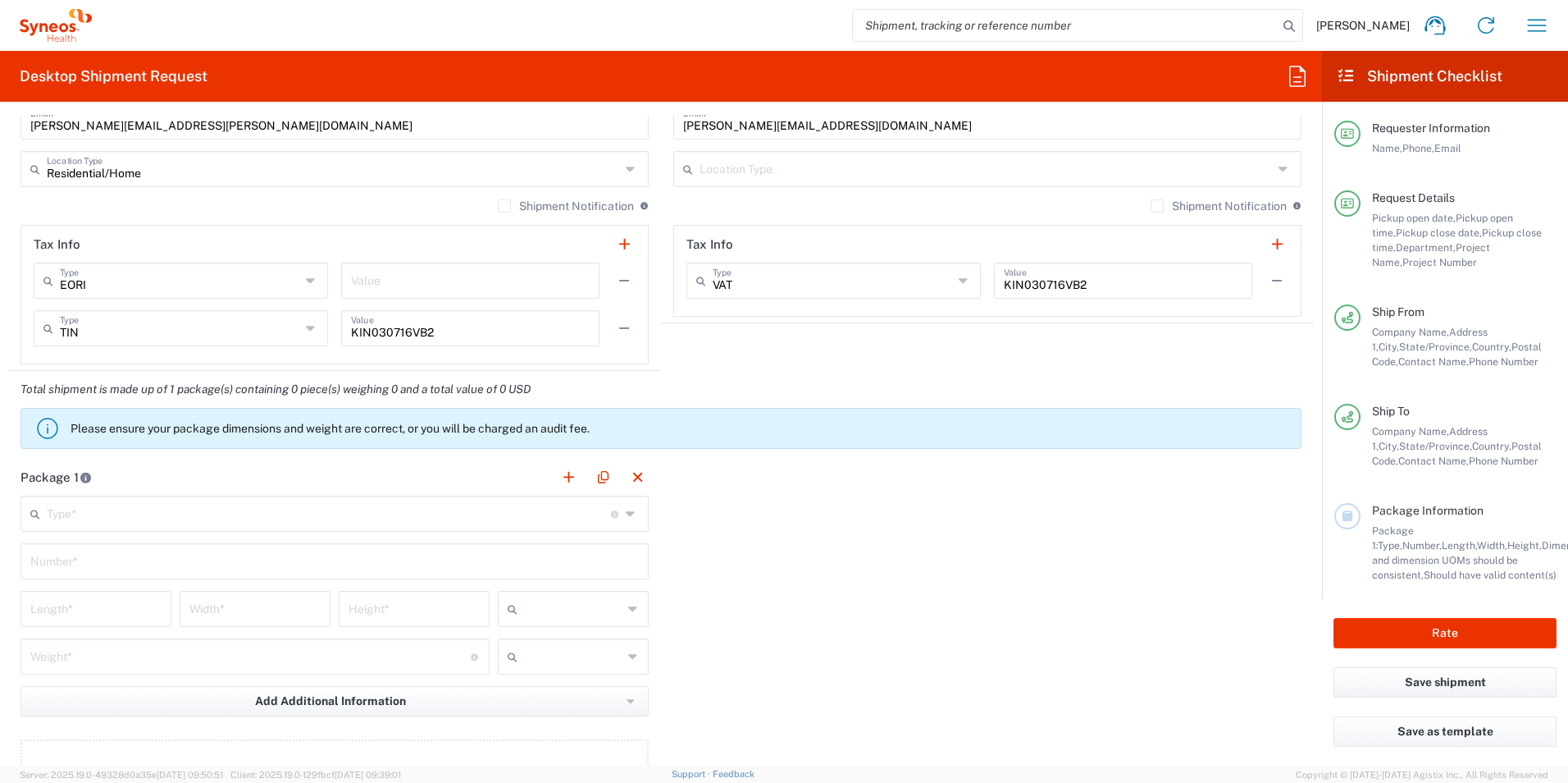
scroll to position [1312, 0]
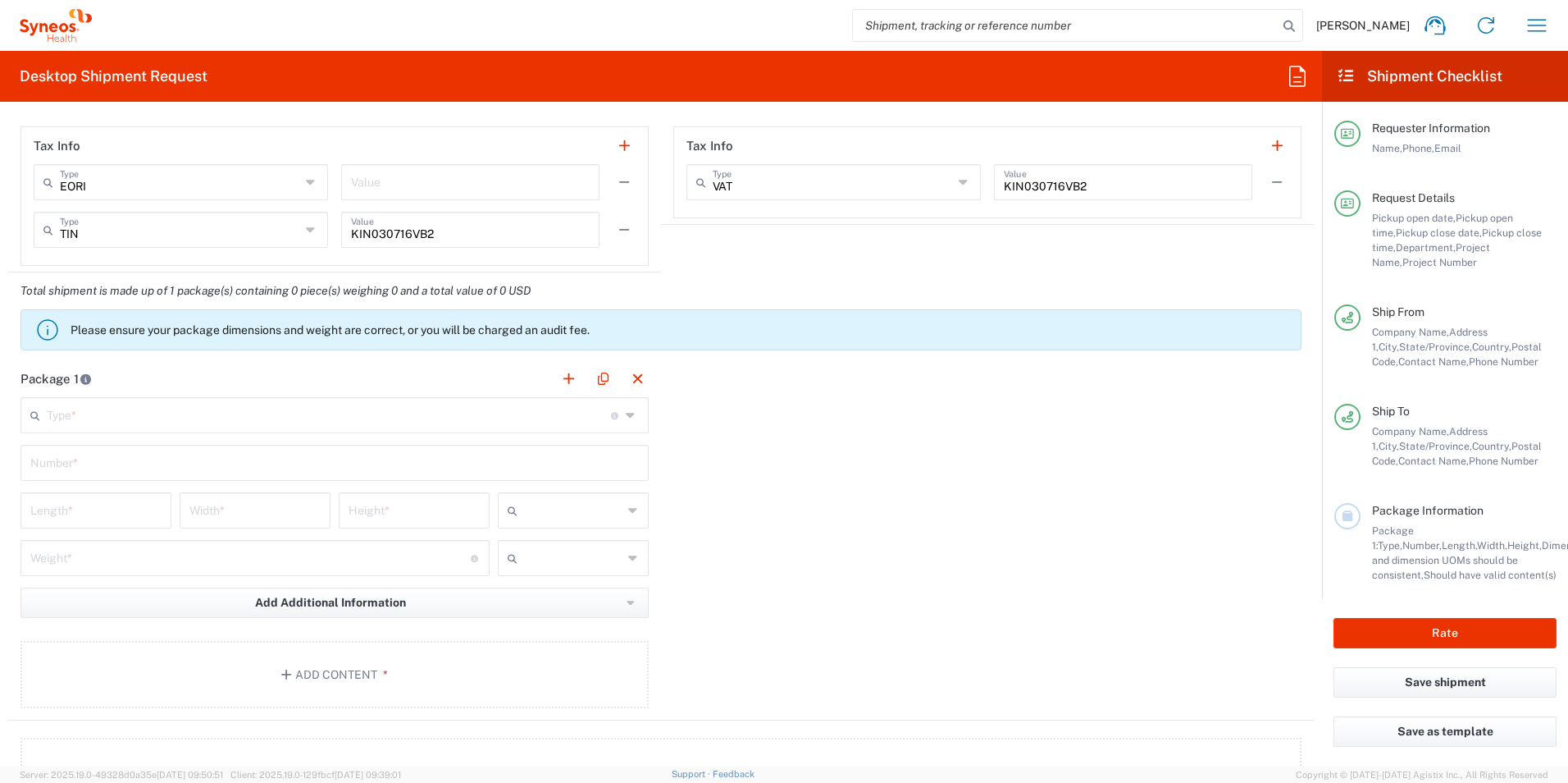
click at [151, 417] on input "text" at bounding box center [329, 413] width 565 height 29
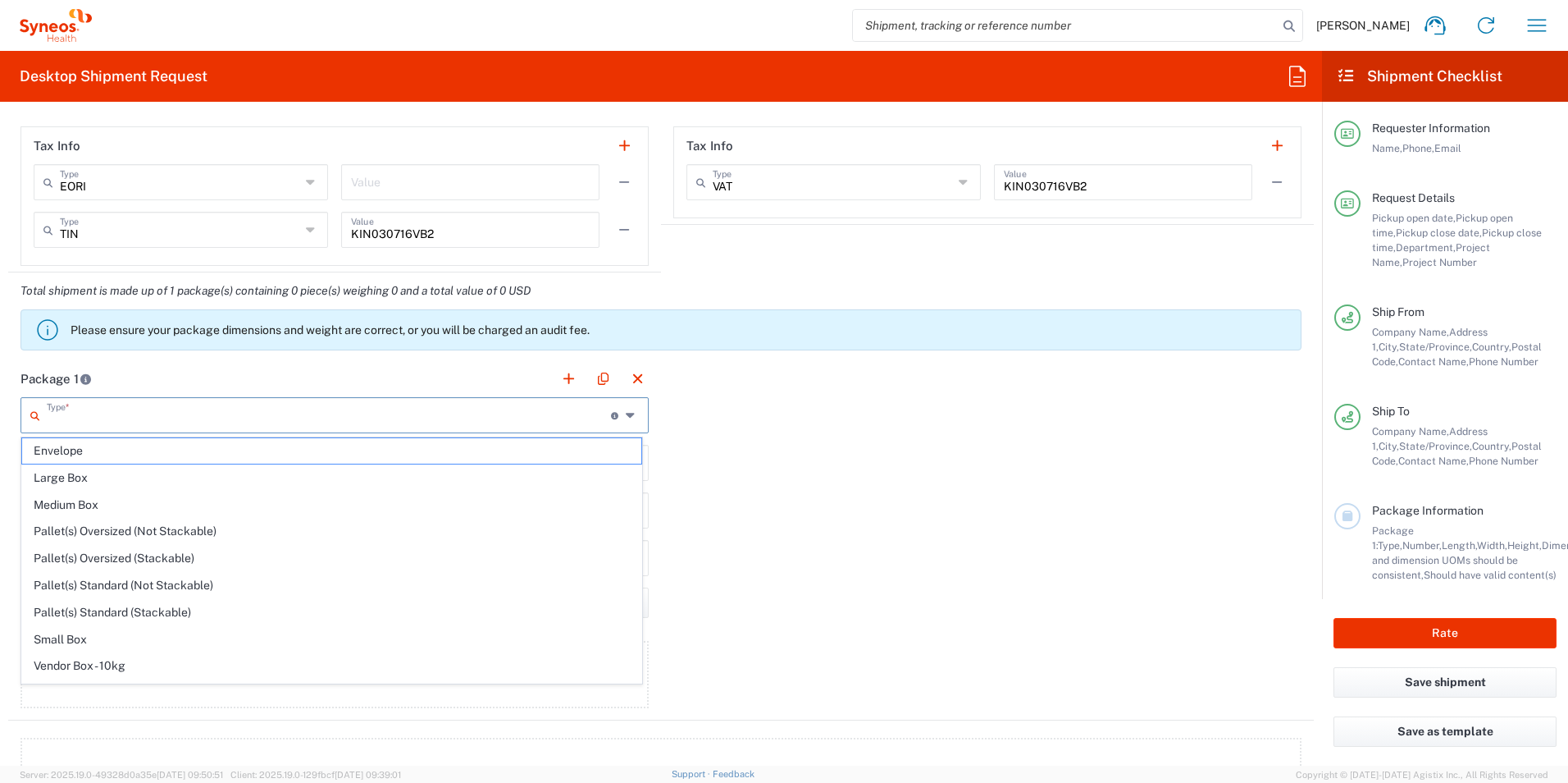
click at [81, 454] on span "Envelope" at bounding box center [332, 450] width 619 height 26
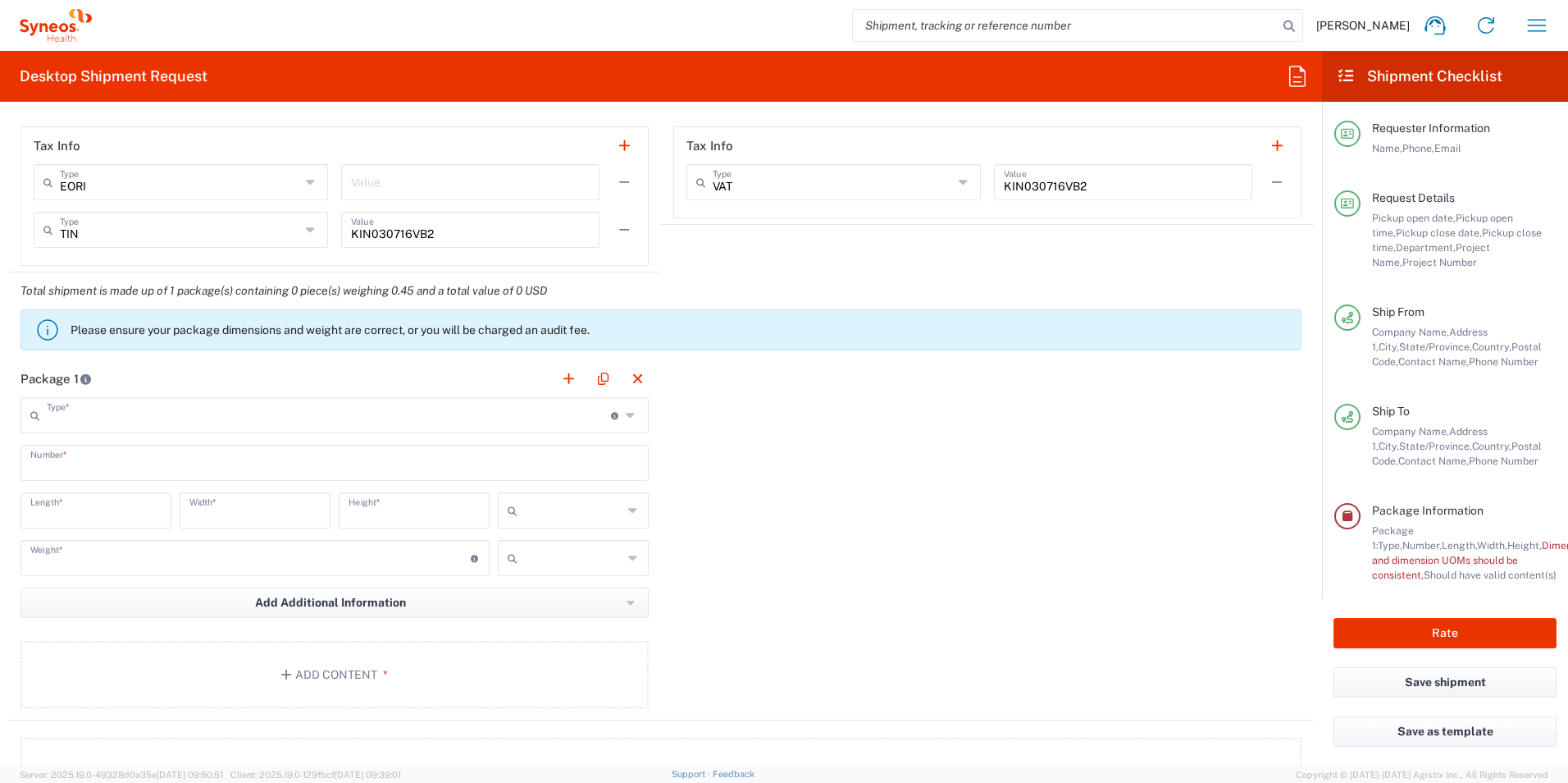
type input "Envelope"
type input "1"
type input "9.5"
type input "12.5"
type input "0.25"
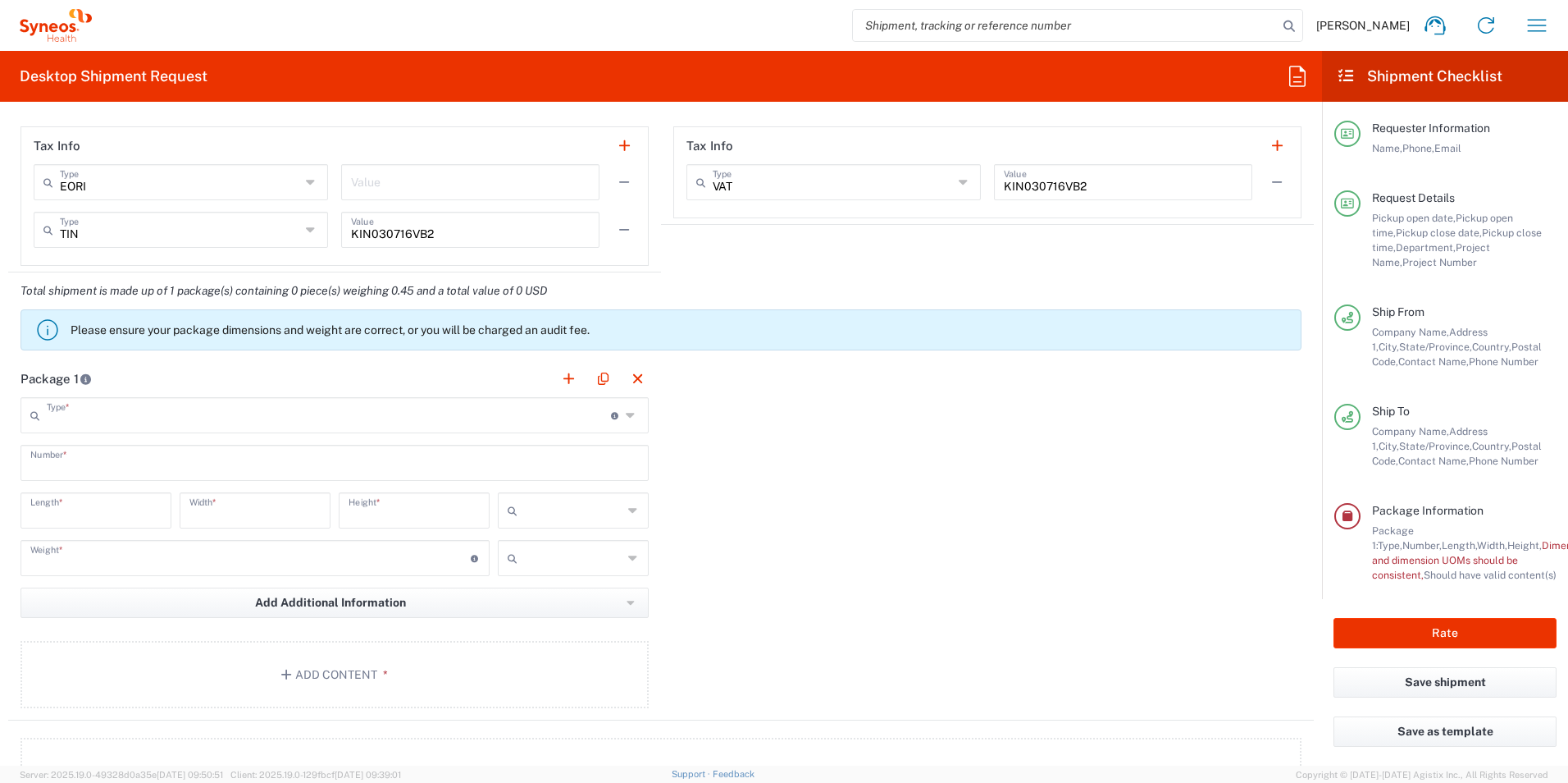
type input "in"
type input "0.45"
click at [628, 512] on icon at bounding box center [633, 510] width 11 height 26
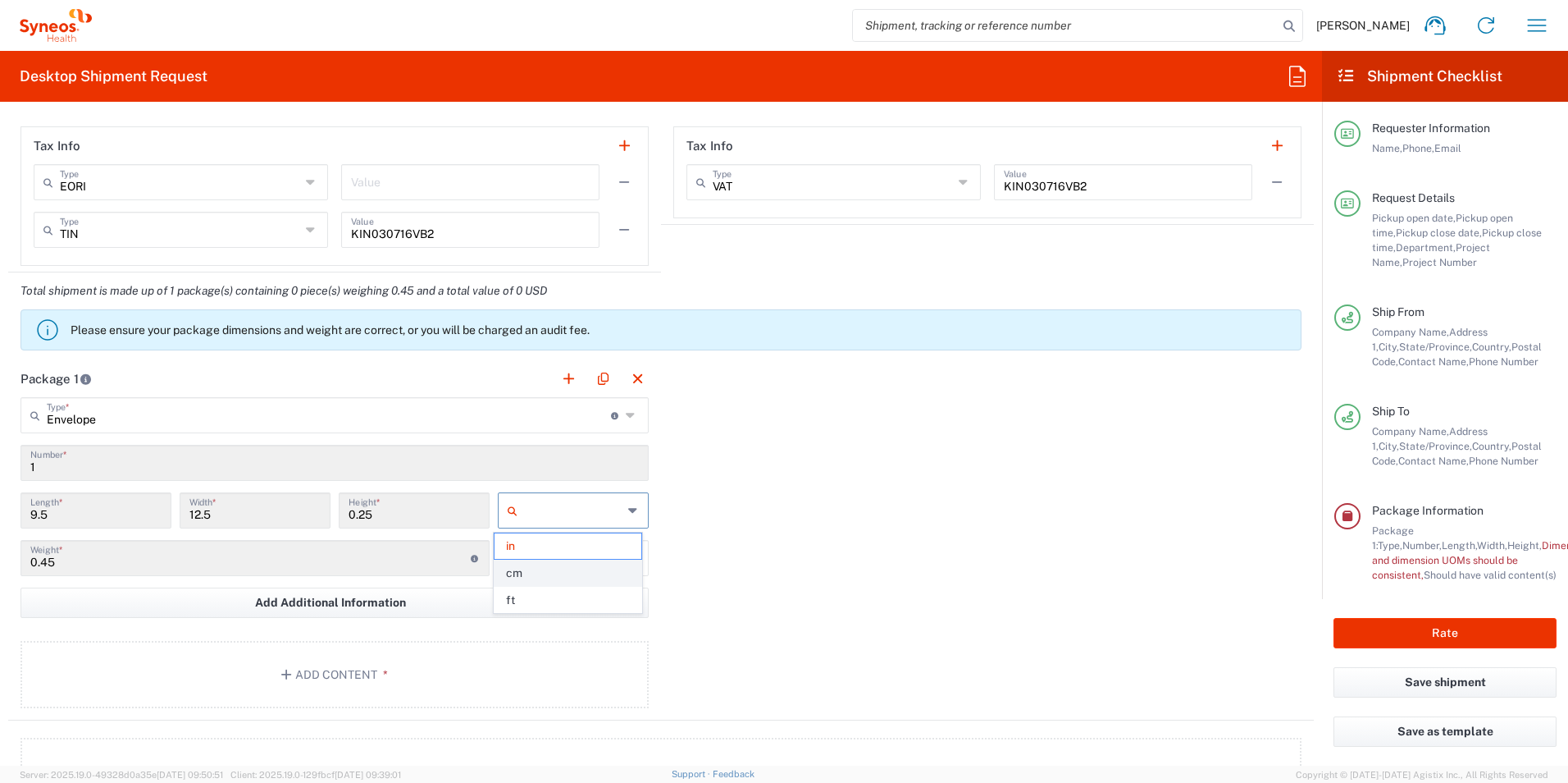
click at [542, 575] on span "cm" at bounding box center [567, 573] width 146 height 26
type input "24.13"
type input "31.75"
type input "0.64"
type input "cm"
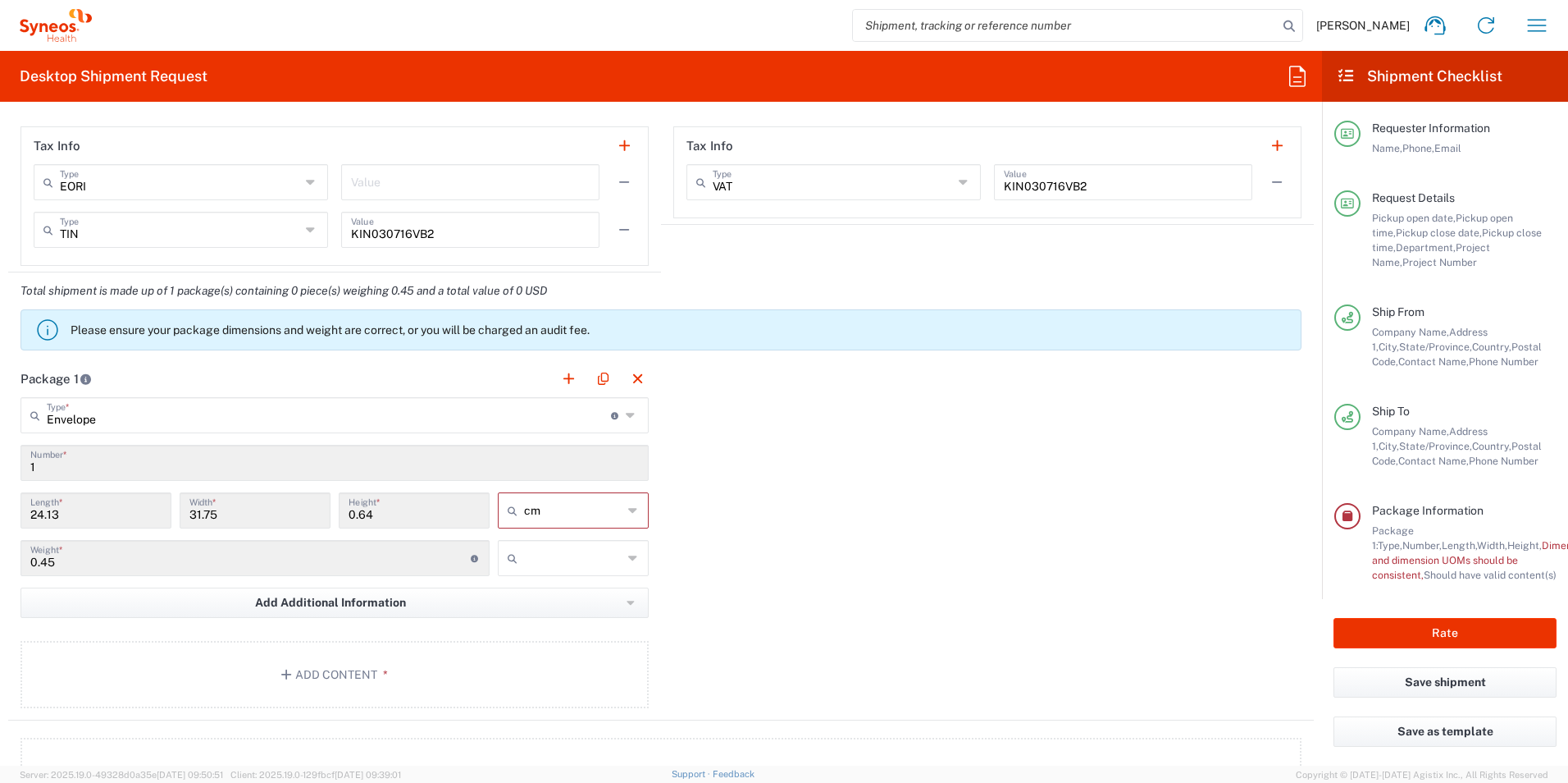
click at [610, 556] on input "text" at bounding box center [574, 558] width 99 height 26
click at [556, 598] on span "kgs" at bounding box center [567, 593] width 146 height 26
type input "kgs"
click at [708, 561] on div "Package 1 Envelope Type * Material used to package goods Envelope Large Box Med…" at bounding box center [661, 539] width 1305 height 360
click at [305, 667] on button "Add Content *" at bounding box center [334, 674] width 628 height 68
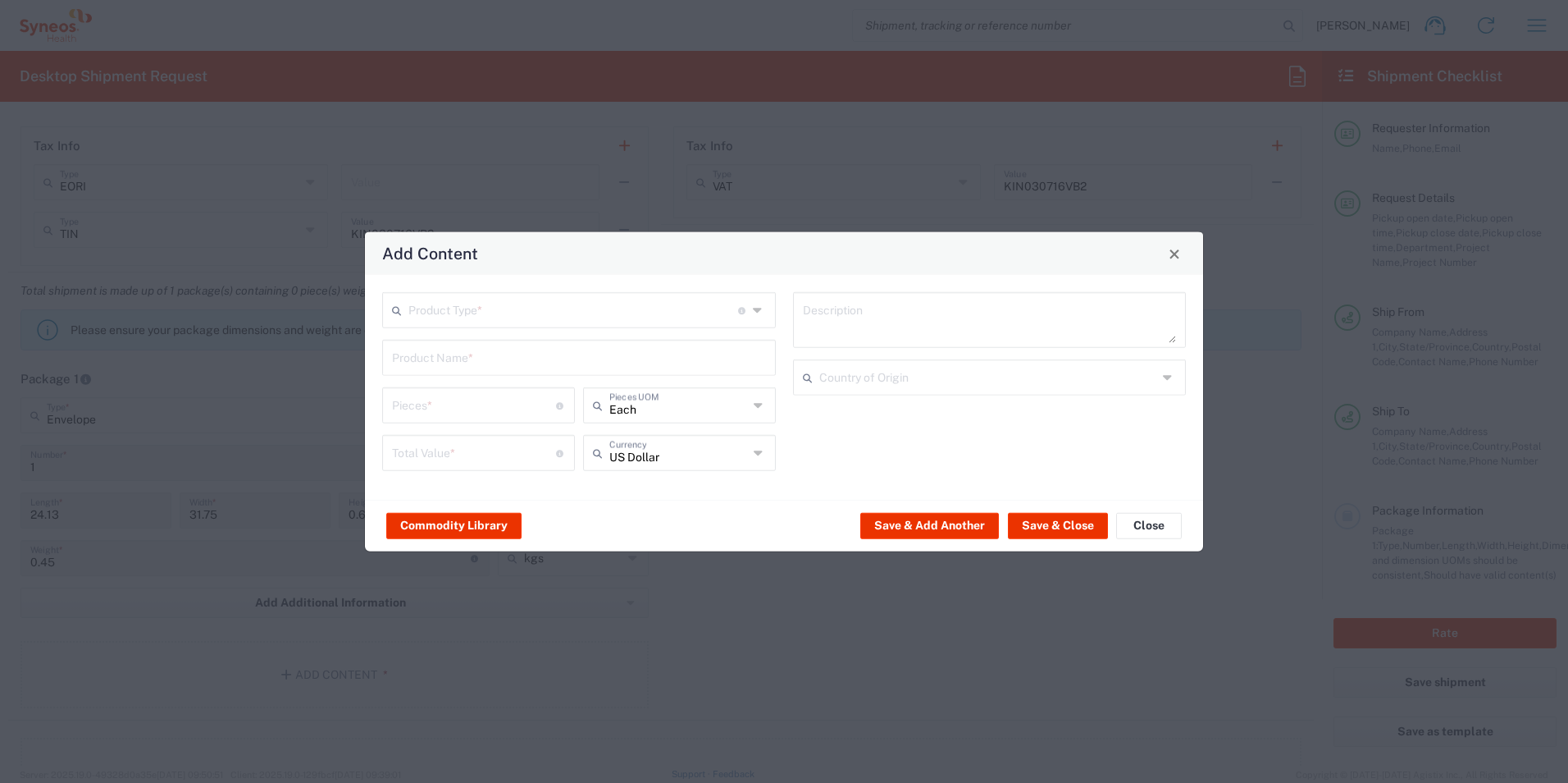
click at [575, 302] on input "text" at bounding box center [573, 309] width 330 height 29
drag, startPoint x: 486, startPoint y: 345, endPoint x: 523, endPoint y: 434, distance: 96.4
click at [486, 344] on span "Documents" at bounding box center [579, 346] width 390 height 26
type input "Documents"
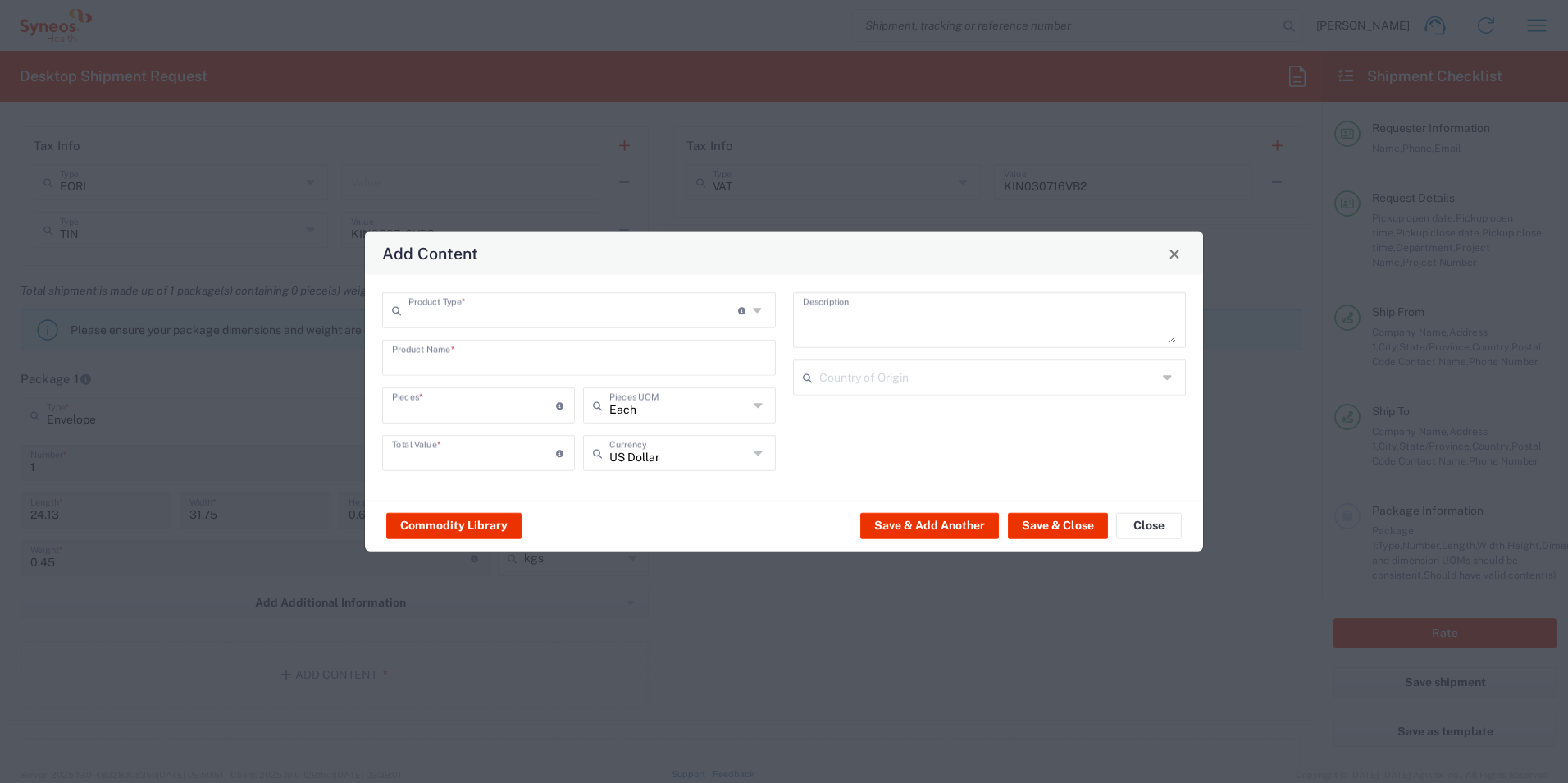
type input "1"
type textarea "Documents"
click at [1078, 525] on button "Save & Close" at bounding box center [1059, 525] width 100 height 26
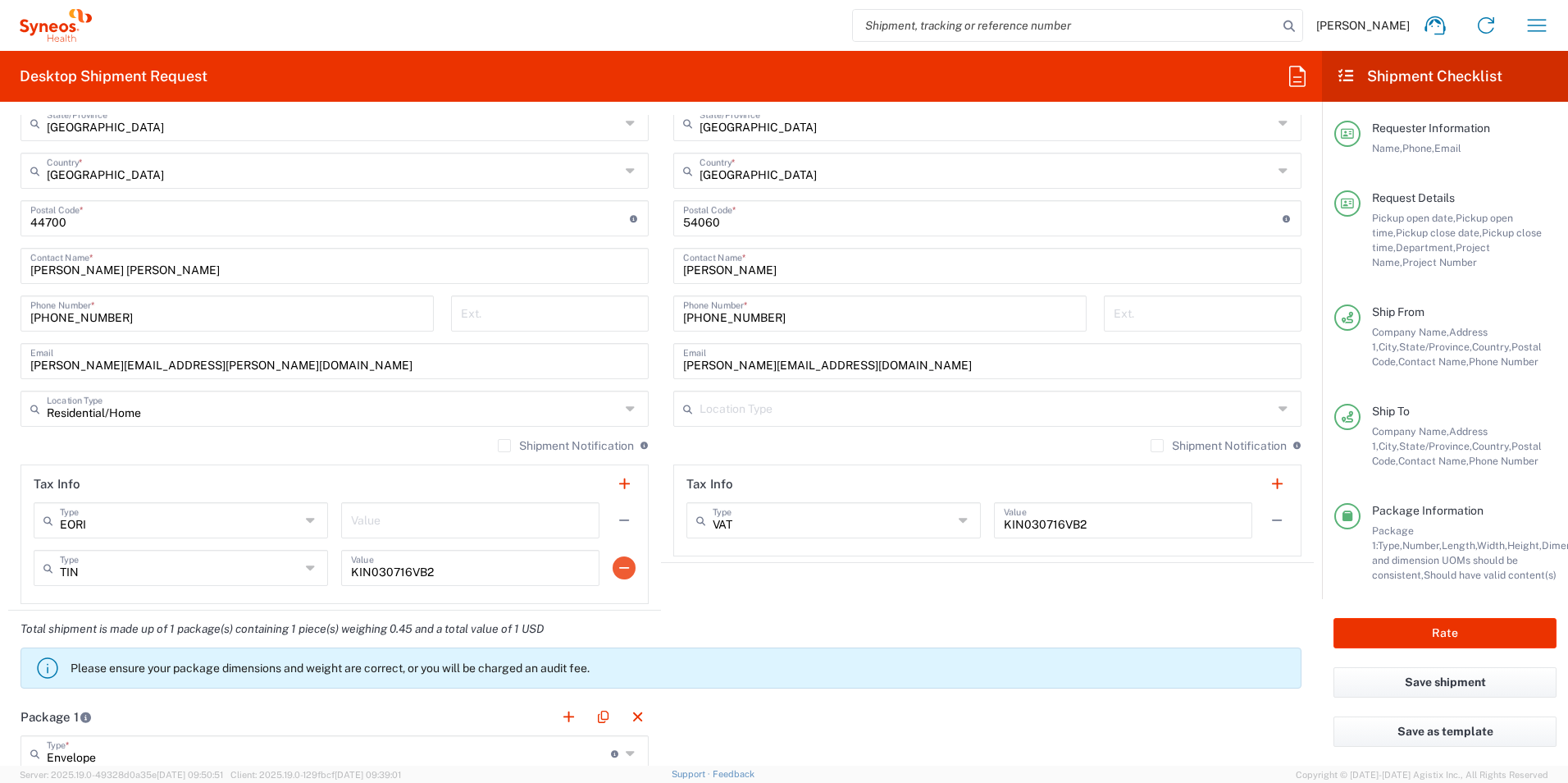
scroll to position [985, 0]
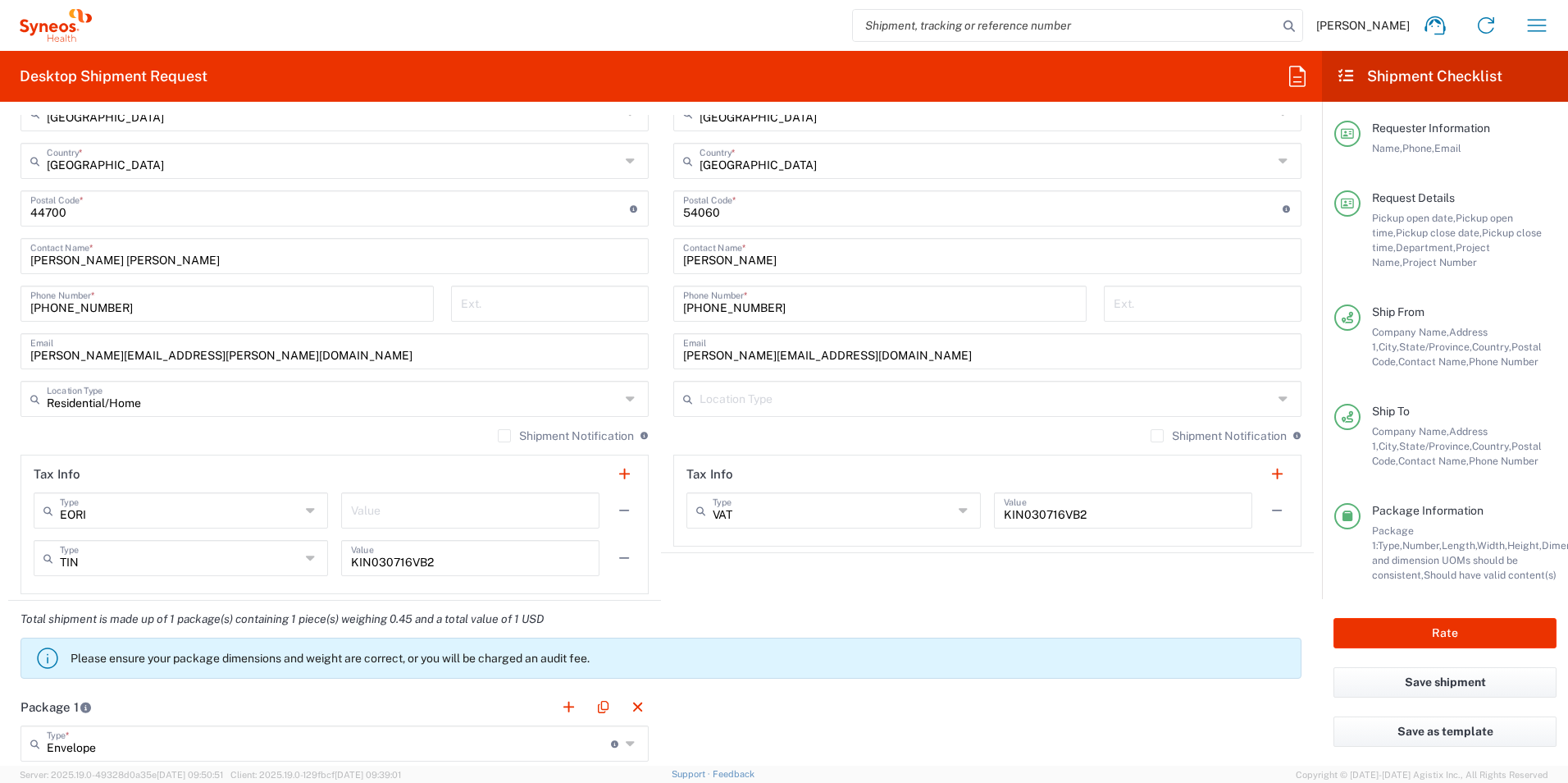
click at [499, 440] on label "Shipment Notification" at bounding box center [565, 436] width 136 height 13
click at [505, 436] on input "Shipment Notification" at bounding box center [505, 436] width 0 height 0
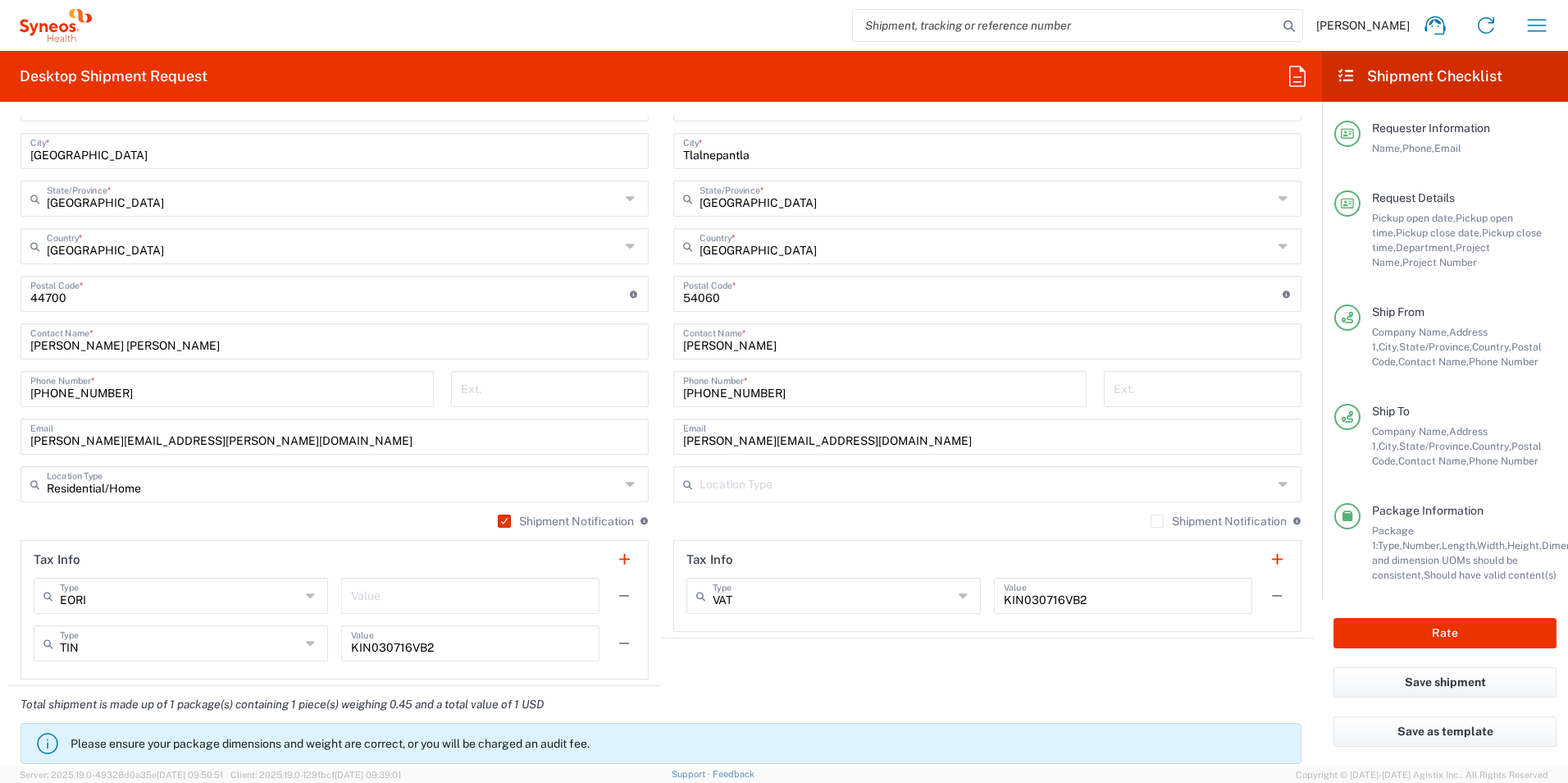
scroll to position [862, 0]
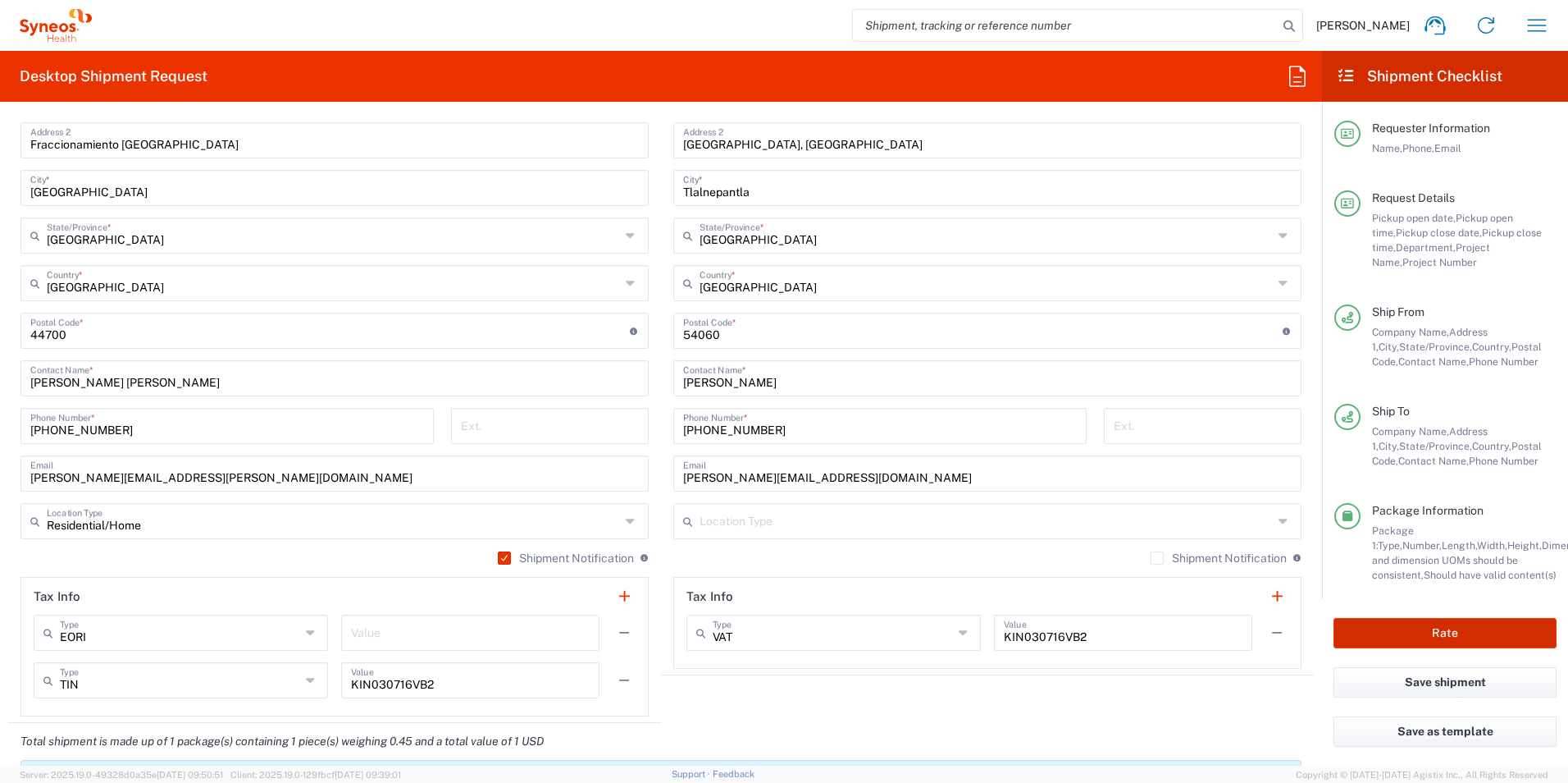
click at [1389, 627] on button "Rate" at bounding box center [1445, 632] width 223 height 30
type input "3243 DEPARTMENTAL EXPENSE"
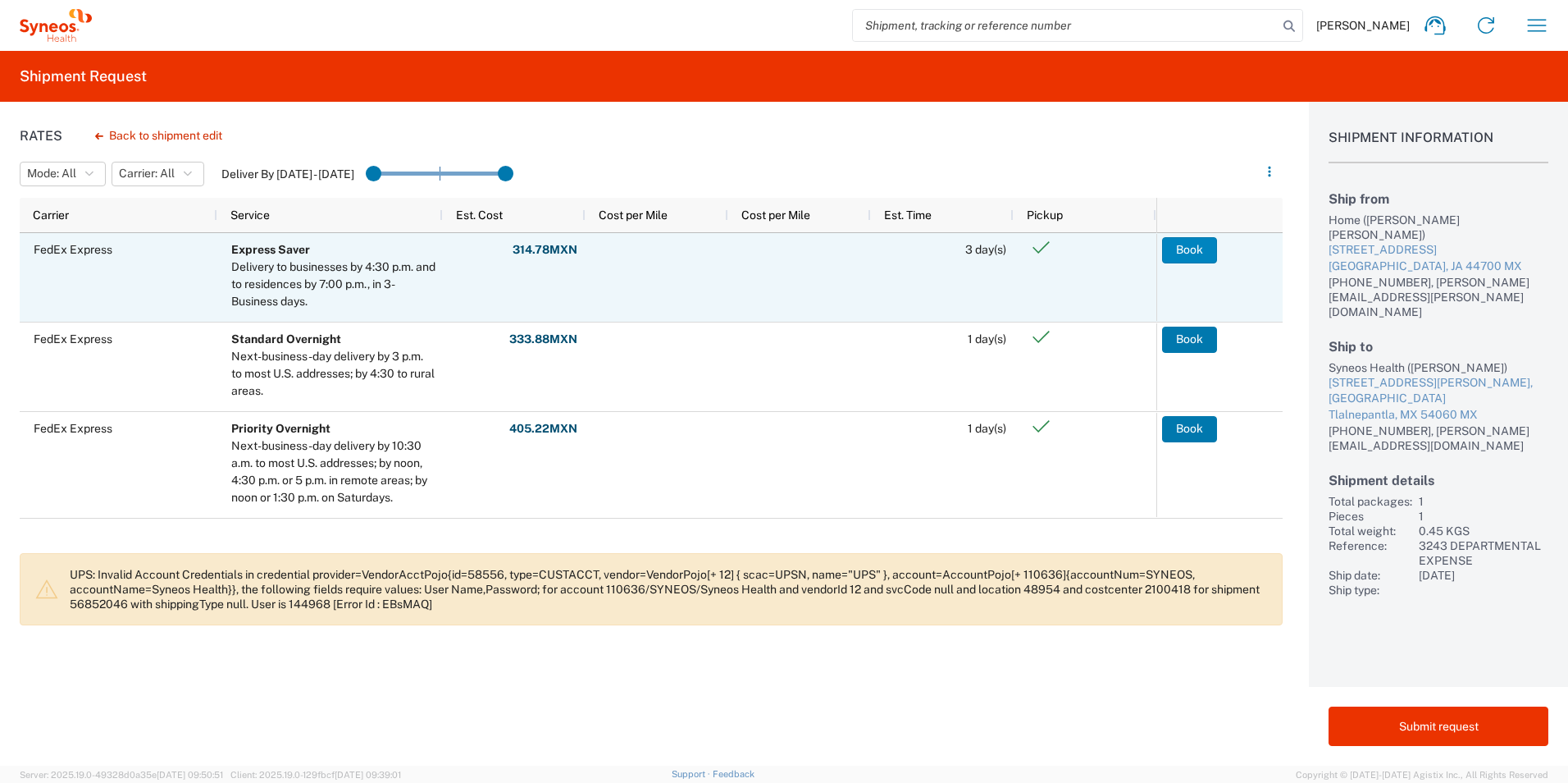
click at [1192, 254] on button "Book" at bounding box center [1189, 250] width 55 height 26
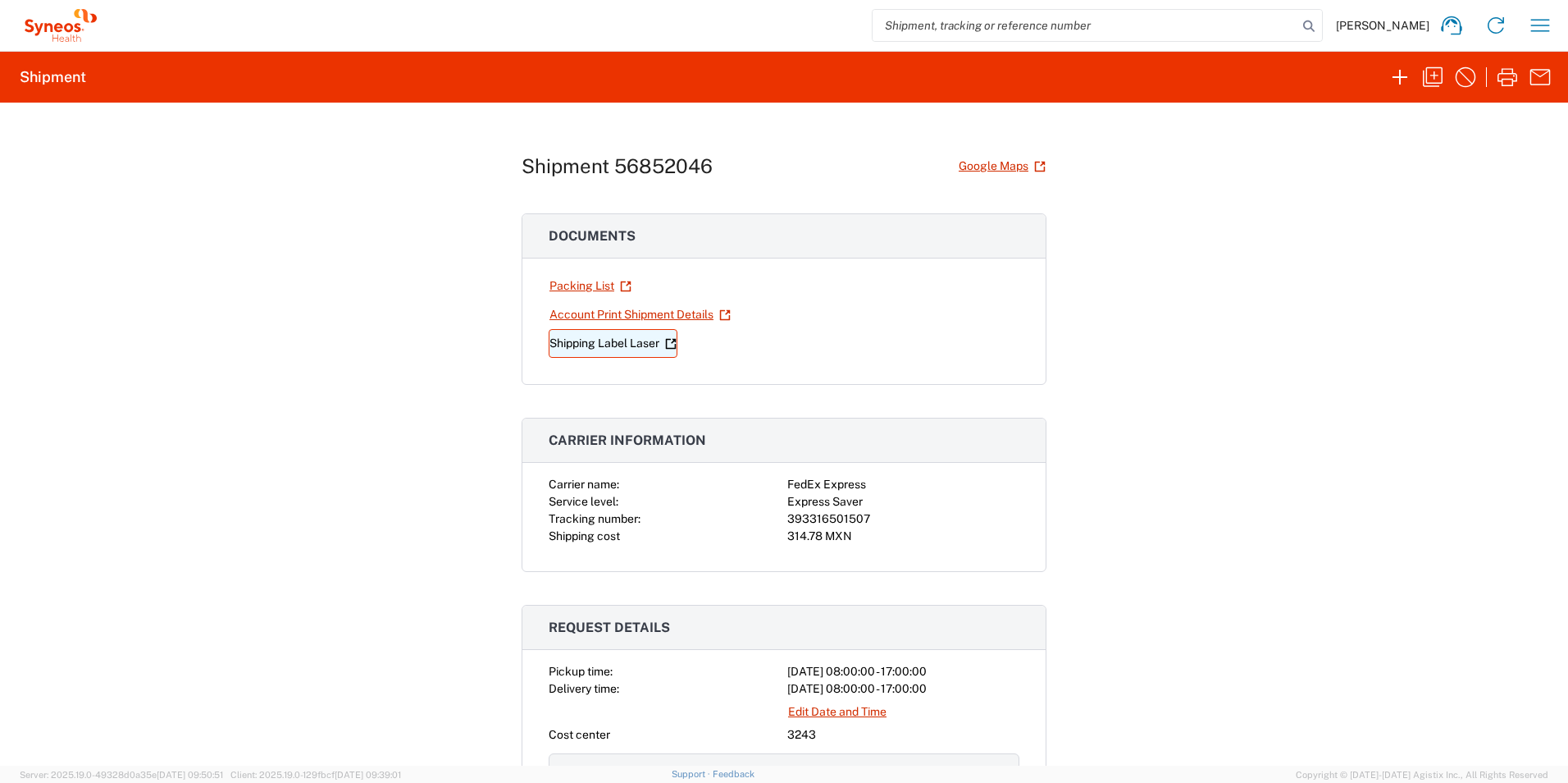
click at [619, 346] on link "Shipping Label Laser" at bounding box center [613, 343] width 128 height 29
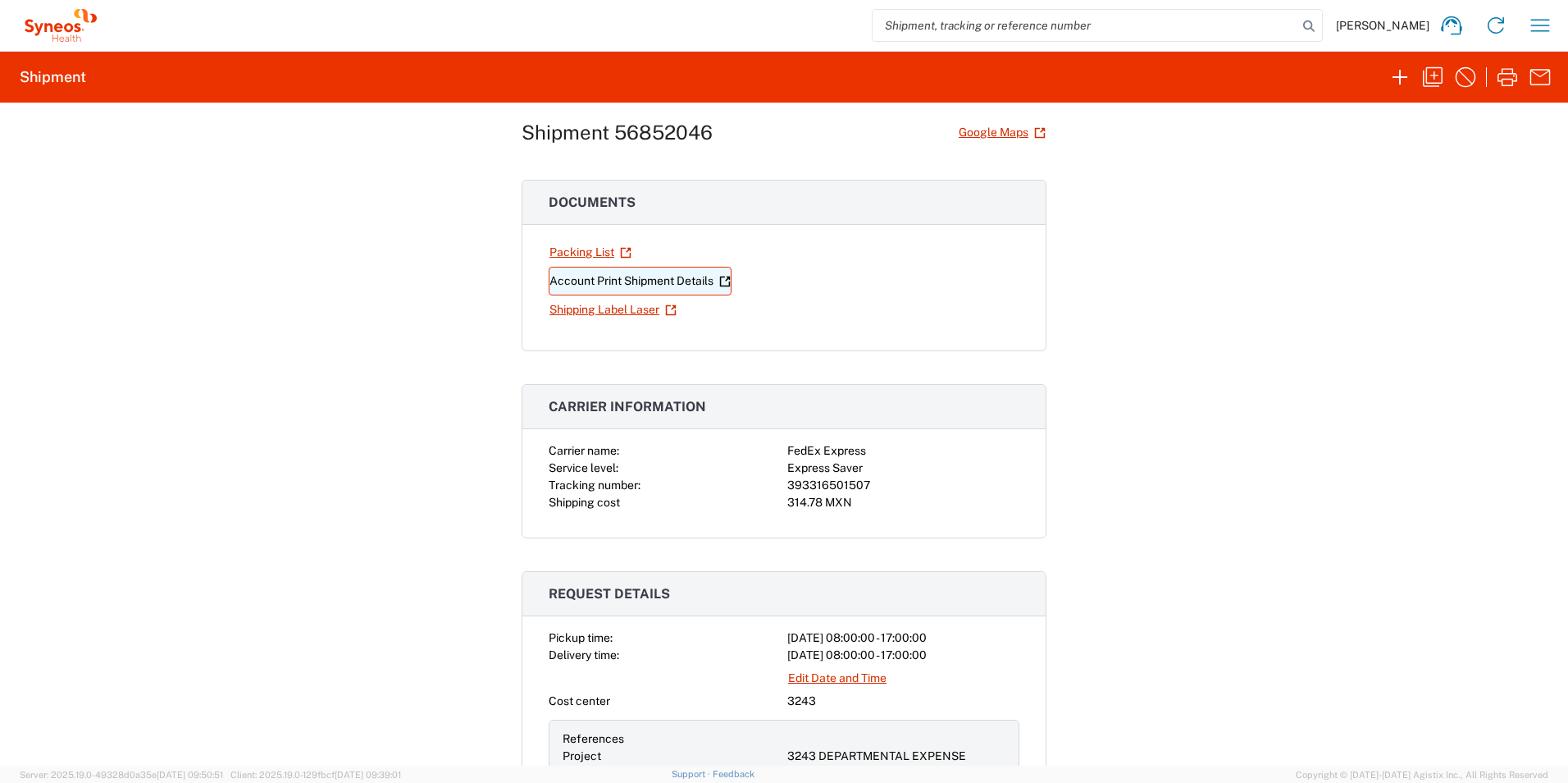
scroll to position [35, 0]
click at [606, 283] on link "Account Print Shipment Details" at bounding box center [640, 280] width 183 height 29
